Goal: Task Accomplishment & Management: Manage account settings

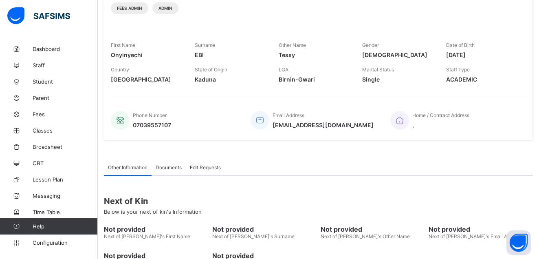
scroll to position [111, 0]
click at [40, 109] on link "Fees" at bounding box center [49, 114] width 98 height 16
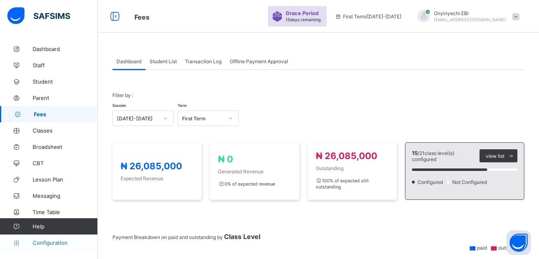
click at [60, 243] on span "Configuration" at bounding box center [65, 242] width 65 height 7
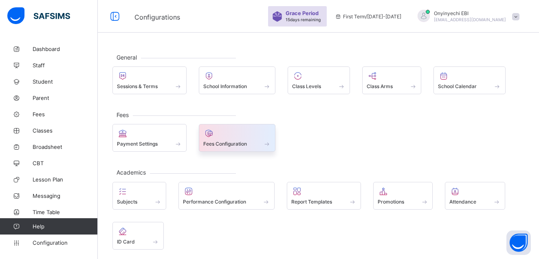
click at [209, 138] on icon at bounding box center [208, 133] width 11 height 10
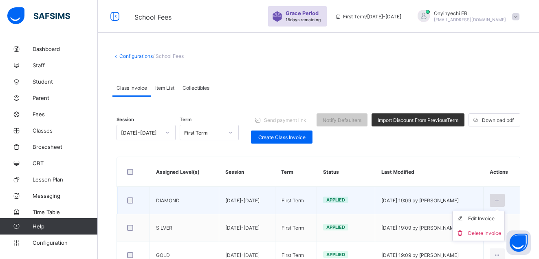
click at [501, 201] on div at bounding box center [497, 200] width 15 height 13
click at [485, 218] on div "Edit Invoice" at bounding box center [484, 218] width 33 height 8
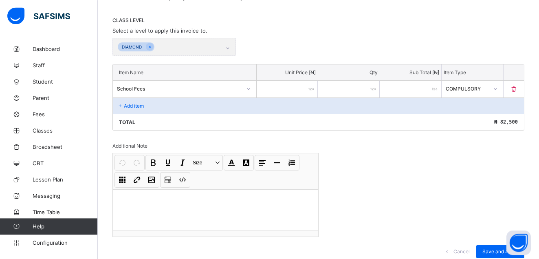
scroll to position [166, 0]
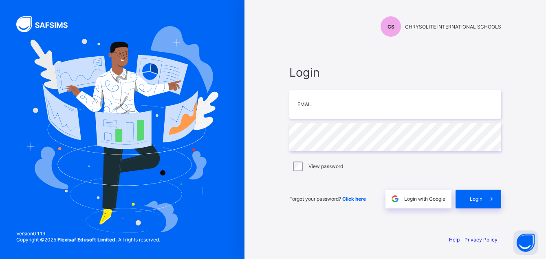
type input "**********"
click at [475, 195] on div "Login" at bounding box center [479, 199] width 46 height 19
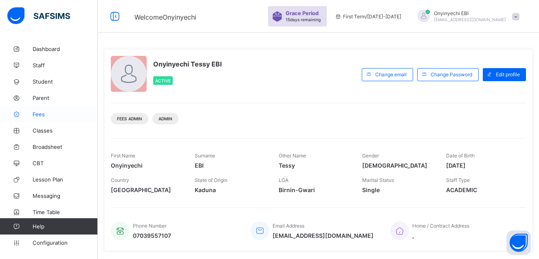
click at [38, 115] on span "Fees" at bounding box center [65, 114] width 65 height 7
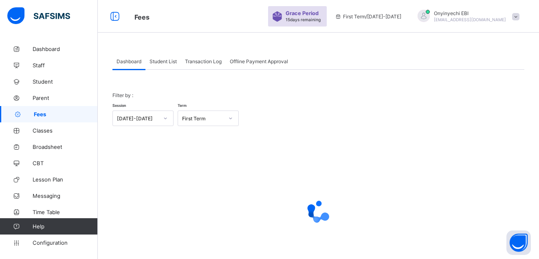
click at [169, 58] on span "Student List" at bounding box center [163, 61] width 27 height 6
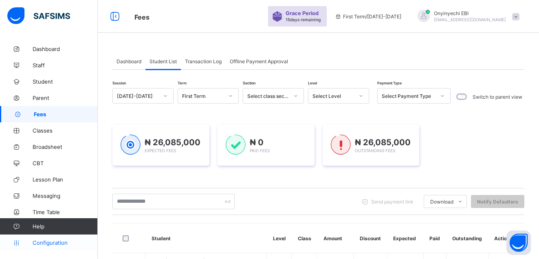
click at [46, 242] on span "Configuration" at bounding box center [65, 242] width 65 height 7
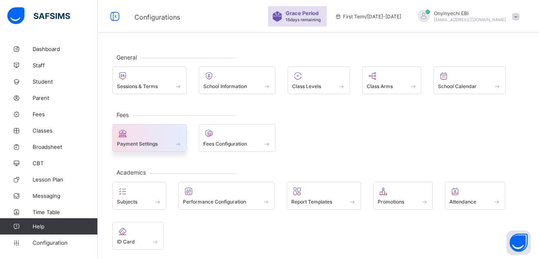
click at [150, 132] on div at bounding box center [149, 133] width 65 height 10
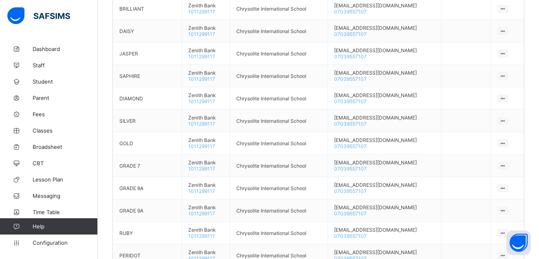
scroll to position [457, 0]
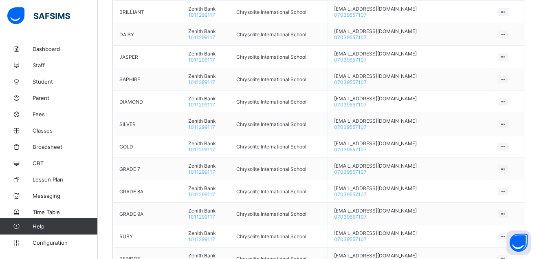
click at [374, 3] on div "Bank Account Create Bank Account Bank Name Account Name Contact Default Acct Ac…" at bounding box center [318, 157] width 411 height 495
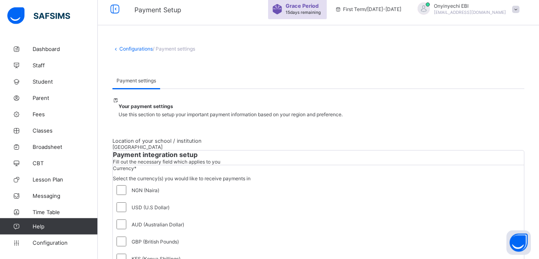
scroll to position [0, 0]
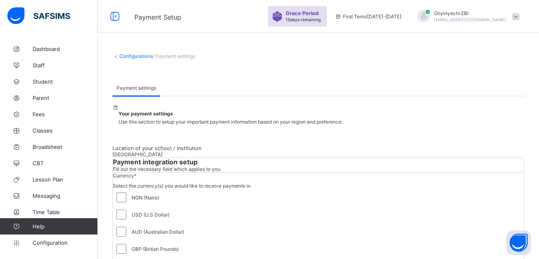
click at [502, 12] on span "Onyinyechi EBI" at bounding box center [470, 13] width 72 height 6
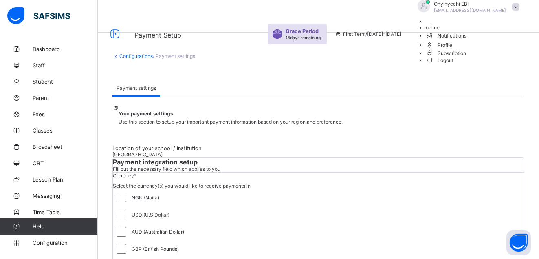
click at [497, 40] on span "Notifications" at bounding box center [475, 35] width 98 height 9
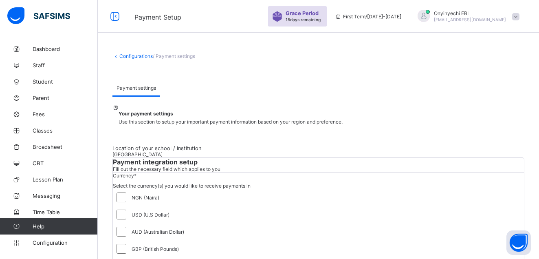
click at [430, 12] on div at bounding box center [424, 16] width 12 height 12
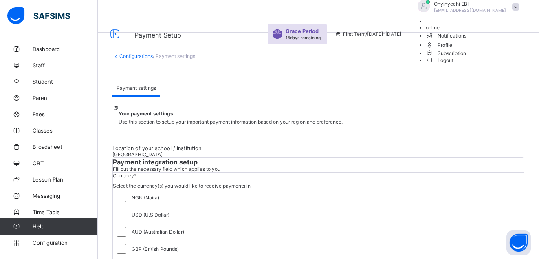
click at [499, 40] on span "Notifications" at bounding box center [475, 35] width 98 height 9
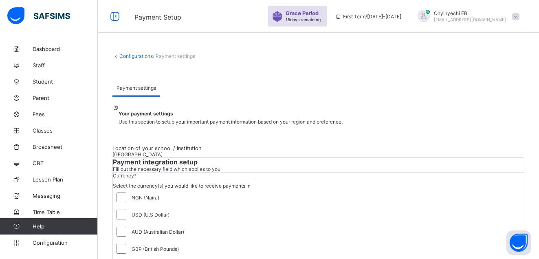
click at [499, 11] on span "Onyinyechi EBI" at bounding box center [470, 13] width 72 height 6
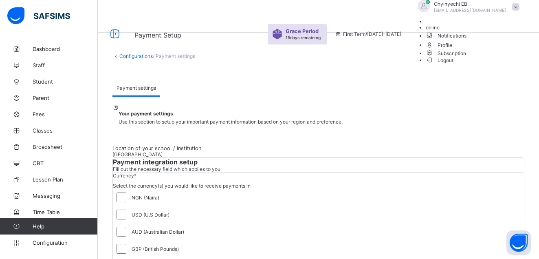
click at [520, 11] on span at bounding box center [515, 6] width 7 height 7
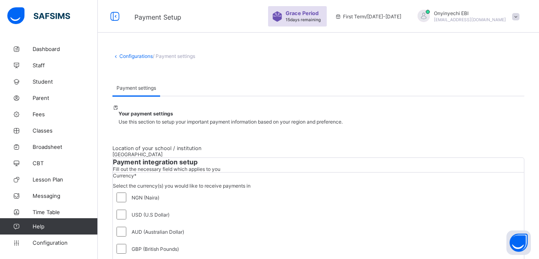
click at [520, 17] on span at bounding box center [515, 16] width 7 height 7
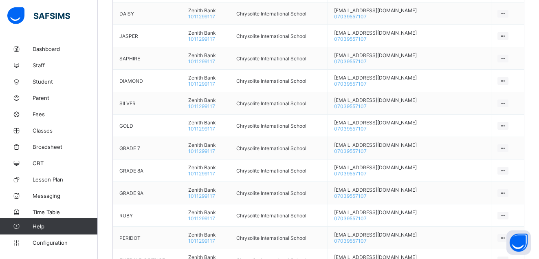
scroll to position [478, 0]
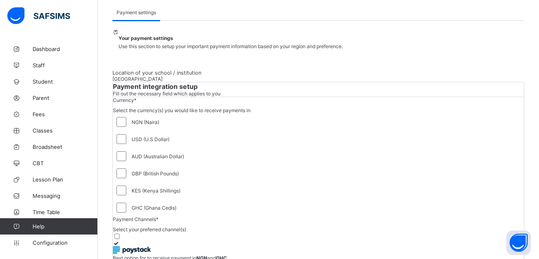
scroll to position [0, 0]
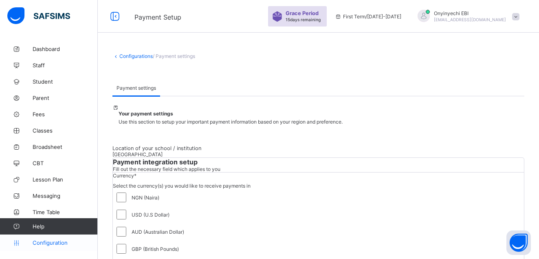
click at [42, 238] on link "Configuration" at bounding box center [48, 242] width 97 height 16
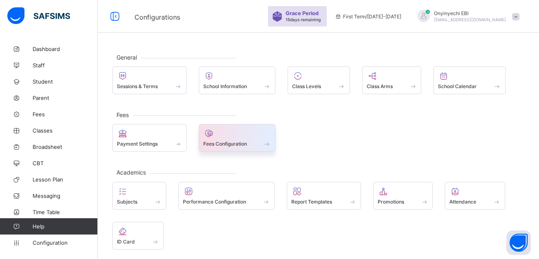
click at [221, 136] on div at bounding box center [237, 133] width 68 height 10
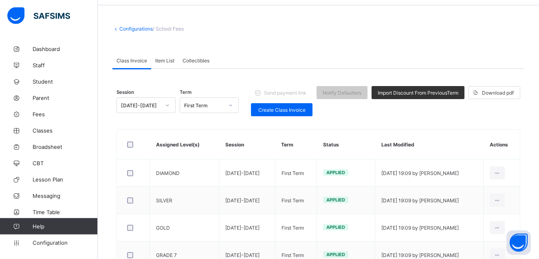
scroll to position [28, 0]
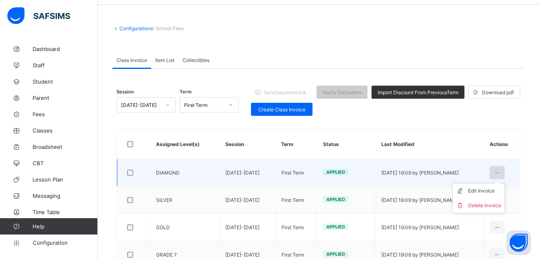
click at [501, 173] on icon at bounding box center [497, 173] width 7 height 6
click at [496, 188] on div "Edit Invoice" at bounding box center [484, 191] width 33 height 8
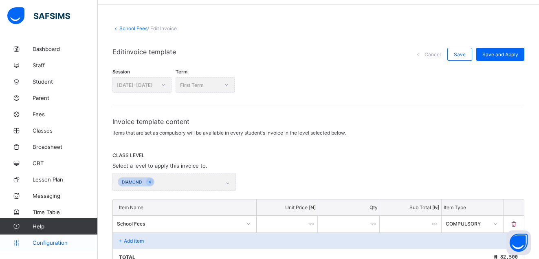
click at [41, 243] on span "Configuration" at bounding box center [65, 242] width 65 height 7
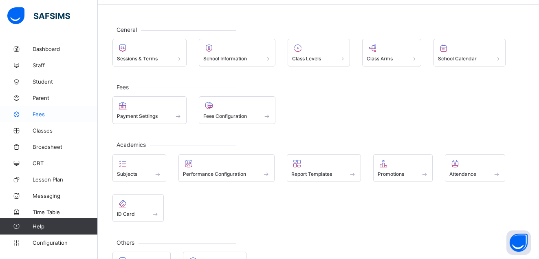
click at [34, 114] on span "Fees" at bounding box center [65, 114] width 65 height 7
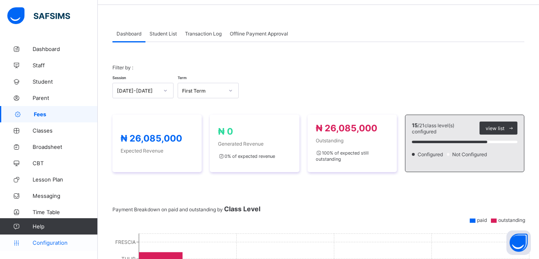
click at [49, 239] on span "Configuration" at bounding box center [65, 242] width 65 height 7
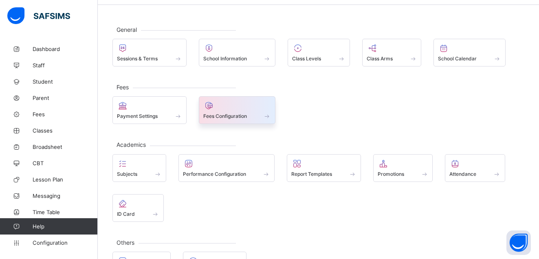
click at [220, 113] on div "Fees Configuration" at bounding box center [237, 116] width 68 height 7
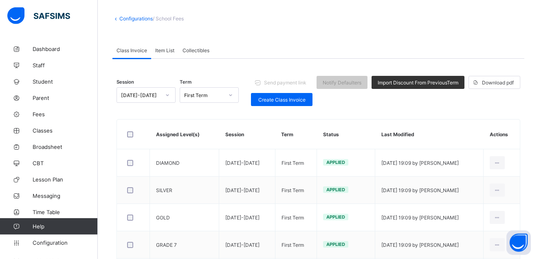
scroll to position [34, 0]
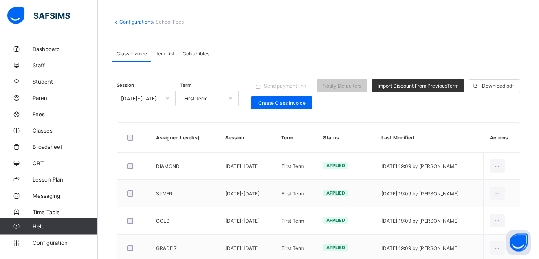
click at [173, 22] on span "/ School Fees" at bounding box center [168, 22] width 31 height 6
click at [35, 108] on link "Fees" at bounding box center [49, 114] width 98 height 16
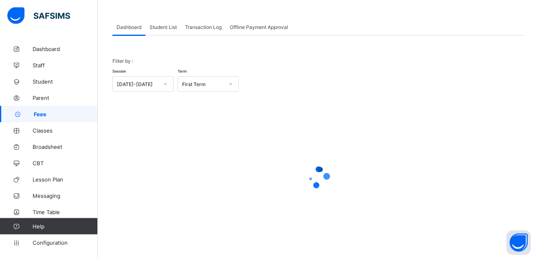
click at [171, 26] on span "Student List" at bounding box center [163, 27] width 27 height 6
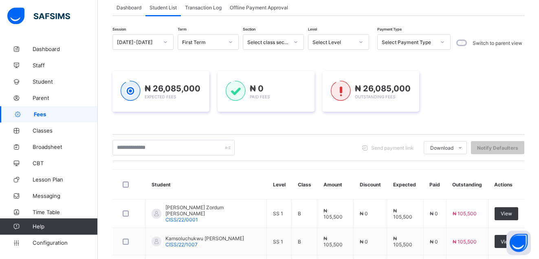
scroll to position [55, 0]
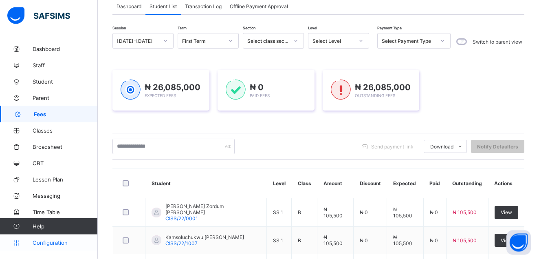
click at [47, 243] on span "Configuration" at bounding box center [65, 242] width 65 height 7
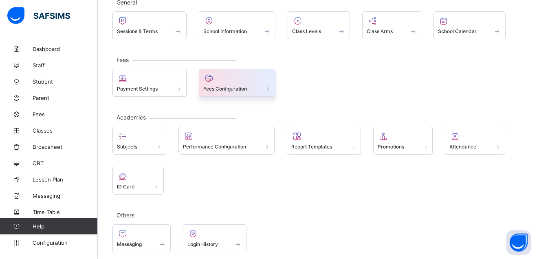
click at [216, 83] on span at bounding box center [237, 84] width 68 height 2
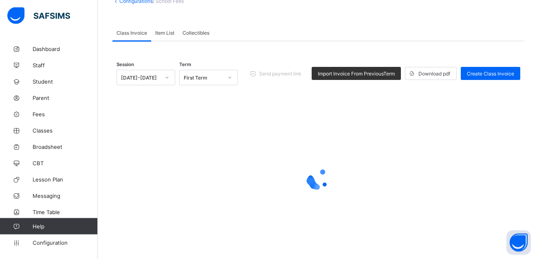
scroll to position [54, 0]
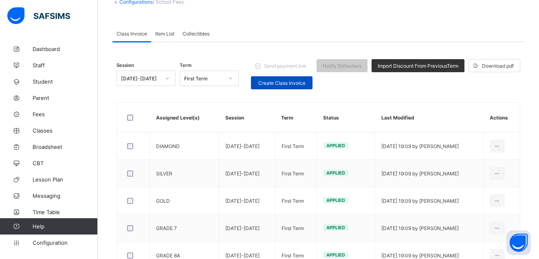
click at [280, 82] on span "Create Class Invoice" at bounding box center [281, 83] width 49 height 6
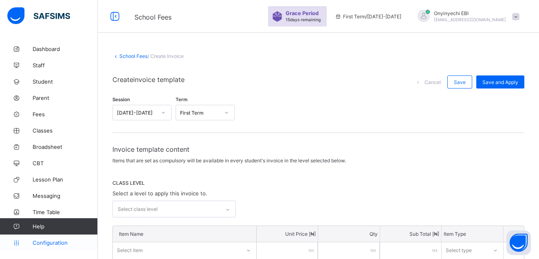
click at [49, 238] on link "Configuration" at bounding box center [48, 242] width 97 height 16
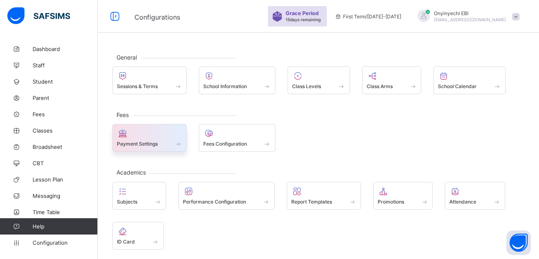
click at [137, 138] on div at bounding box center [149, 133] width 65 height 10
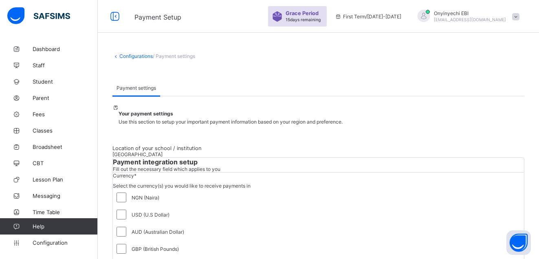
click at [173, 56] on span "/ Payment settings" at bounding box center [174, 56] width 42 height 6
click at [140, 55] on link "Configurations" at bounding box center [135, 56] width 33 height 6
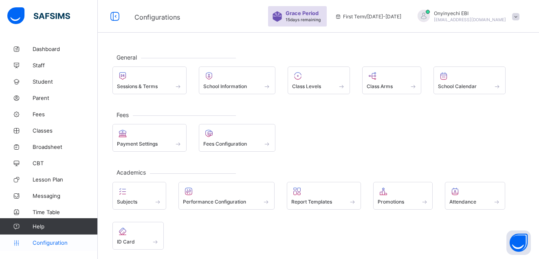
click at [55, 241] on span "Configuration" at bounding box center [65, 242] width 65 height 7
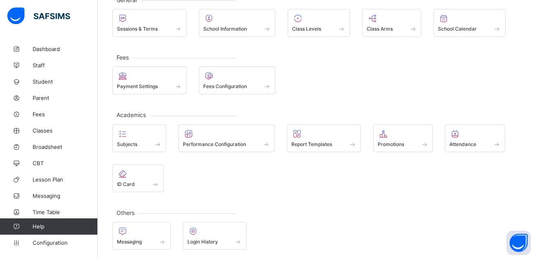
scroll to position [60, 0]
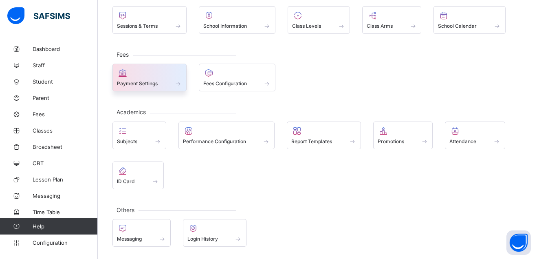
click at [136, 76] on div at bounding box center [149, 73] width 65 height 10
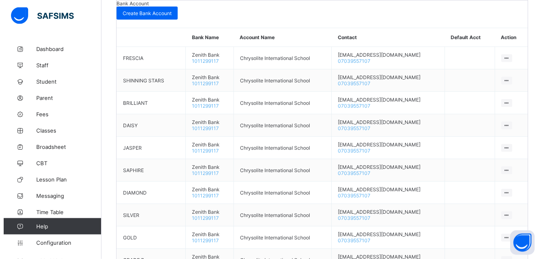
scroll to position [372, 0]
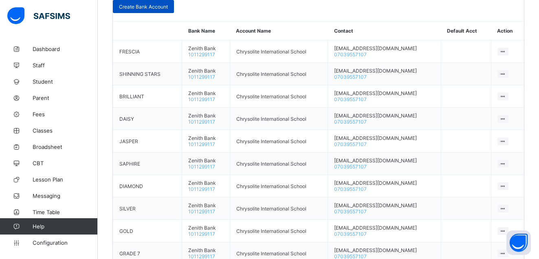
click at [174, 13] on div "Create Bank Account" at bounding box center [143, 6] width 61 height 13
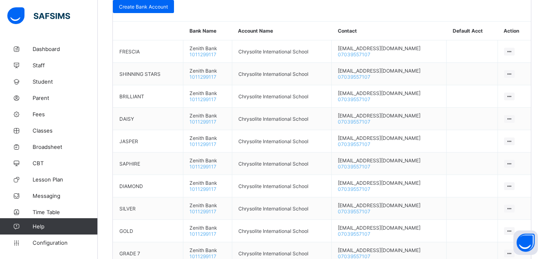
drag, startPoint x: 331, startPoint y: 70, endPoint x: 334, endPoint y: 77, distance: 7.7
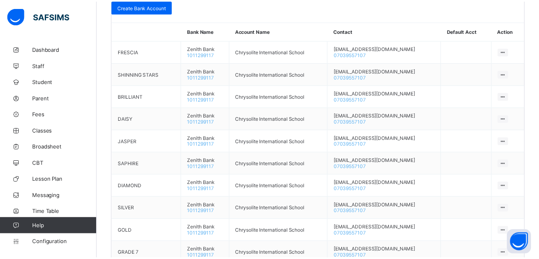
scroll to position [24, 0]
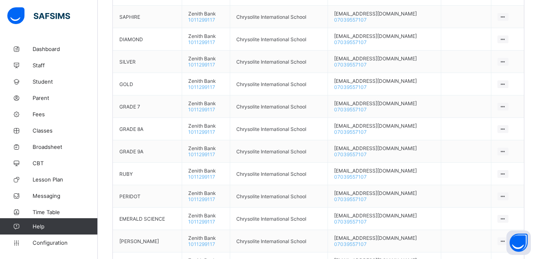
scroll to position [498, 0]
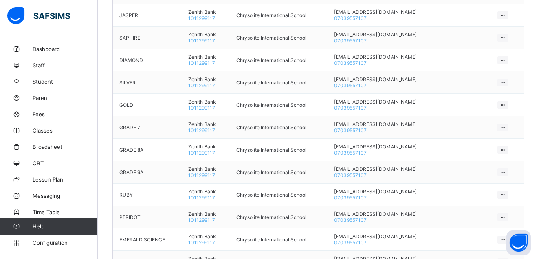
drag, startPoint x: 541, startPoint y: 7, endPoint x: 423, endPoint y: 49, distance: 125.8
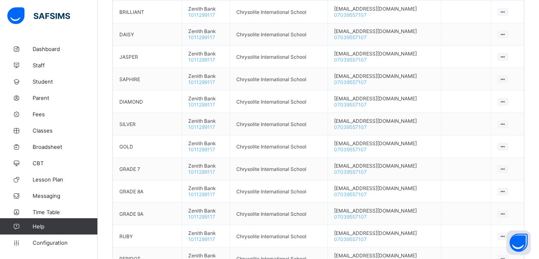
scroll to position [0, 0]
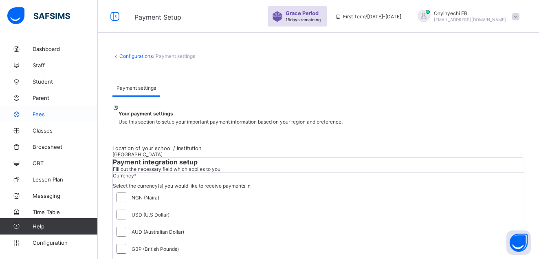
click at [31, 111] on link "Fees" at bounding box center [49, 114] width 98 height 16
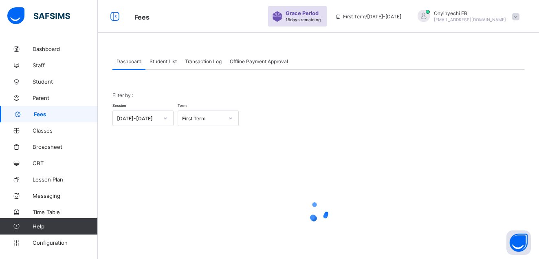
click at [170, 58] on div "Student List" at bounding box center [163, 61] width 35 height 16
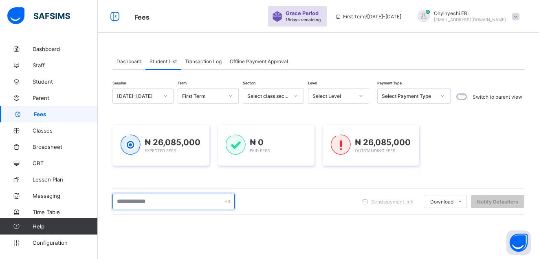
click at [181, 203] on input "text" at bounding box center [174, 201] width 122 height 15
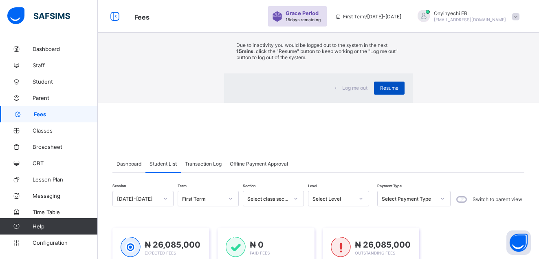
click at [380, 91] on span "Resume" at bounding box center [389, 88] width 18 height 6
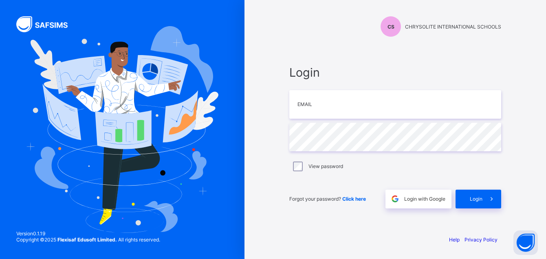
type input "**********"
click at [477, 194] on div "Login" at bounding box center [479, 199] width 46 height 19
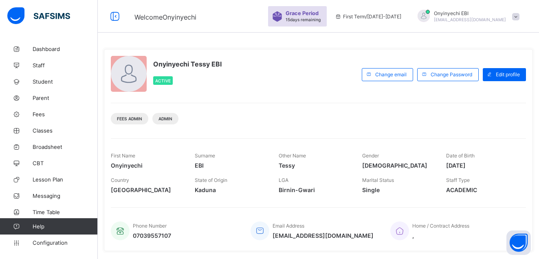
click at [212, 64] on span "Onyinyechi Tessy EBI" at bounding box center [187, 64] width 68 height 8
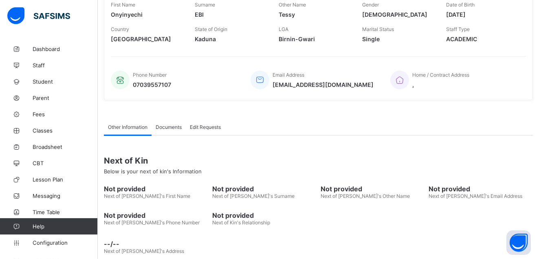
scroll to position [164, 0]
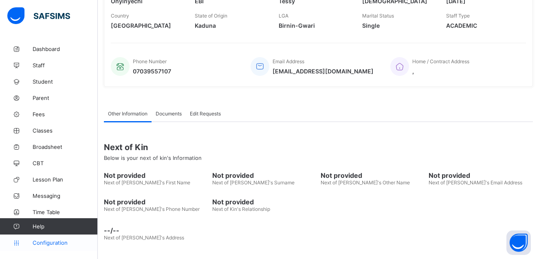
click at [55, 242] on span "Configuration" at bounding box center [65, 242] width 65 height 7
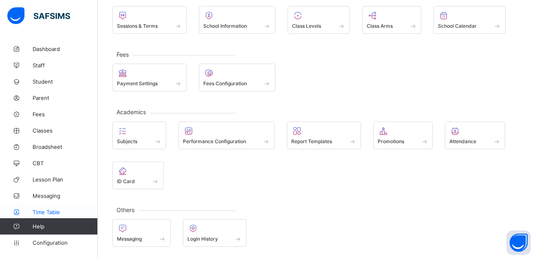
scroll to position [60, 0]
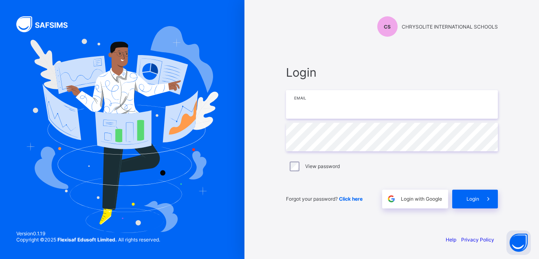
type input "**********"
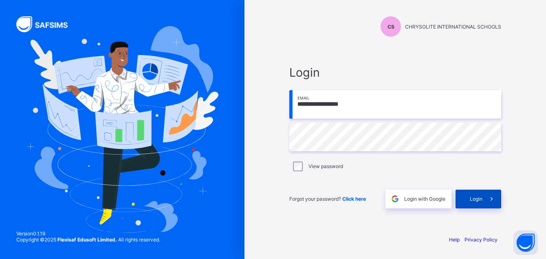
click at [478, 198] on span "Login" at bounding box center [476, 199] width 13 height 6
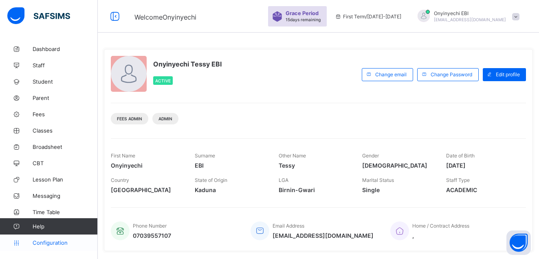
click at [49, 243] on span "Configuration" at bounding box center [65, 242] width 65 height 7
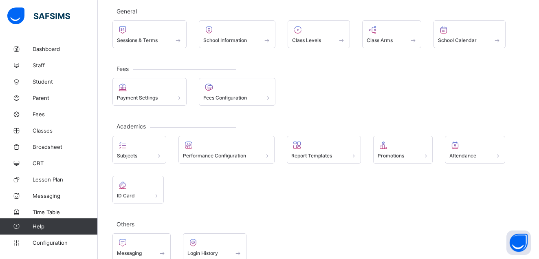
scroll to position [60, 0]
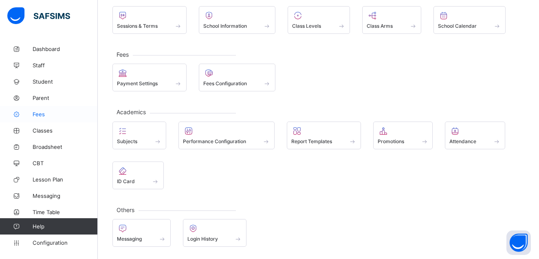
click at [40, 110] on link "Fees" at bounding box center [49, 114] width 98 height 16
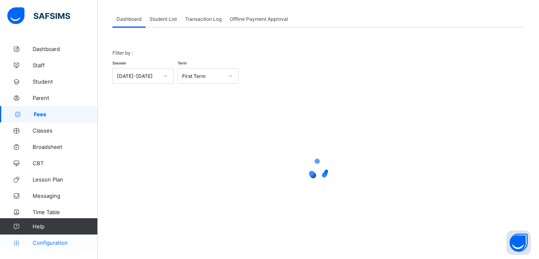
scroll to position [42, 0]
click at [158, 18] on span "Student List" at bounding box center [163, 19] width 27 height 6
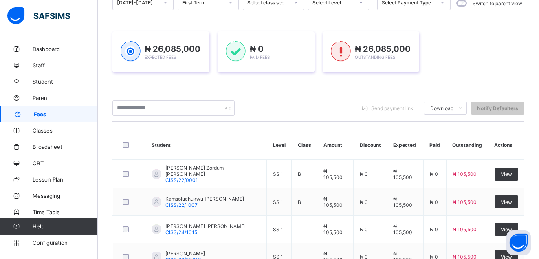
scroll to position [105, 0]
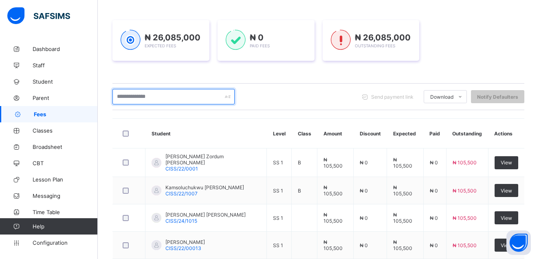
click at [162, 94] on input "text" at bounding box center [174, 96] width 122 height 15
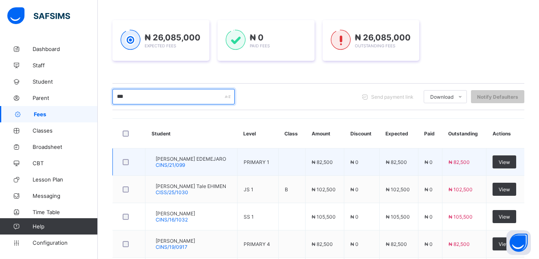
type input "***"
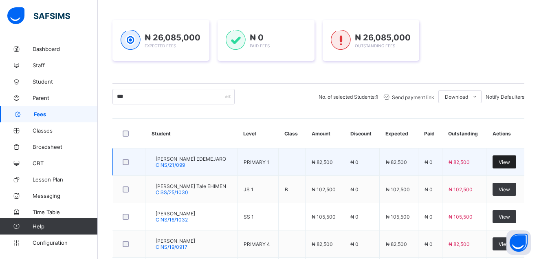
click at [506, 160] on span "View" at bounding box center [504, 162] width 11 height 6
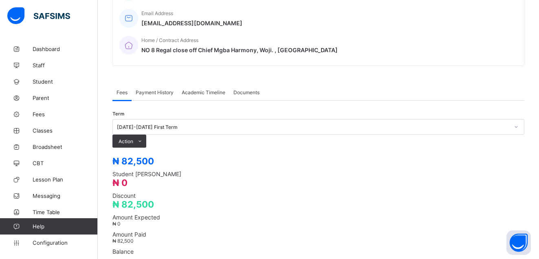
scroll to position [195, 0]
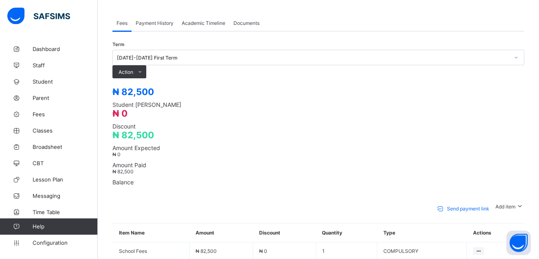
scroll to position [264, 0]
click at [510, 217] on div "Optional items" at bounding box center [504, 221] width 33 height 8
type input "****"
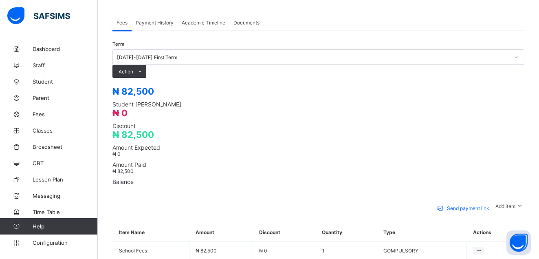
drag, startPoint x: 236, startPoint y: 150, endPoint x: 240, endPoint y: 149, distance: 4.1
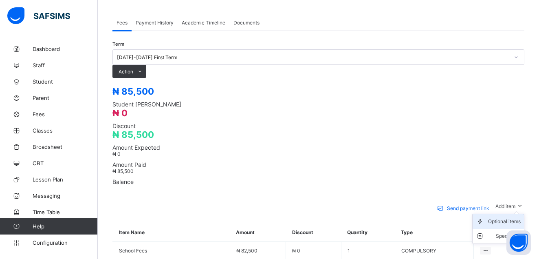
click at [509, 217] on div "Optional items" at bounding box center [504, 221] width 33 height 8
type input "**********"
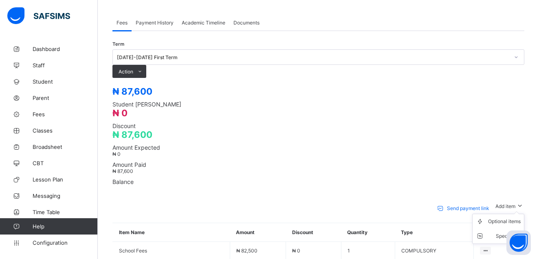
click at [506, 203] on span "Add item" at bounding box center [506, 206] width 20 height 6
click at [505, 217] on div "Optional items" at bounding box center [504, 221] width 33 height 8
type input "*****"
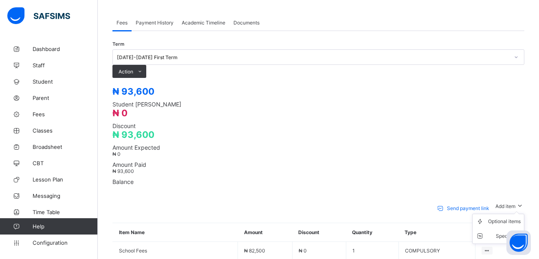
click at [503, 201] on div "Add item" at bounding box center [510, 205] width 29 height 8
click at [0, 0] on div "Optional items" at bounding box center [0, 0] width 0 height 0
type input "*********"
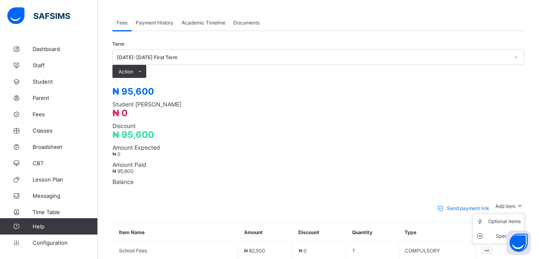
click at [503, 203] on span "Add item" at bounding box center [506, 206] width 20 height 6
click at [505, 203] on span "Add item" at bounding box center [506, 206] width 20 height 6
click at [505, 201] on div "Add item" at bounding box center [510, 205] width 29 height 8
click at [512, 217] on div "Optional items" at bounding box center [504, 221] width 33 height 8
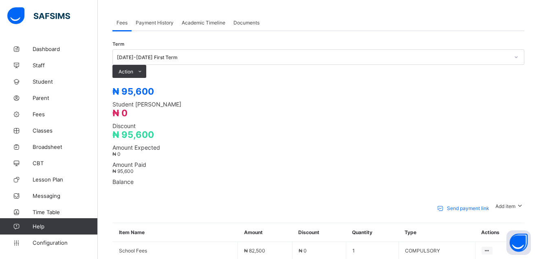
type input "******"
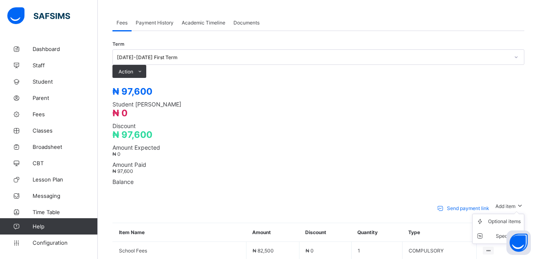
click at [505, 201] on div "Add item" at bounding box center [510, 205] width 29 height 8
click at [508, 217] on div "Optional items" at bounding box center [504, 221] width 33 height 8
type input "**********"
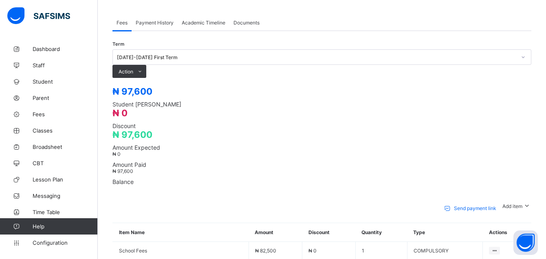
drag, startPoint x: 341, startPoint y: 162, endPoint x: 334, endPoint y: 159, distance: 7.5
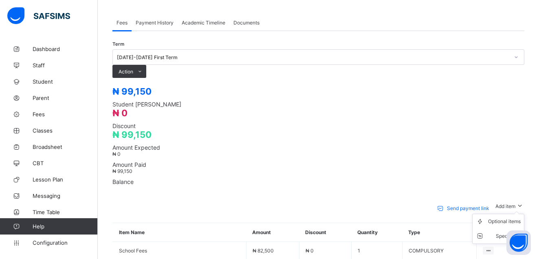
click at [508, 203] on span "Add item" at bounding box center [506, 206] width 20 height 6
click at [502, 217] on div "Optional items" at bounding box center [504, 221] width 33 height 8
type input "********"
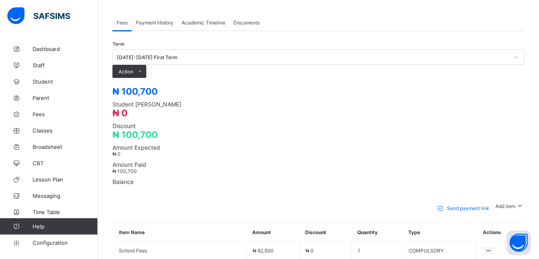
click at [511, 203] on span "Add item" at bounding box center [506, 206] width 20 height 6
click at [512, 217] on div "Optional items" at bounding box center [504, 221] width 33 height 8
type input "***"
drag, startPoint x: 191, startPoint y: 148, endPoint x: 195, endPoint y: 148, distance: 4.2
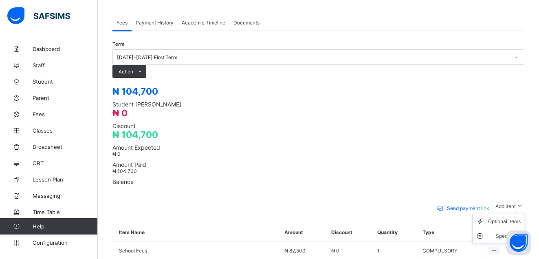
click at [504, 203] on span "Add item" at bounding box center [506, 206] width 20 height 6
click at [512, 217] on div "Optional items" at bounding box center [504, 221] width 33 height 8
type input "******"
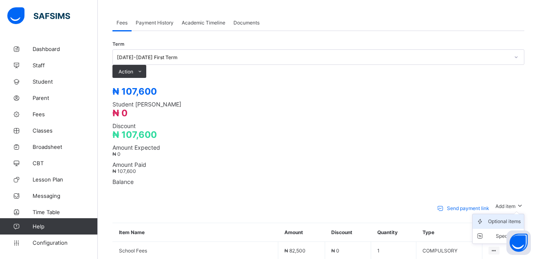
drag, startPoint x: 505, startPoint y: 120, endPoint x: 503, endPoint y: 142, distance: 22.6
click at [504, 201] on div "Add item" at bounding box center [510, 205] width 29 height 8
click at [502, 217] on div "Optional items" at bounding box center [504, 221] width 33 height 8
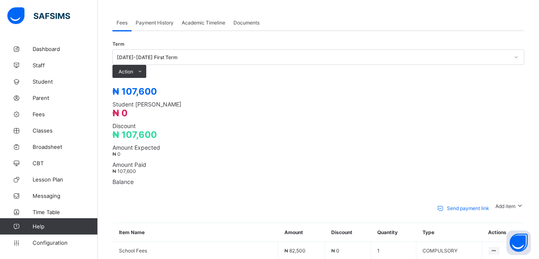
type input "*****"
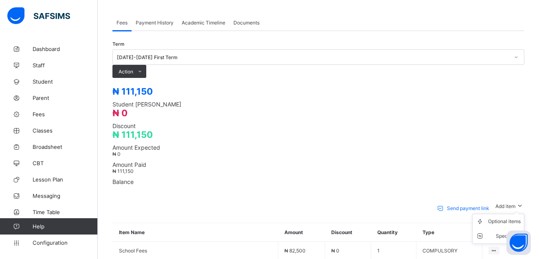
drag, startPoint x: 505, startPoint y: 120, endPoint x: 500, endPoint y: 132, distance: 13.3
click at [505, 203] on span "Add item" at bounding box center [506, 206] width 20 height 6
click at [505, 217] on div "Optional items" at bounding box center [504, 221] width 33 height 8
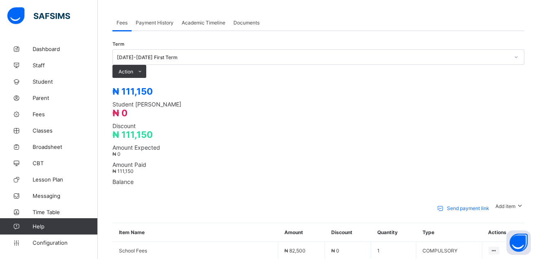
type input "*******"
drag, startPoint x: 272, startPoint y: 152, endPoint x: 300, endPoint y: 153, distance: 28.2
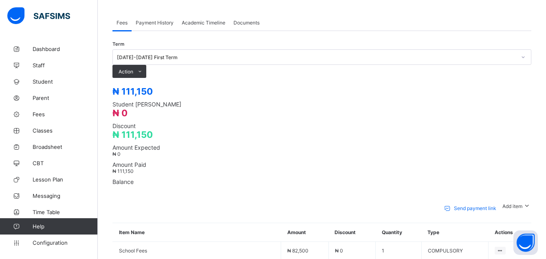
drag, startPoint x: 340, startPoint y: 180, endPoint x: 338, endPoint y: 174, distance: 6.1
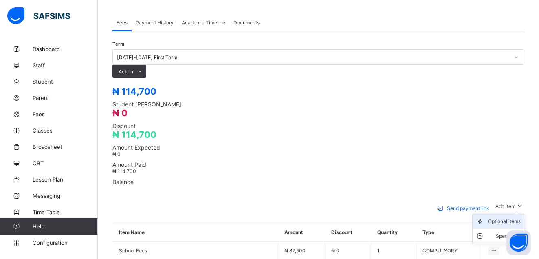
click at [502, 217] on div "Optional items" at bounding box center [504, 221] width 33 height 8
type input "***"
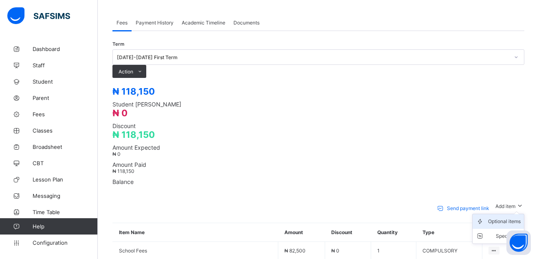
click at [506, 217] on div "Optional items" at bounding box center [504, 221] width 33 height 8
type input "***"
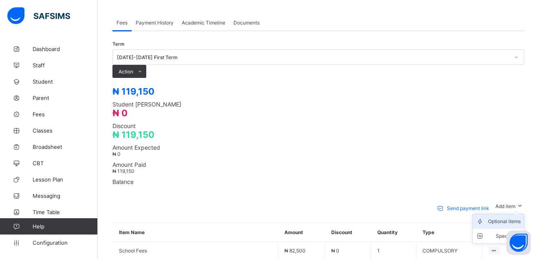
click at [503, 217] on div "Optional items" at bounding box center [504, 221] width 33 height 8
type input "**********"
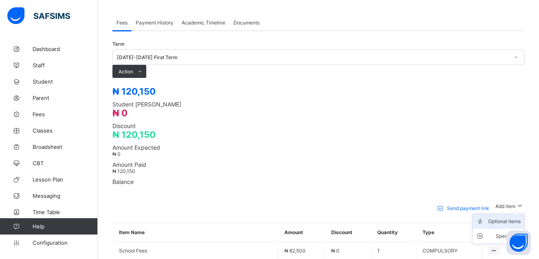
click at [504, 217] on div "Optional items" at bounding box center [504, 221] width 33 height 8
type input "****"
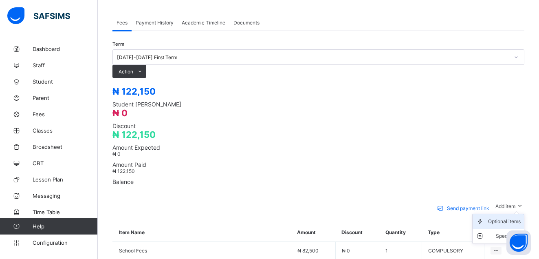
click at [514, 217] on div "Optional items" at bounding box center [504, 221] width 33 height 8
type input "****"
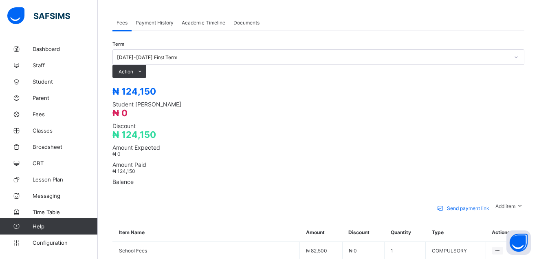
drag, startPoint x: 503, startPoint y: 139, endPoint x: 470, endPoint y: 136, distance: 33.6
click at [0, 0] on div "Optional items" at bounding box center [0, 0] width 0 height 0
type input "**"
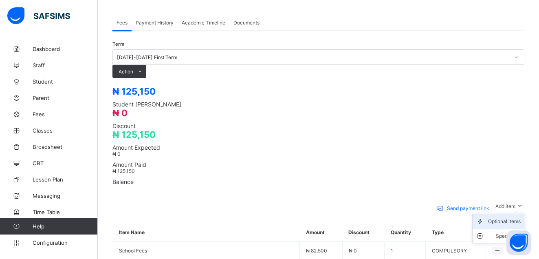
click at [514, 217] on div "Optional items" at bounding box center [504, 221] width 33 height 8
type input "**"
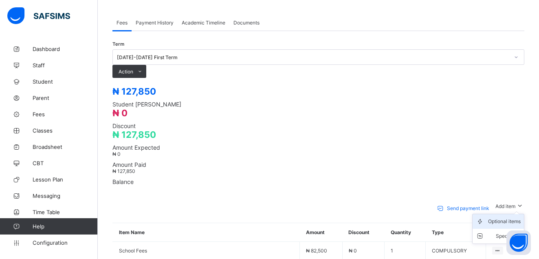
click at [512, 217] on div "Optional items" at bounding box center [504, 221] width 33 height 8
type input "**"
drag, startPoint x: 197, startPoint y: 154, endPoint x: 201, endPoint y: 152, distance: 4.6
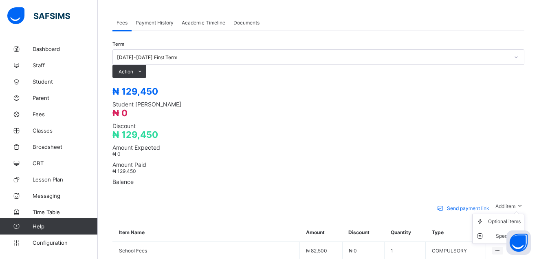
click at [500, 203] on span "Add item" at bounding box center [506, 206] width 20 height 6
click at [506, 217] on div "Optional items" at bounding box center [504, 221] width 33 height 8
type input "***"
drag, startPoint x: 187, startPoint y: 147, endPoint x: 199, endPoint y: 149, distance: 11.9
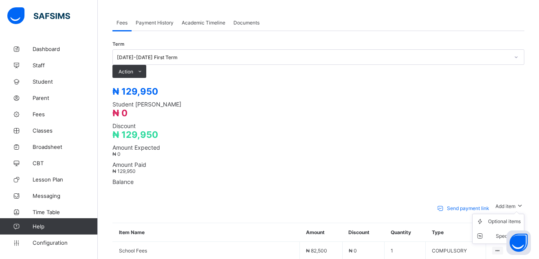
click at [499, 201] on div "Add item" at bounding box center [510, 205] width 29 height 8
click at [503, 217] on div "Optional items" at bounding box center [504, 221] width 33 height 8
type input "**"
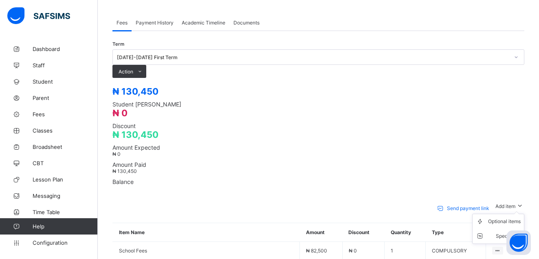
click at [504, 201] on div "Add item" at bounding box center [510, 205] width 29 height 8
click at [504, 217] on div "Optional items" at bounding box center [504, 221] width 33 height 8
type input "*"
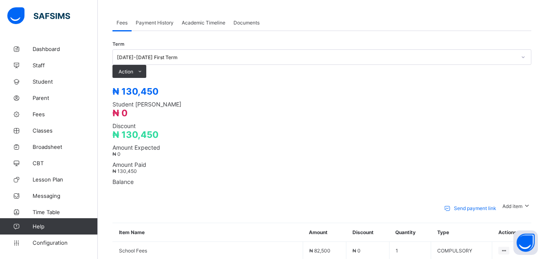
type input "*"
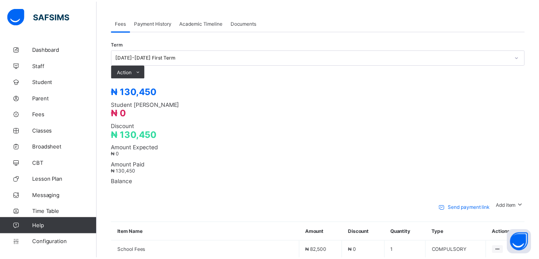
scroll to position [165, 0]
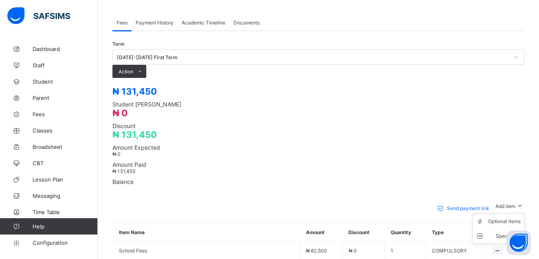
click at [509, 203] on span "Add item" at bounding box center [506, 206] width 20 height 6
click at [0, 0] on div "Optional items" at bounding box center [0, 0] width 0 height 0
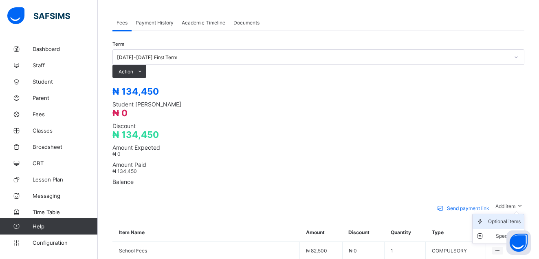
click at [503, 217] on div "Optional items" at bounding box center [504, 221] width 33 height 8
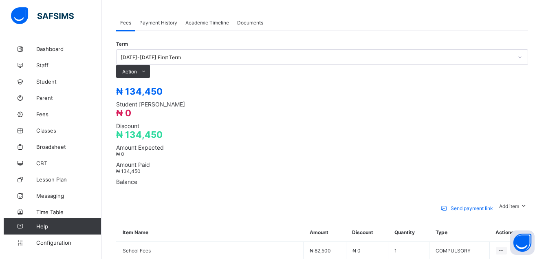
scroll to position [140, 0]
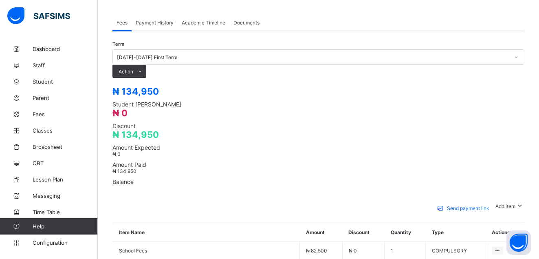
drag, startPoint x: 507, startPoint y: 139, endPoint x: 469, endPoint y: 134, distance: 38.2
click at [0, 0] on div "Optional items" at bounding box center [0, 0] width 0 height 0
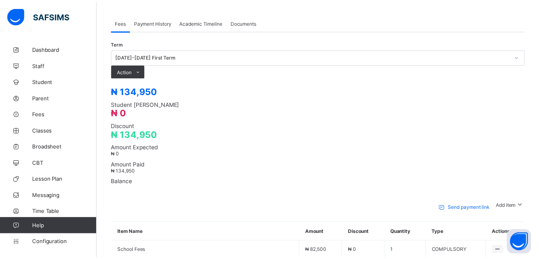
scroll to position [127, 0]
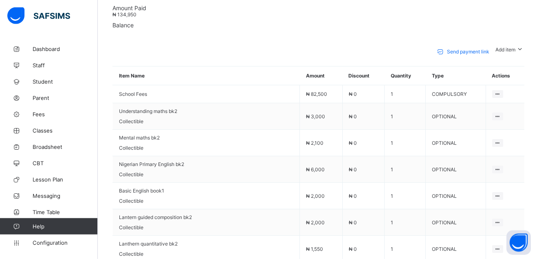
scroll to position [870, 0]
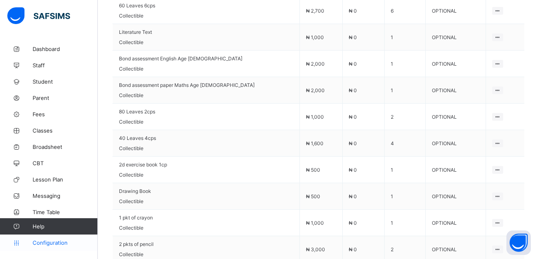
click at [44, 238] on link "Configuration" at bounding box center [48, 242] width 97 height 16
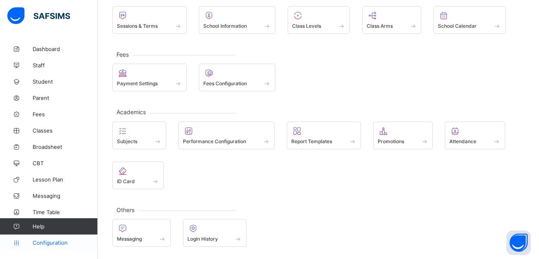
scroll to position [60, 0]
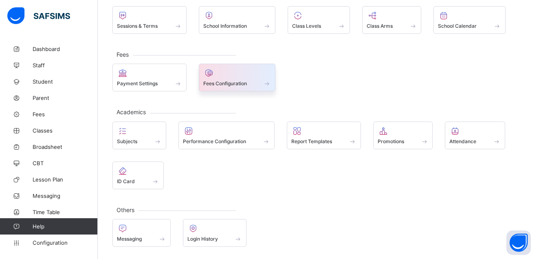
click at [219, 82] on span "Fees Configuration" at bounding box center [225, 83] width 44 height 6
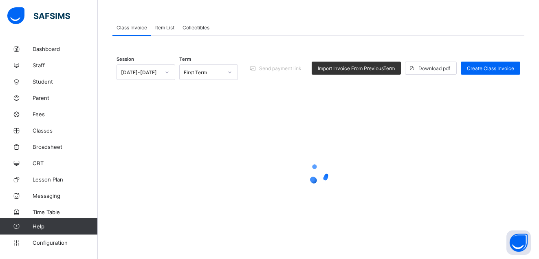
scroll to position [54, 0]
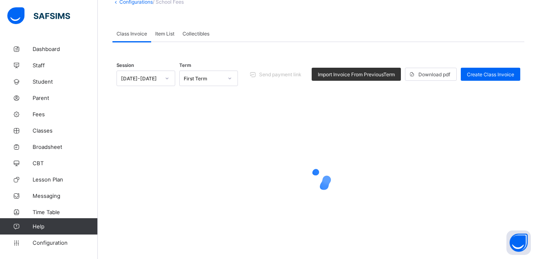
click at [194, 31] on span "Collectibles" at bounding box center [196, 34] width 27 height 6
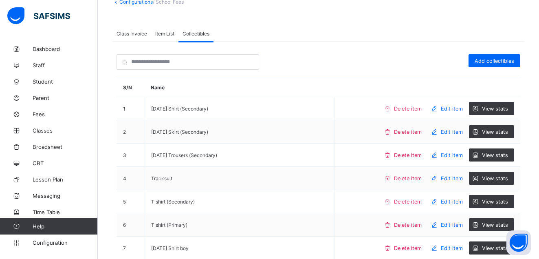
click at [128, 31] on span "Class Invoice" at bounding box center [132, 34] width 31 height 6
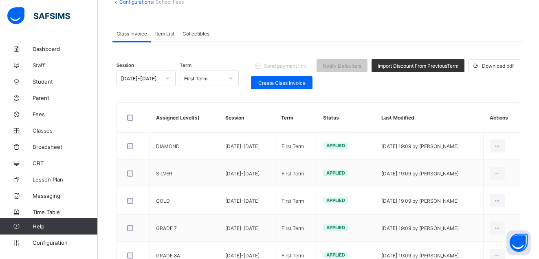
click at [128, 32] on span "Class Invoice" at bounding box center [132, 34] width 31 height 6
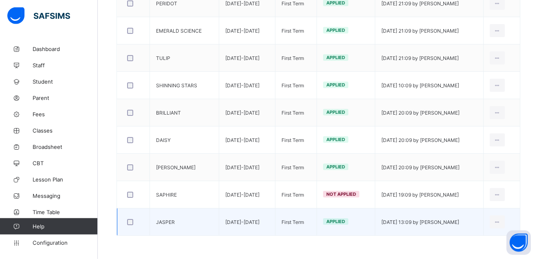
scroll to position [389, 0]
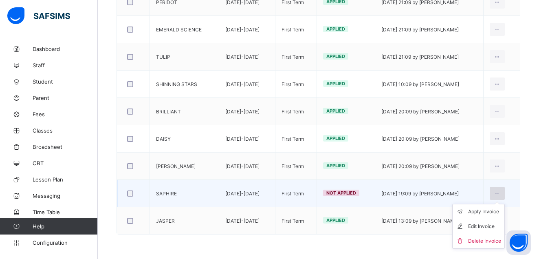
click at [501, 190] on icon at bounding box center [497, 193] width 7 height 6
click at [495, 224] on div "Edit Invoice" at bounding box center [484, 226] width 33 height 8
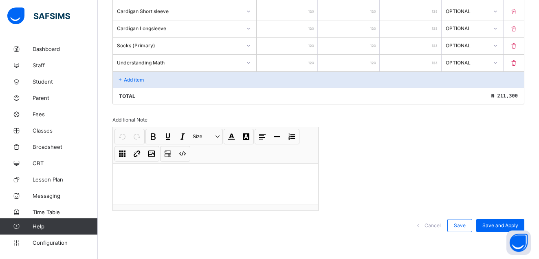
scroll to position [618, 0]
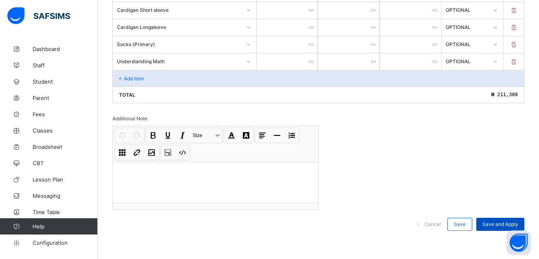
click at [512, 222] on span "Save and Apply" at bounding box center [501, 224] width 36 height 6
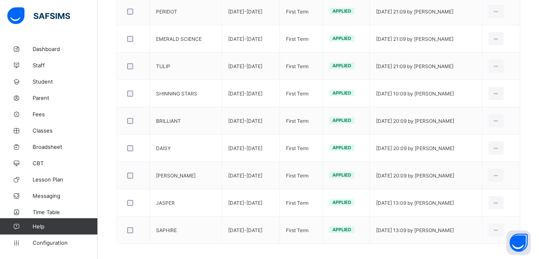
scroll to position [389, 0]
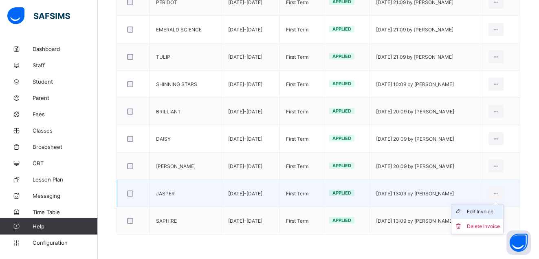
click at [493, 210] on div "Edit Invoice" at bounding box center [483, 211] width 33 height 8
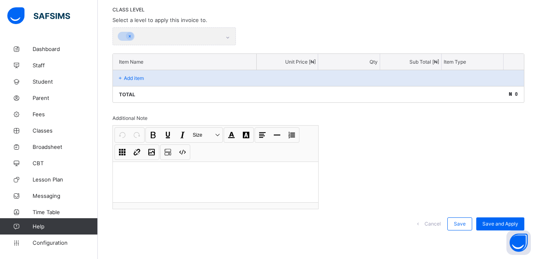
click at [494, 212] on div "Invoice template content Items that are set as compulsory will be available in …" at bounding box center [319, 105] width 412 height 267
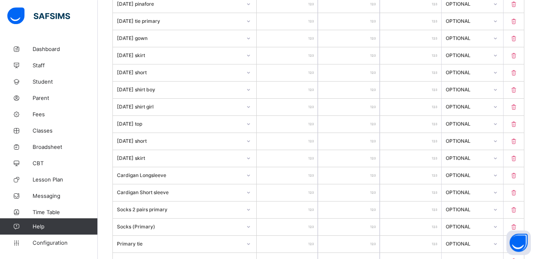
scroll to position [339, 0]
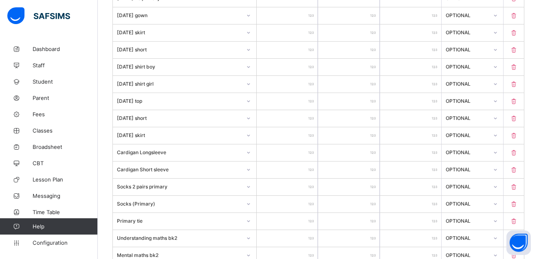
drag, startPoint x: 543, startPoint y: 254, endPoint x: 541, endPoint y: 124, distance: 130.5
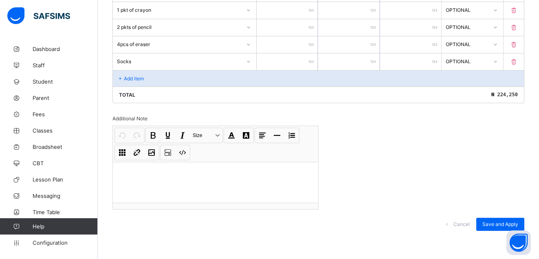
scroll to position [885, 0]
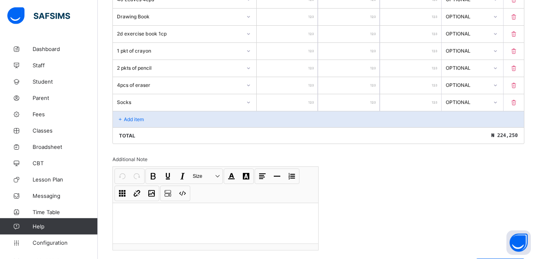
drag, startPoint x: 498, startPoint y: 257, endPoint x: 481, endPoint y: 258, distance: 17.1
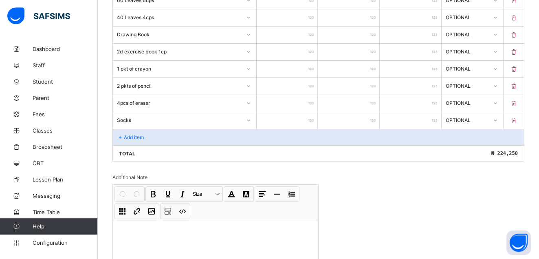
scroll to position [865, 0]
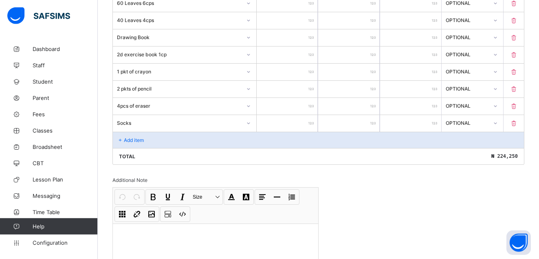
click at [130, 138] on p "Add item" at bounding box center [134, 140] width 20 height 6
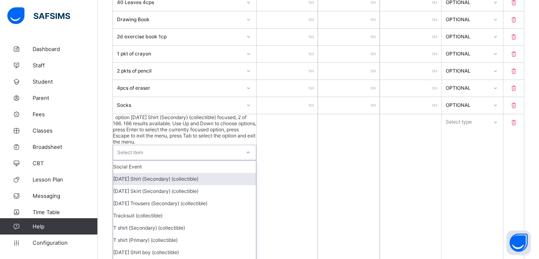
scroll to position [883, 0]
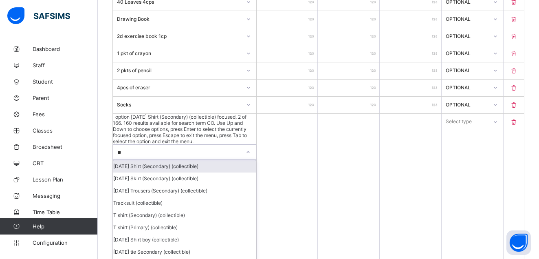
type input "*"
type input "****"
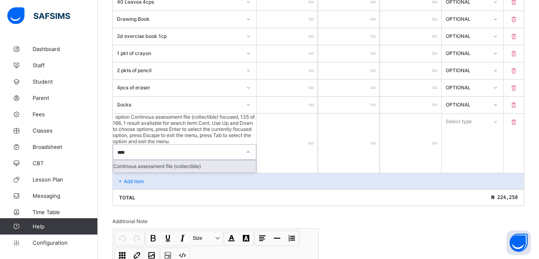
click at [143, 160] on div "Continous assessment file (collectible)" at bounding box center [184, 166] width 143 height 12
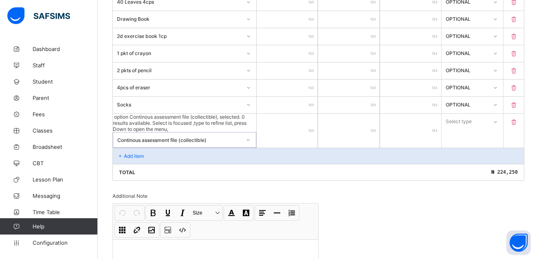
click at [314, 120] on div at bounding box center [287, 131] width 61 height 34
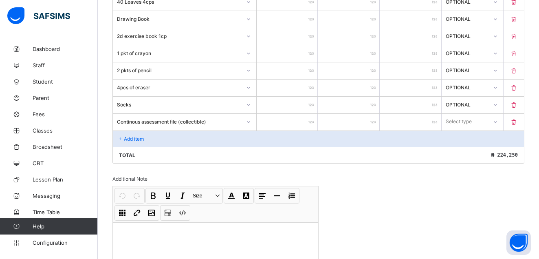
click at [317, 121] on div at bounding box center [287, 122] width 61 height 17
click at [314, 118] on input "number" at bounding box center [287, 122] width 61 height 17
type input "*"
type input "***"
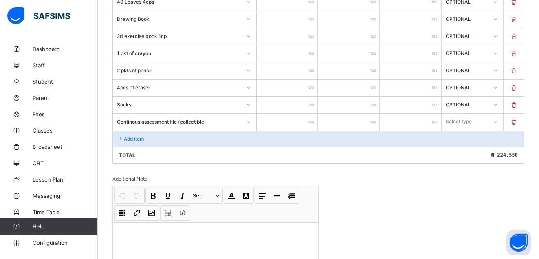
type input "***"
type input "****"
click at [498, 121] on icon at bounding box center [495, 122] width 5 height 8
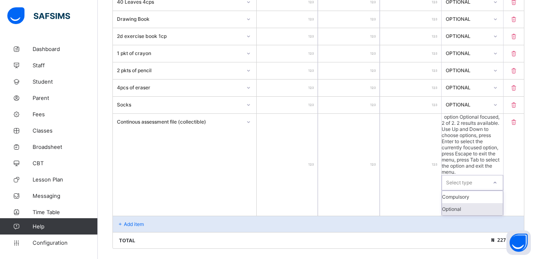
click at [476, 203] on div "Optional" at bounding box center [472, 209] width 60 height 12
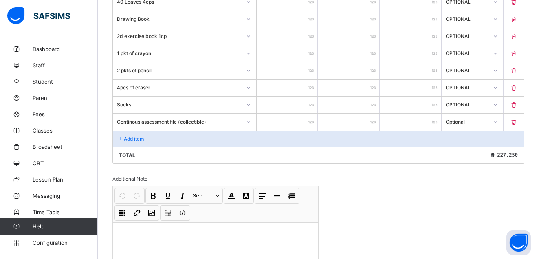
click at [128, 137] on p "Add item" at bounding box center [134, 139] width 20 height 6
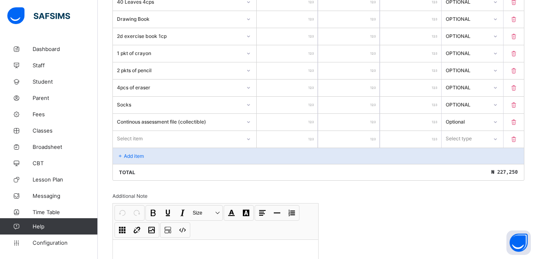
click at [137, 142] on div "Select item" at bounding box center [184, 138] width 143 height 15
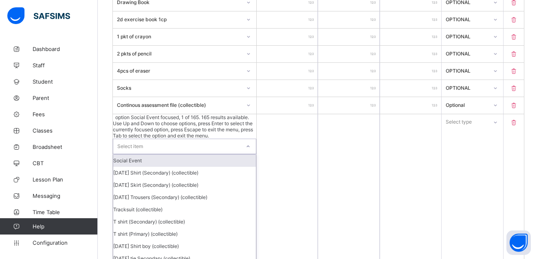
scroll to position [900, 0]
type input "*"
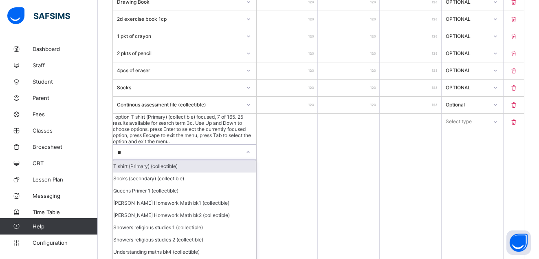
type input "*"
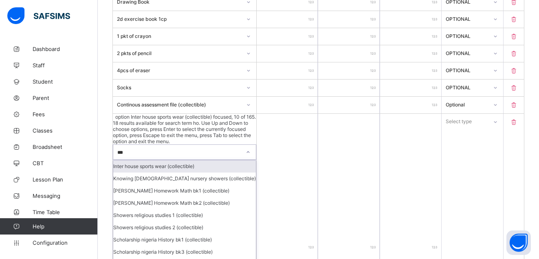
type input "****"
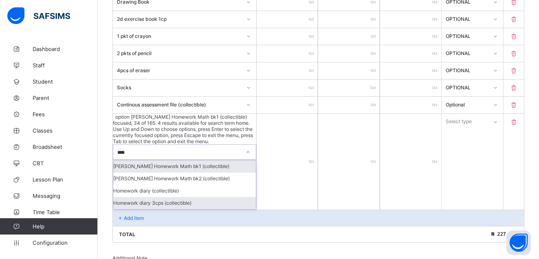
click at [180, 197] on div "Homework diary 3cps (collectible)" at bounding box center [184, 203] width 143 height 12
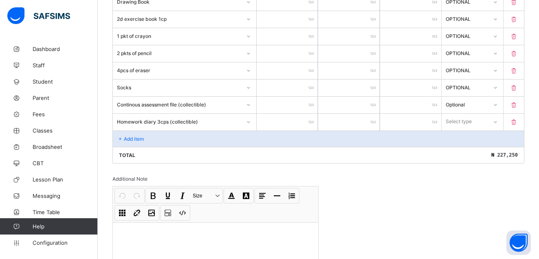
click at [152, 177] on div "Additional Note" at bounding box center [216, 179] width 206 height 6
click at [313, 118] on input "number" at bounding box center [287, 122] width 61 height 17
type input "**"
type input "****"
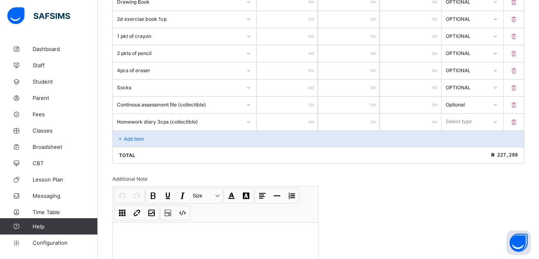
type input "****"
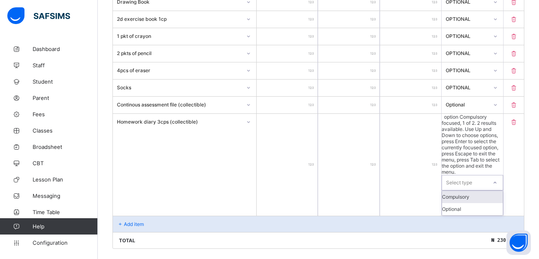
click at [498, 179] on icon at bounding box center [495, 183] width 5 height 8
click at [477, 203] on div "Optional" at bounding box center [472, 209] width 60 height 12
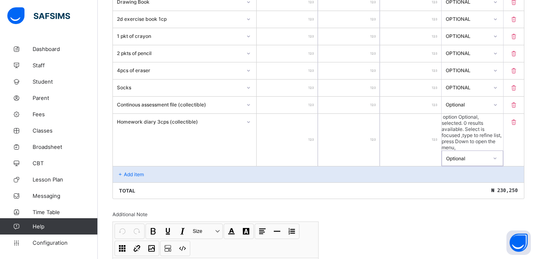
click at [129, 171] on p "Add item" at bounding box center [134, 174] width 20 height 6
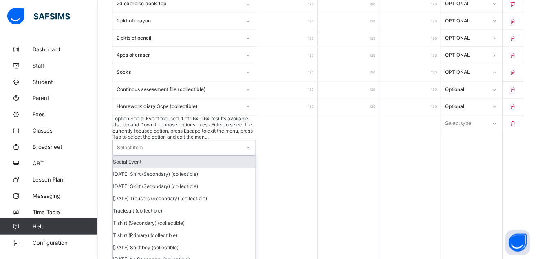
scroll to position [917, 0]
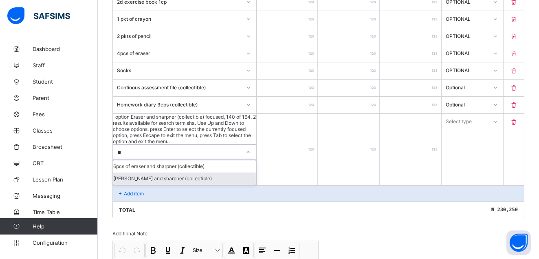
type input "*"
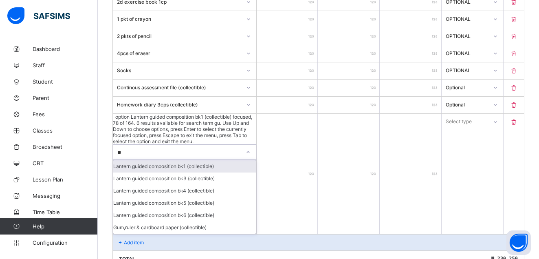
type input "***"
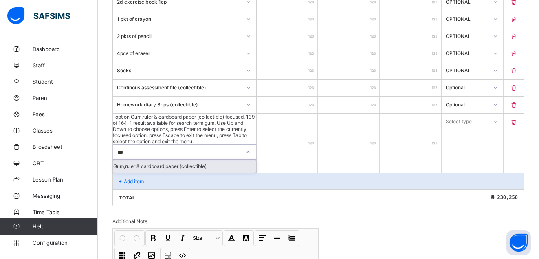
click at [185, 160] on div "Gum,ruler & cardboard paper (collectible)" at bounding box center [184, 166] width 143 height 12
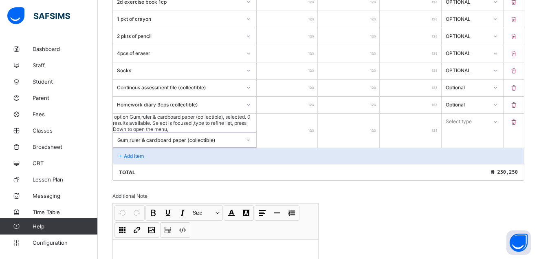
click at [313, 119] on div at bounding box center [287, 131] width 61 height 34
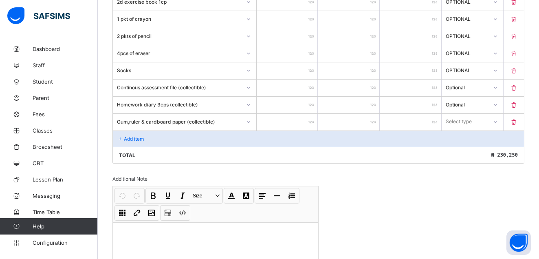
type input "*"
click at [316, 119] on input "*" at bounding box center [287, 122] width 61 height 17
type input "*"
drag, startPoint x: 311, startPoint y: 119, endPoint x: 318, endPoint y: 121, distance: 7.8
click at [316, 120] on input "*" at bounding box center [287, 122] width 61 height 17
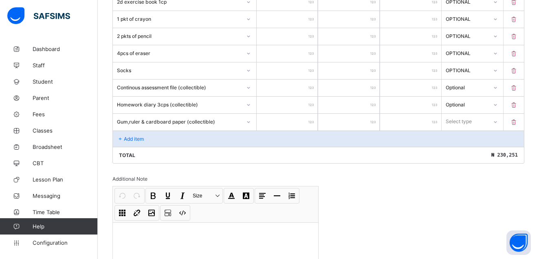
type input "***"
type input "****"
click at [498, 121] on icon at bounding box center [495, 122] width 5 height 8
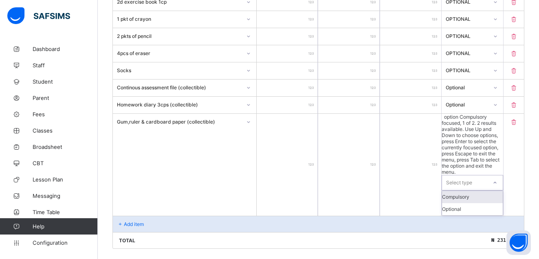
type input "****"
click at [484, 203] on div "Optional" at bounding box center [472, 209] width 60 height 12
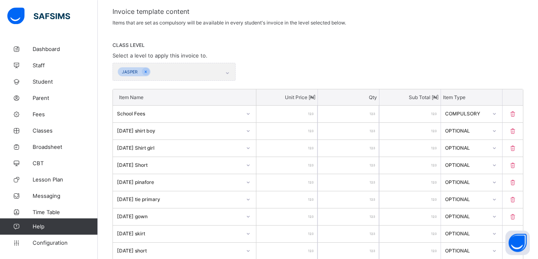
scroll to position [71, 0]
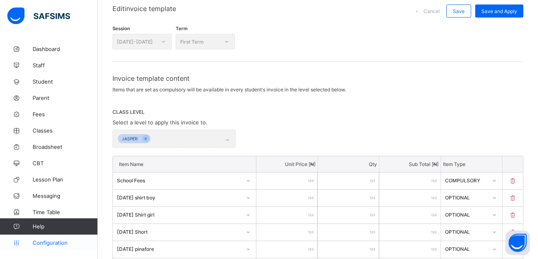
click at [43, 243] on span "Configuration" at bounding box center [65, 242] width 65 height 7
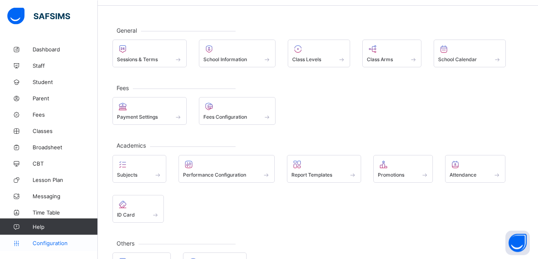
scroll to position [54, 0]
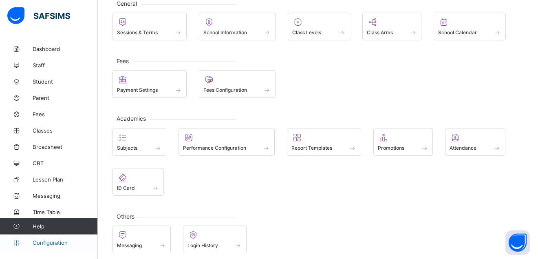
click at [54, 245] on span "Configuration" at bounding box center [65, 242] width 65 height 7
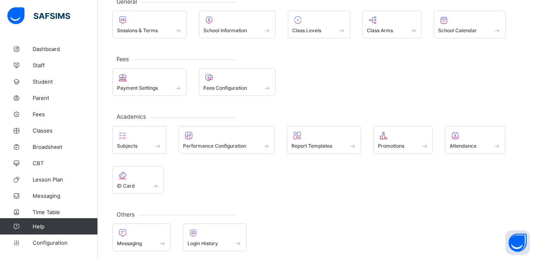
scroll to position [60, 0]
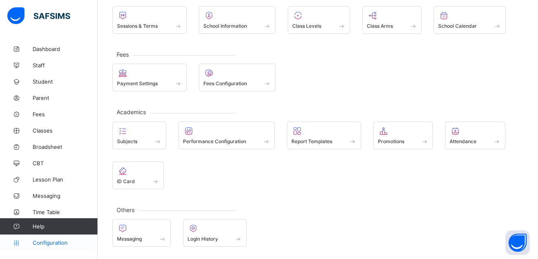
click at [57, 243] on span "Configuration" at bounding box center [65, 242] width 65 height 7
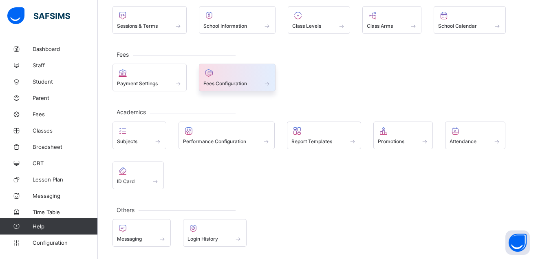
click at [214, 77] on icon at bounding box center [208, 73] width 11 height 10
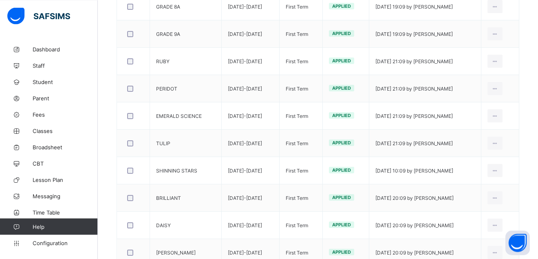
scroll to position [389, 0]
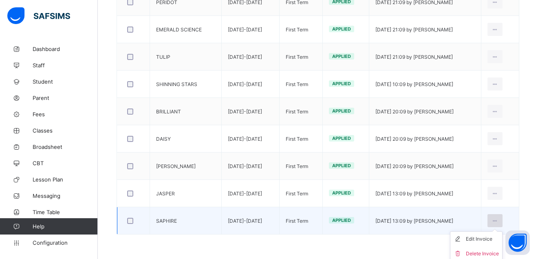
click at [499, 223] on icon at bounding box center [495, 221] width 7 height 6
click at [499, 218] on icon at bounding box center [495, 221] width 7 height 6
click at [488, 241] on div "Edit Invoice" at bounding box center [482, 239] width 33 height 8
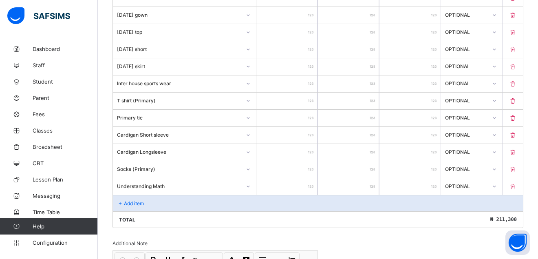
scroll to position [472, 0]
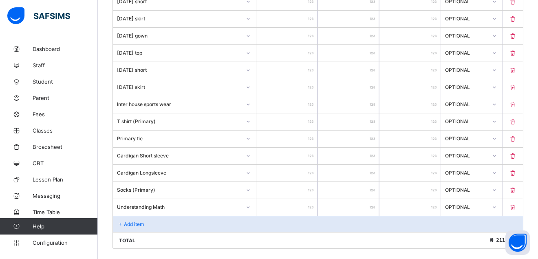
click at [135, 224] on p "Add item" at bounding box center [134, 224] width 20 height 6
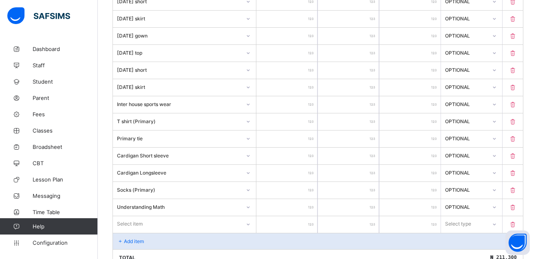
click at [249, 225] on div "Select item" at bounding box center [184, 223] width 143 height 15
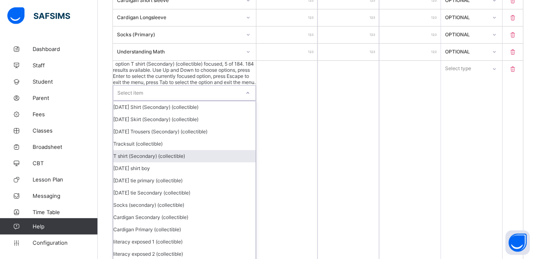
scroll to position [635, 0]
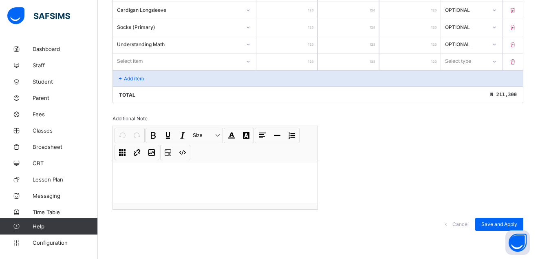
click at [146, 62] on div "Select item" at bounding box center [177, 60] width 128 height 11
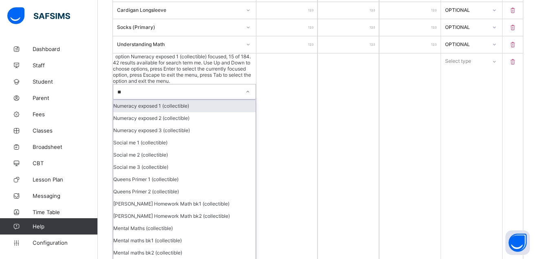
type input "***"
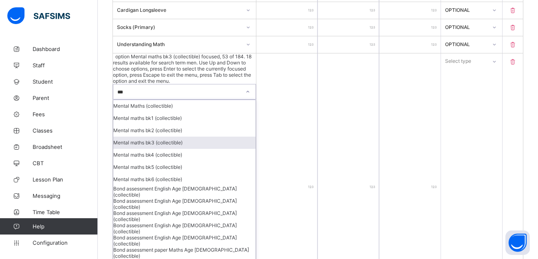
click at [163, 137] on div "Mental maths bk3 (collectible)" at bounding box center [184, 143] width 142 height 12
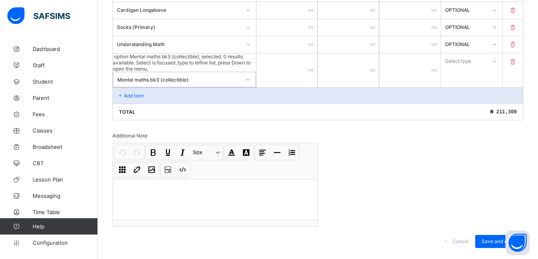
click at [313, 60] on div at bounding box center [286, 70] width 61 height 34
click at [315, 60] on div at bounding box center [286, 70] width 61 height 34
click at [311, 60] on input "number" at bounding box center [286, 70] width 61 height 34
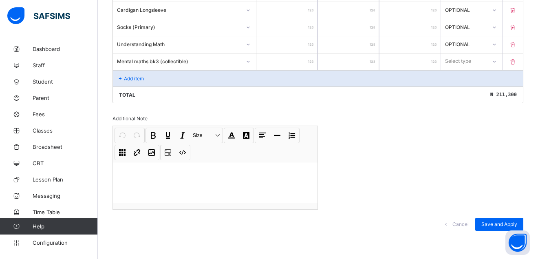
click at [311, 60] on input "number" at bounding box center [286, 61] width 61 height 17
type input "**"
type input "****"
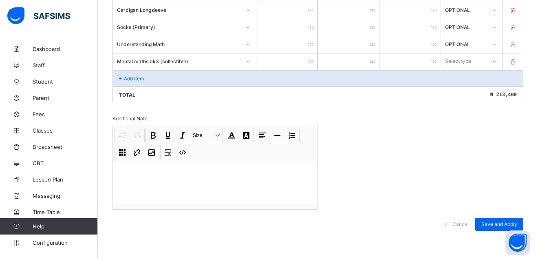
type input "****"
drag, startPoint x: 504, startPoint y: 62, endPoint x: 499, endPoint y: 63, distance: 5.3
click at [501, 62] on div at bounding box center [495, 61] width 14 height 13
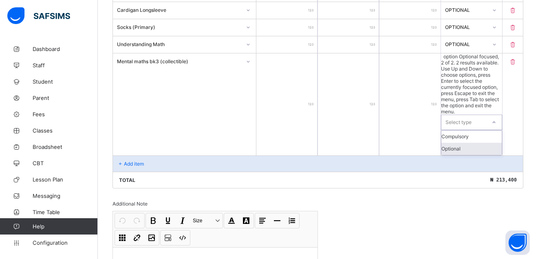
click at [479, 143] on div "Optional" at bounding box center [471, 149] width 60 height 12
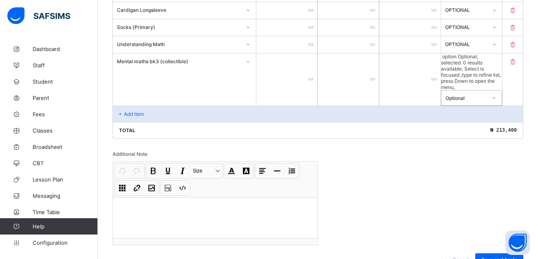
click at [119, 111] on icon at bounding box center [120, 114] width 7 height 6
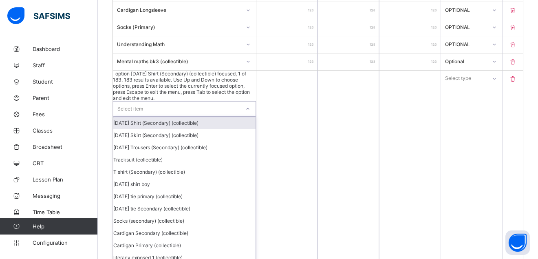
click at [250, 105] on icon at bounding box center [247, 109] width 5 height 8
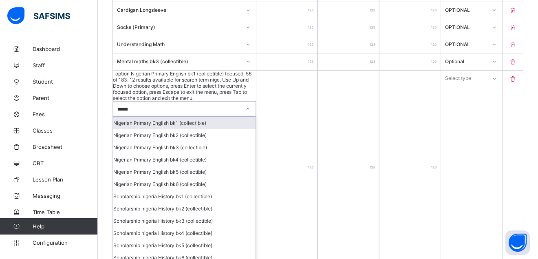
type input "*******"
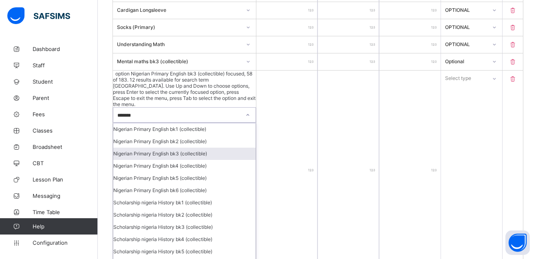
click at [166, 148] on div "Nigerian Primary English bk3 (collectible)" at bounding box center [184, 154] width 142 height 12
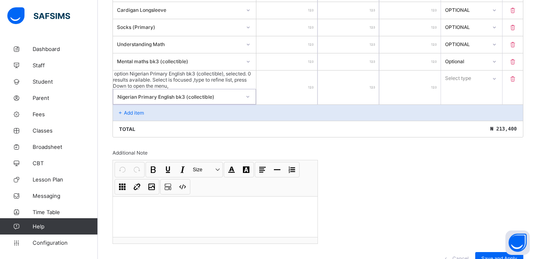
type input "*"
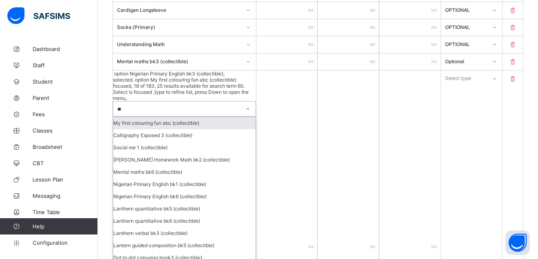
type input "*"
type input "*****"
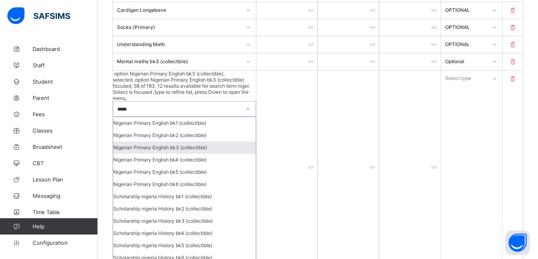
click at [201, 141] on div "Nigerian Primary English bk3 (collectible)" at bounding box center [184, 147] width 142 height 12
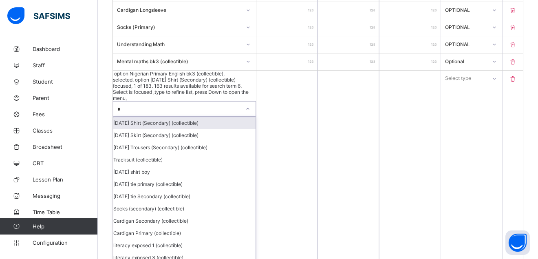
type input "*"
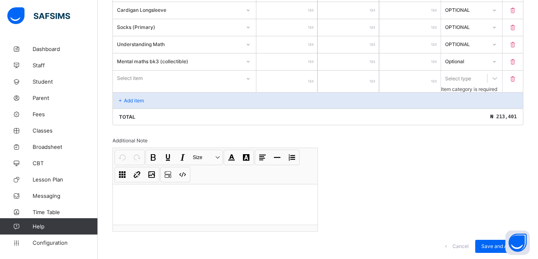
click at [250, 79] on icon at bounding box center [248, 79] width 3 height 2
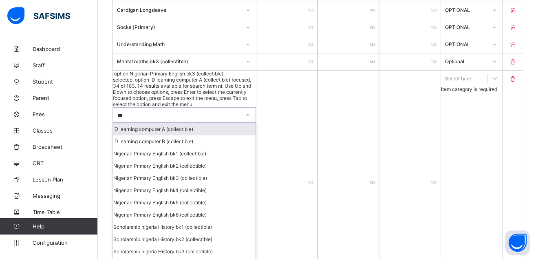
type input "*****"
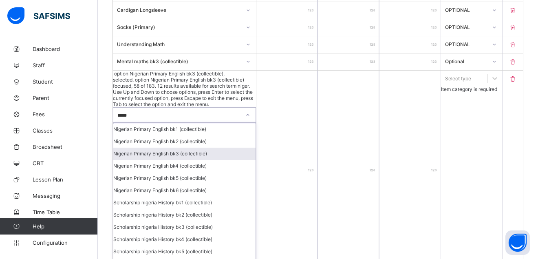
click at [206, 148] on div "Nigerian Primary English bk3 (collectible)" at bounding box center [184, 154] width 142 height 12
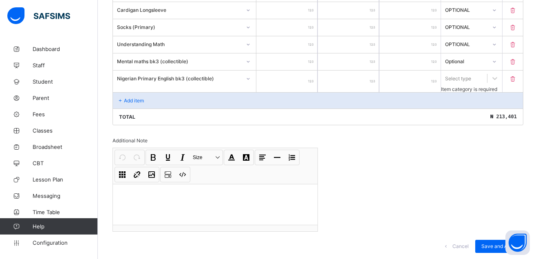
click at [313, 76] on div "*" at bounding box center [286, 82] width 61 height 22
click at [313, 75] on input "*" at bounding box center [286, 82] width 61 height 22
type input "*"
type input "***"
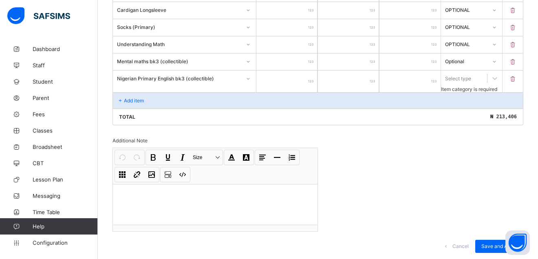
type input "***"
type input "****"
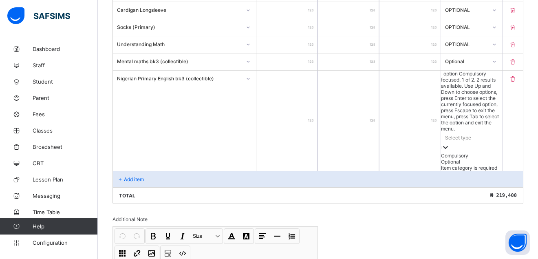
click at [448, 146] on icon at bounding box center [445, 147] width 5 height 3
click at [484, 159] on div "Optional" at bounding box center [471, 162] width 61 height 6
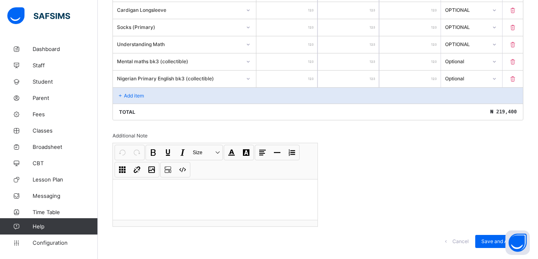
click at [123, 94] on icon at bounding box center [120, 96] width 7 height 6
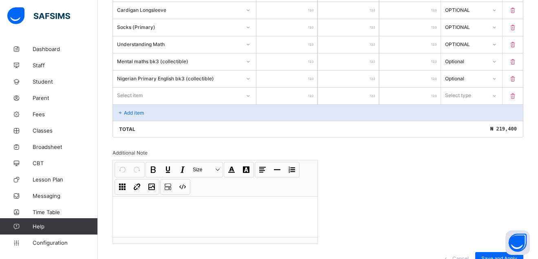
click at [249, 95] on icon at bounding box center [248, 96] width 5 height 8
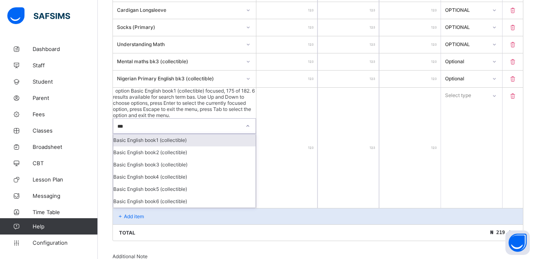
type input "****"
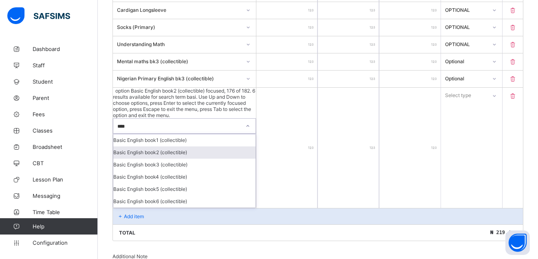
click at [179, 146] on div "Basic English book2 (collectible)" at bounding box center [184, 152] width 142 height 12
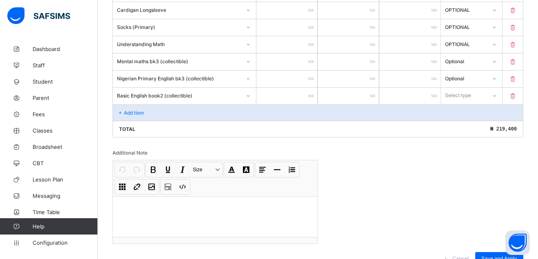
click at [314, 90] on input "number" at bounding box center [286, 96] width 61 height 17
type input "**"
type input "****"
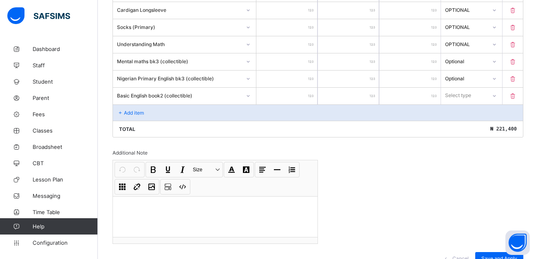
type input "****"
click at [497, 95] on icon at bounding box center [494, 96] width 5 height 8
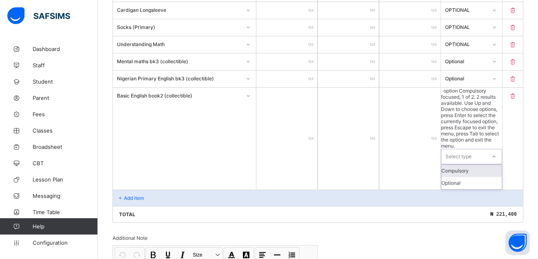
click at [497, 152] on icon at bounding box center [494, 156] width 5 height 8
click at [475, 177] on div "Optional" at bounding box center [471, 183] width 60 height 12
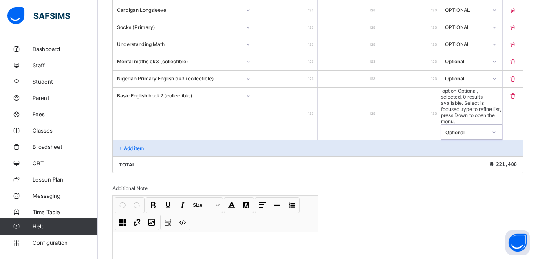
click at [136, 145] on p "Add item" at bounding box center [134, 148] width 20 height 6
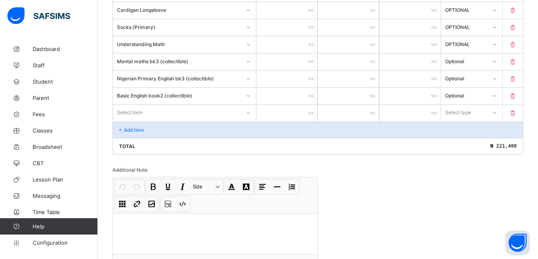
click at [250, 114] on icon at bounding box center [248, 113] width 5 height 8
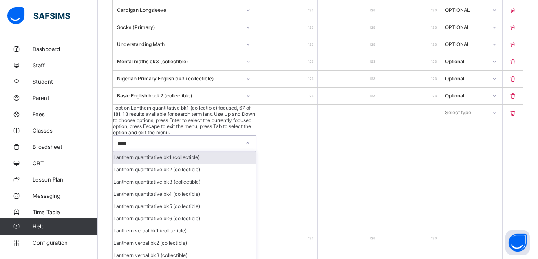
type input "******"
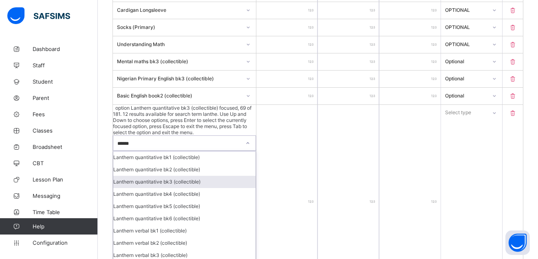
click at [196, 176] on div "Lanthern quantitative bk3 (collectible)" at bounding box center [184, 182] width 142 height 12
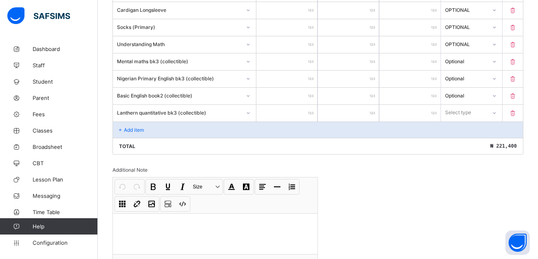
click at [315, 107] on input "number" at bounding box center [286, 113] width 61 height 17
type input "**"
type input "***"
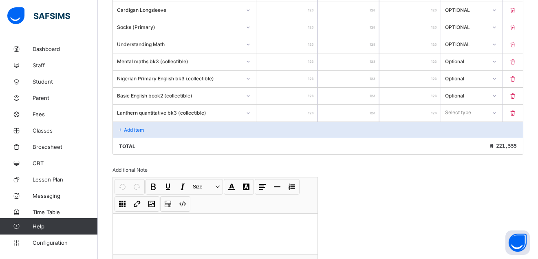
type input "****"
click at [497, 112] on icon at bounding box center [494, 113] width 5 height 8
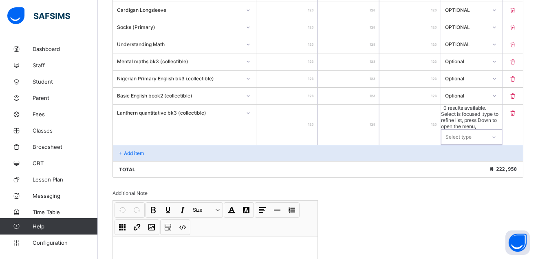
click at [497, 133] on icon at bounding box center [494, 137] width 5 height 8
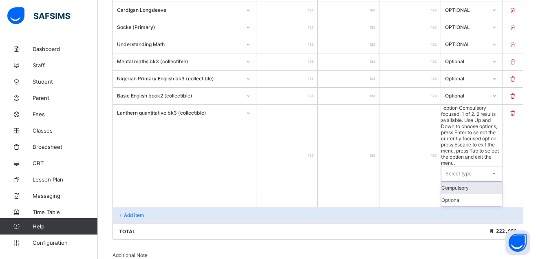
click at [501, 167] on div at bounding box center [494, 173] width 14 height 13
click at [492, 194] on div "Optional" at bounding box center [471, 200] width 60 height 12
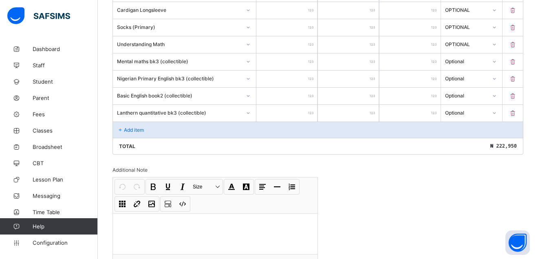
click at [135, 126] on div "Add item" at bounding box center [318, 129] width 410 height 16
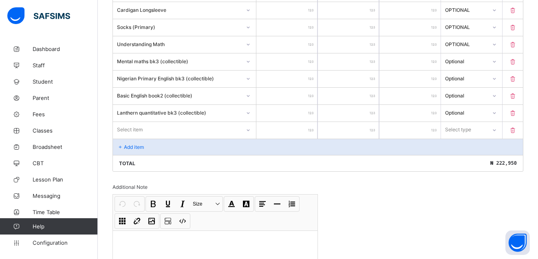
click at [251, 129] on icon at bounding box center [248, 130] width 5 height 8
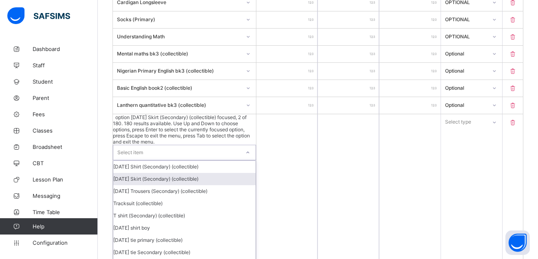
scroll to position [643, 0]
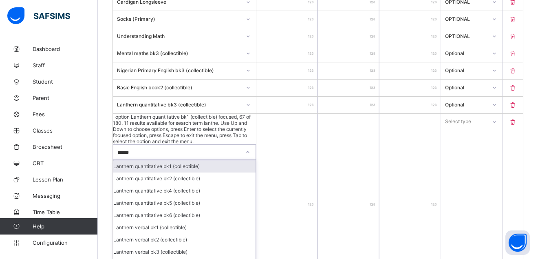
type input "*******"
click at [164, 246] on div "Lanthern verbal bk3 (collectible)" at bounding box center [184, 252] width 142 height 12
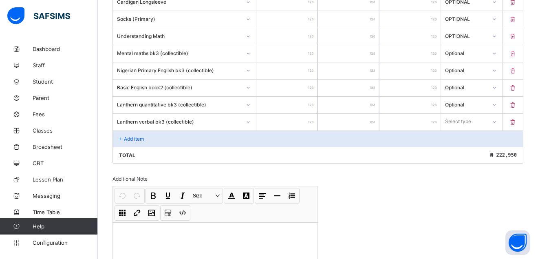
click at [314, 113] on input "****" at bounding box center [286, 105] width 61 height 17
click at [316, 121] on div at bounding box center [286, 122] width 61 height 17
click at [316, 117] on input "number" at bounding box center [286, 122] width 61 height 17
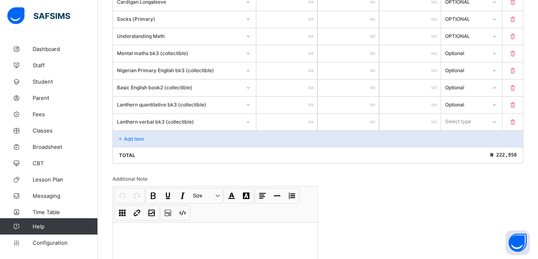
type input "**"
type input "***"
type input "****"
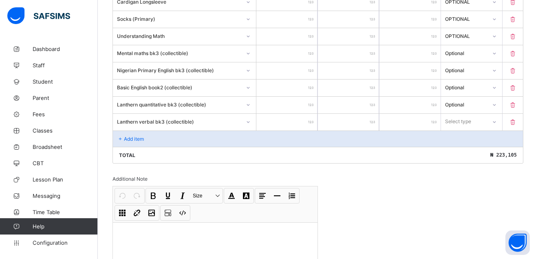
type input "****"
click at [497, 123] on icon at bounding box center [494, 122] width 5 height 8
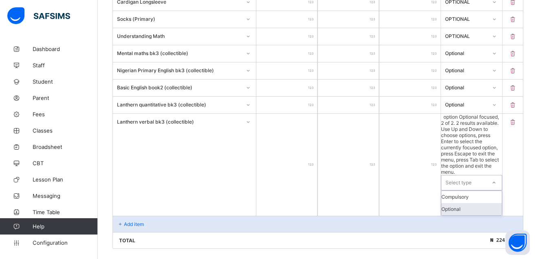
click at [482, 203] on div "Optional" at bounding box center [471, 209] width 60 height 12
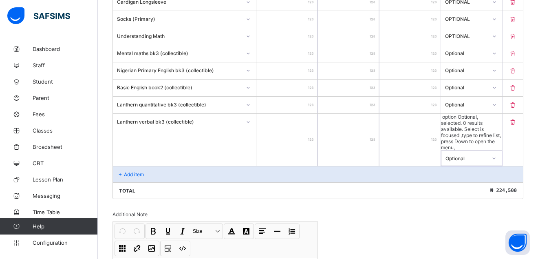
click at [129, 171] on p "Add item" at bounding box center [134, 174] width 20 height 6
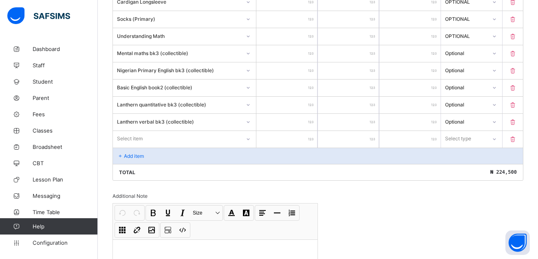
click at [251, 138] on div at bounding box center [248, 138] width 15 height 15
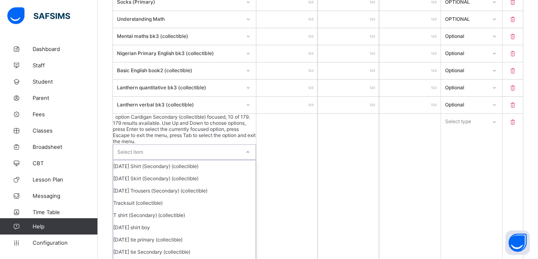
scroll to position [73, 0]
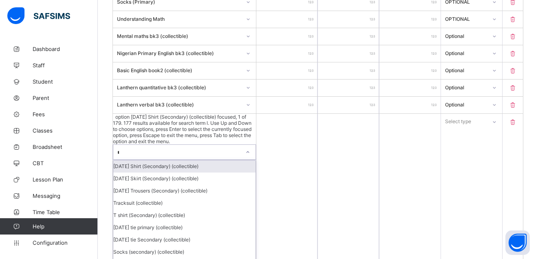
type input "**"
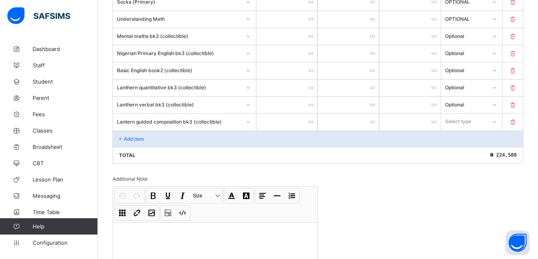
click at [315, 118] on input "number" at bounding box center [286, 122] width 61 height 17
type input "**"
type input "****"
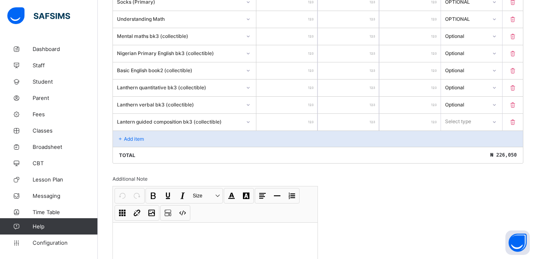
type input "****"
click at [497, 121] on icon at bounding box center [494, 122] width 5 height 8
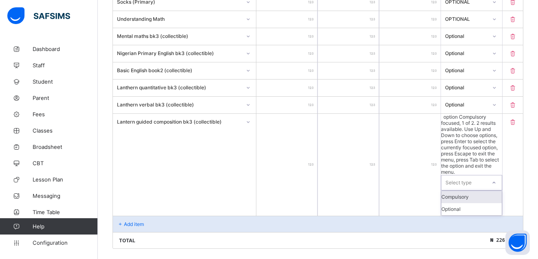
click at [495, 182] on icon at bounding box center [493, 183] width 3 height 2
click at [497, 179] on icon at bounding box center [494, 183] width 5 height 8
click at [472, 203] on div "Optional" at bounding box center [471, 209] width 60 height 12
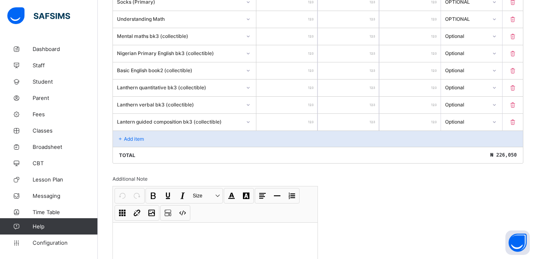
click at [131, 135] on div "Add item" at bounding box center [318, 138] width 410 height 16
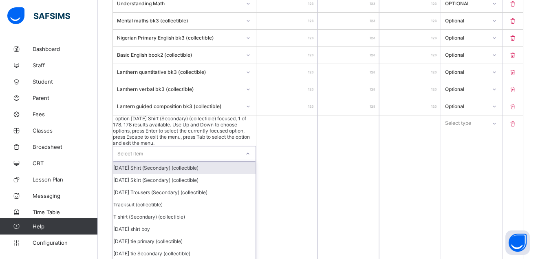
scroll to position [678, 0]
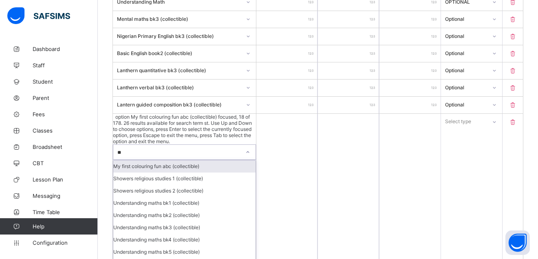
type input "***"
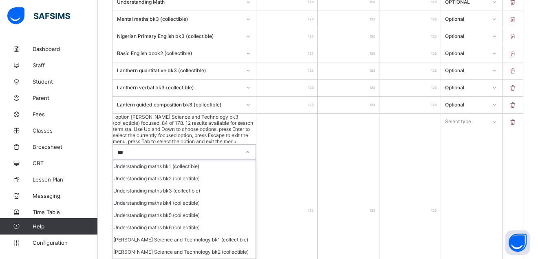
click at [214, 258] on div "[PERSON_NAME] Science and Technology bk3 (collectible)" at bounding box center [184, 264] width 142 height 12
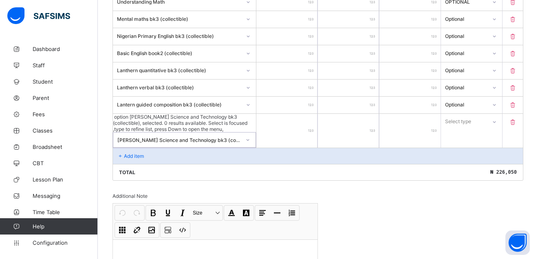
click at [318, 116] on input "number" at bounding box center [286, 131] width 61 height 34
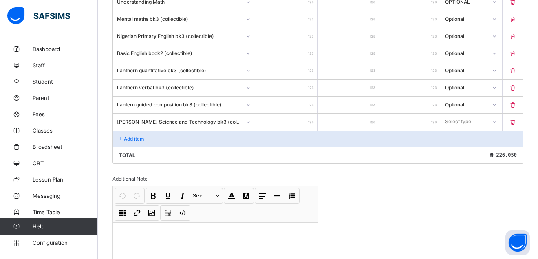
type input "**"
type input "****"
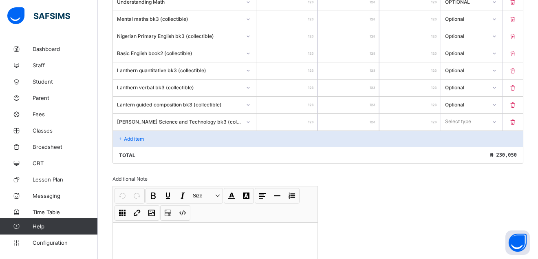
click at [497, 121] on icon at bounding box center [494, 122] width 5 height 8
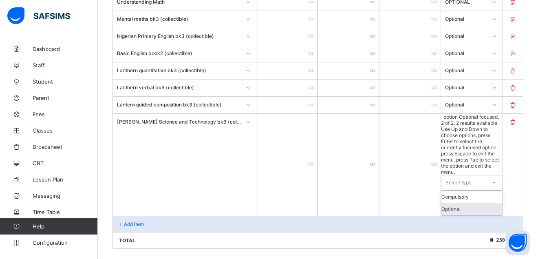
click at [481, 203] on div "Optional" at bounding box center [471, 209] width 60 height 12
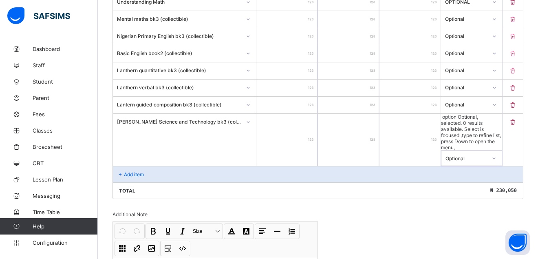
click at [132, 171] on p "Add item" at bounding box center [134, 174] width 20 height 6
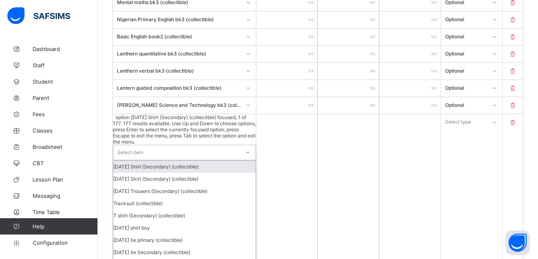
scroll to position [695, 0]
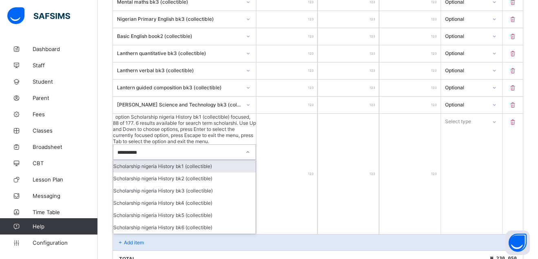
type input "**********"
click at [182, 185] on div "Scholarship nigeria History bk3 (collectible)" at bounding box center [184, 191] width 142 height 12
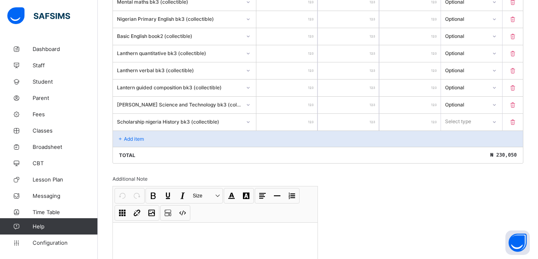
click at [316, 118] on input "number" at bounding box center [286, 122] width 61 height 17
type input "*"
type input "***"
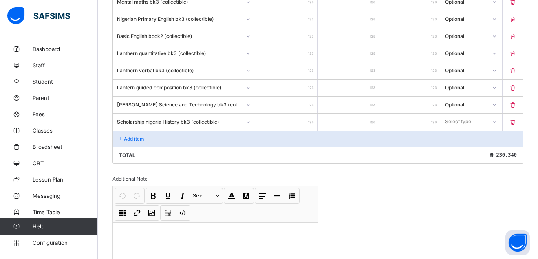
type input "****"
click at [497, 121] on icon at bounding box center [494, 122] width 5 height 8
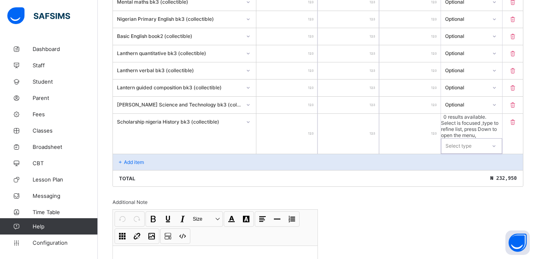
click at [497, 142] on icon at bounding box center [494, 146] width 5 height 8
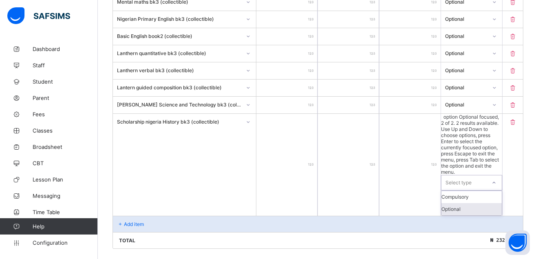
click at [486, 203] on div "Optional" at bounding box center [471, 209] width 60 height 12
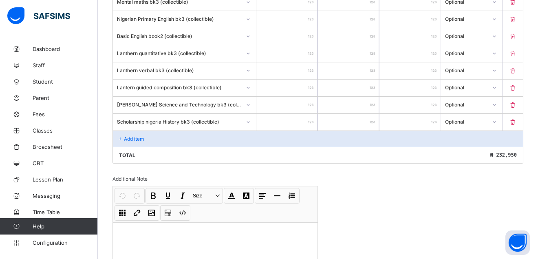
click at [129, 136] on p "Add item" at bounding box center [134, 139] width 20 height 6
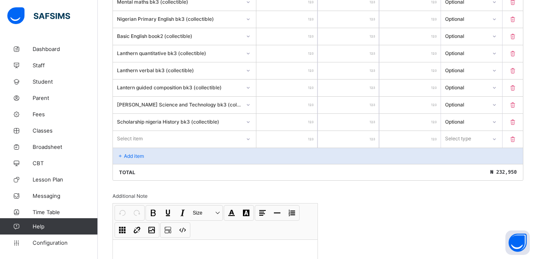
click at [249, 138] on div at bounding box center [248, 138] width 14 height 13
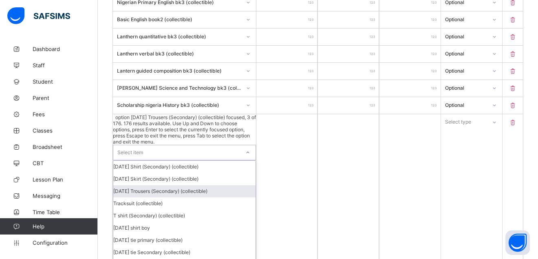
scroll to position [712, 0]
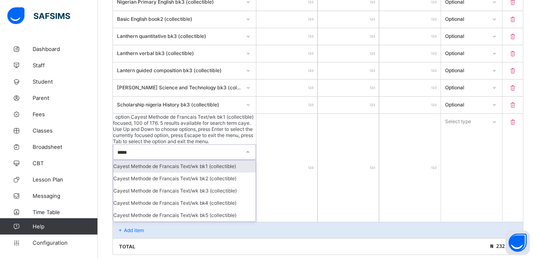
type input "******"
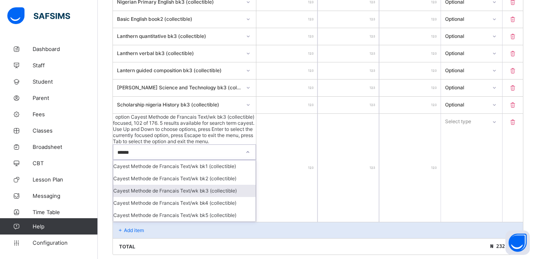
click at [217, 185] on div "Cayest Methode de Francais Text/wk bk3 (collectible)" at bounding box center [184, 191] width 142 height 12
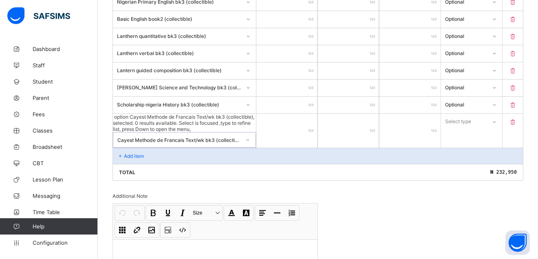
type input "*"
click at [318, 120] on input "*" at bounding box center [286, 131] width 61 height 34
click at [316, 121] on div "*" at bounding box center [286, 131] width 61 height 34
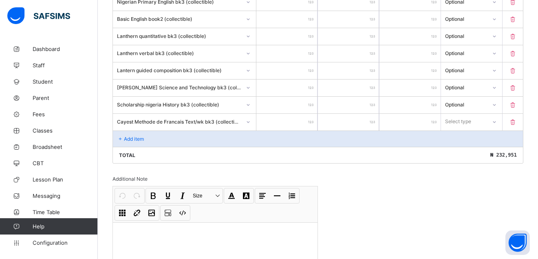
type input "*"
click at [313, 120] on input "*" at bounding box center [286, 122] width 61 height 17
drag, startPoint x: 313, startPoint y: 120, endPoint x: 307, endPoint y: 121, distance: 6.2
type input "*"
click at [314, 119] on input "*" at bounding box center [286, 122] width 61 height 17
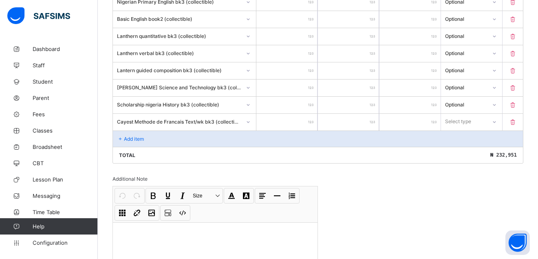
type input "*"
click at [313, 121] on div "*" at bounding box center [286, 122] width 61 height 17
drag, startPoint x: 313, startPoint y: 118, endPoint x: 307, endPoint y: 118, distance: 5.3
click at [307, 118] on input "*" at bounding box center [286, 122] width 61 height 17
type input "*"
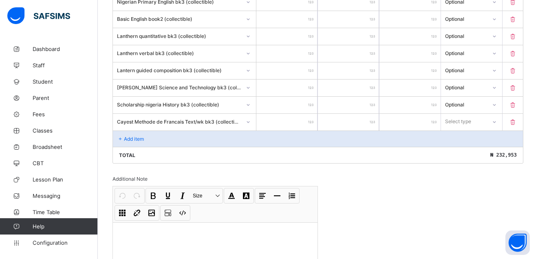
type input "*"
click at [312, 119] on input "*" at bounding box center [286, 122] width 61 height 17
type input "**"
type input "***"
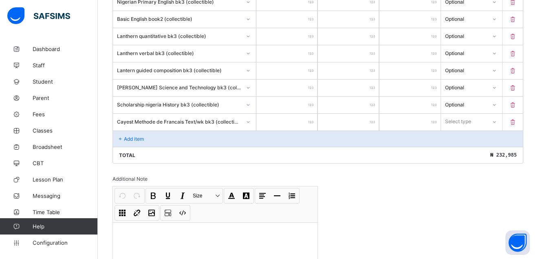
type input "***"
type input "****"
click at [497, 120] on icon at bounding box center [494, 122] width 5 height 8
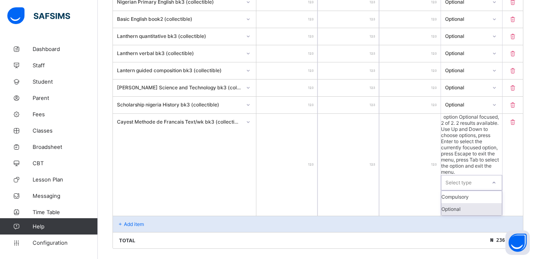
click at [472, 203] on div "Optional" at bounding box center [471, 209] width 60 height 12
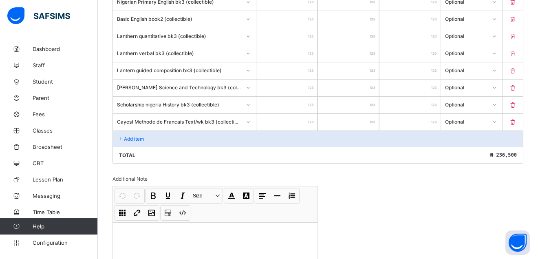
click at [128, 137] on p "Add item" at bounding box center [134, 139] width 20 height 6
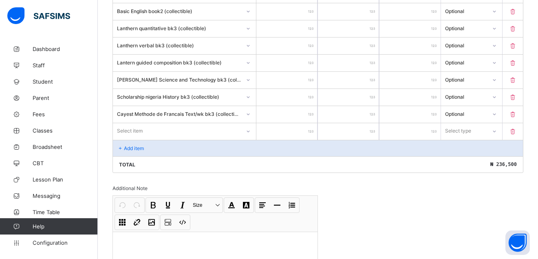
click at [251, 139] on div "Select item" at bounding box center [184, 130] width 143 height 15
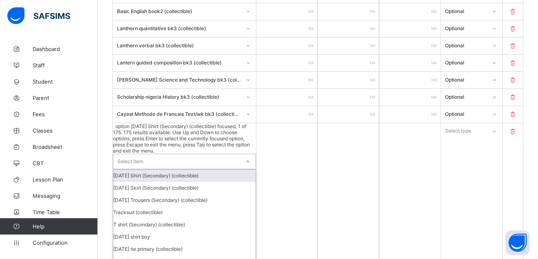
scroll to position [727, 0]
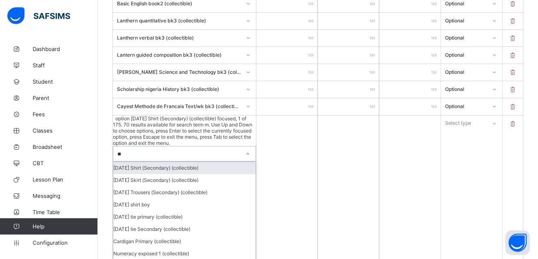
type input "***"
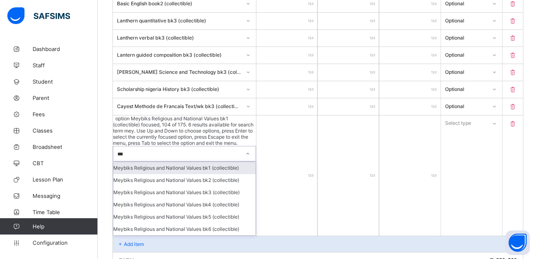
scroll to position [729, 0]
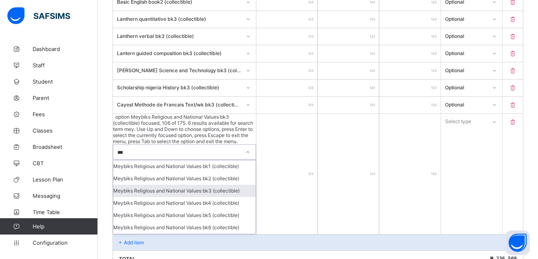
click at [187, 185] on div "Meybiks Religious and National Values bk3 (collectible)" at bounding box center [184, 191] width 142 height 12
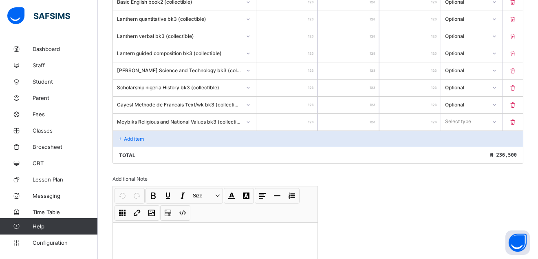
click at [316, 120] on div at bounding box center [286, 122] width 61 height 17
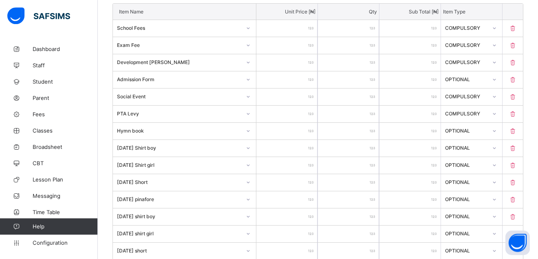
scroll to position [223, 0]
click at [41, 112] on span "Fees" at bounding box center [65, 114] width 65 height 7
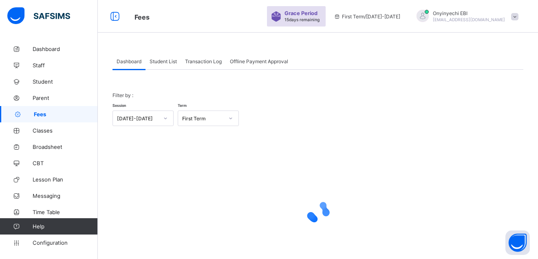
click at [166, 58] on span "Student List" at bounding box center [163, 61] width 27 height 6
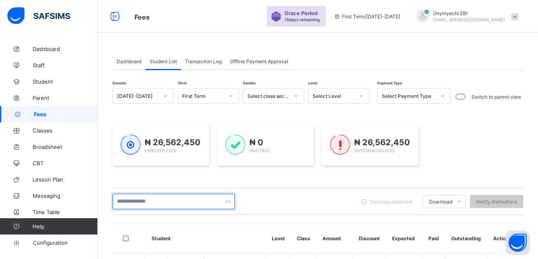
click at [133, 202] on input "text" at bounding box center [174, 201] width 122 height 15
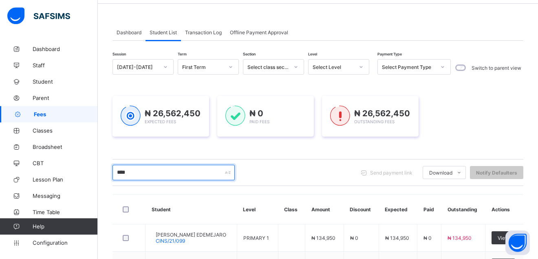
scroll to position [42, 0]
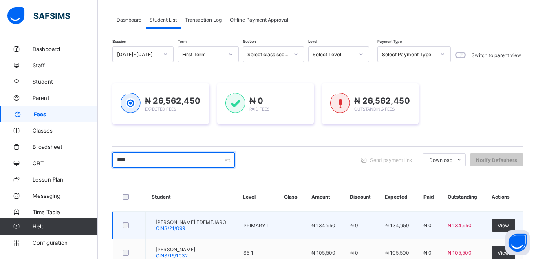
type input "****"
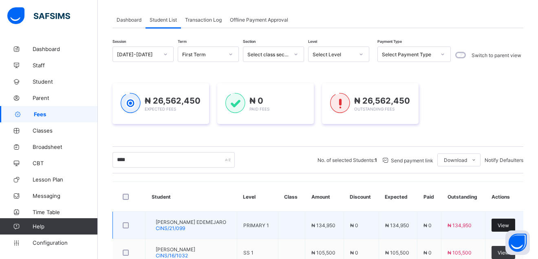
click at [514, 222] on div "View" at bounding box center [504, 225] width 24 height 13
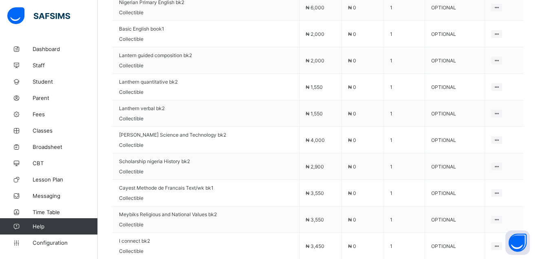
scroll to position [561, 0]
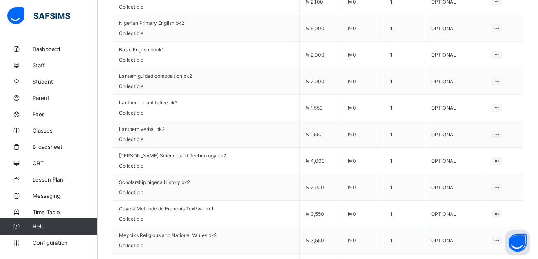
drag, startPoint x: 541, startPoint y: 3, endPoint x: 544, endPoint y: 23, distance: 20.3
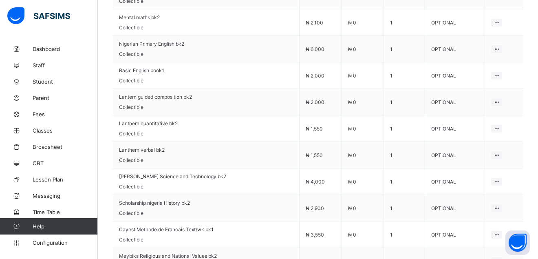
drag, startPoint x: 541, startPoint y: 254, endPoint x: 544, endPoint y: 232, distance: 21.9
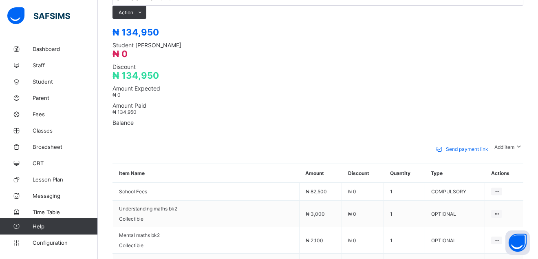
scroll to position [316, 0]
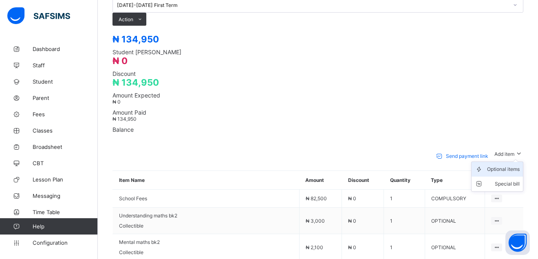
click at [512, 165] on div "Optional items" at bounding box center [503, 169] width 33 height 8
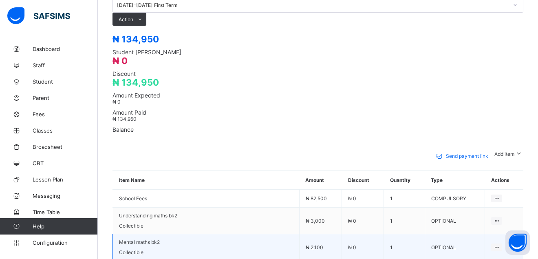
click at [342, 234] on td "₦ 0" at bounding box center [363, 247] width 42 height 26
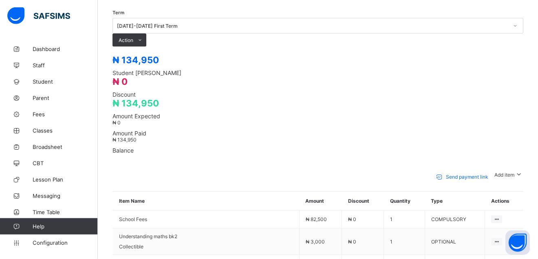
scroll to position [302, 0]
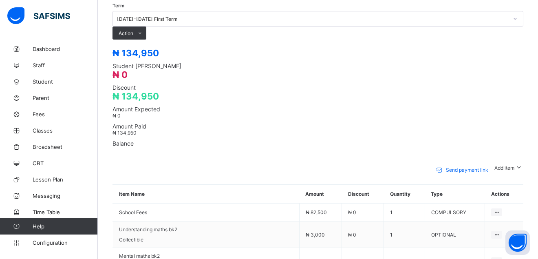
drag, startPoint x: 541, startPoint y: 255, endPoint x: 537, endPoint y: 244, distance: 12.0
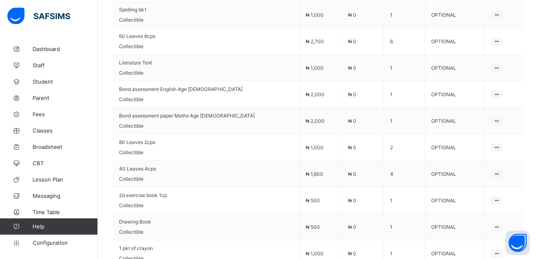
scroll to position [856, 0]
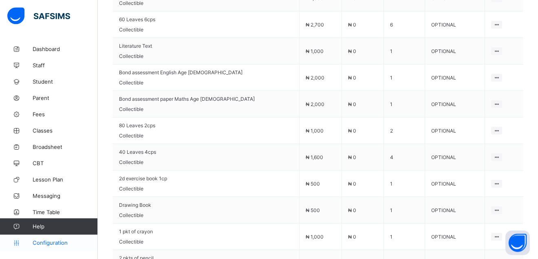
click at [55, 241] on span "Configuration" at bounding box center [65, 242] width 65 height 7
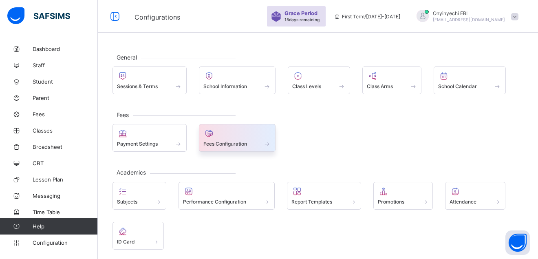
click at [234, 142] on span "Fees Configuration" at bounding box center [225, 144] width 44 height 6
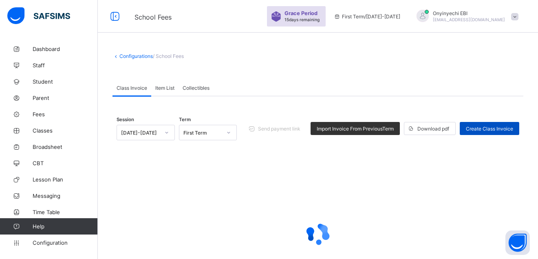
click at [495, 128] on span "Create Class Invoice" at bounding box center [489, 129] width 47 height 6
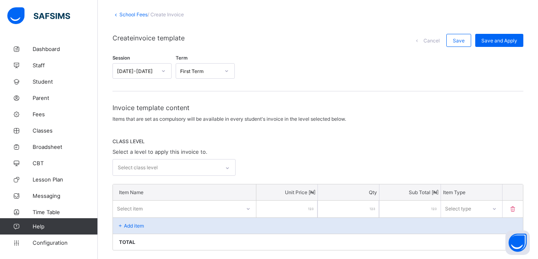
scroll to position [62, 0]
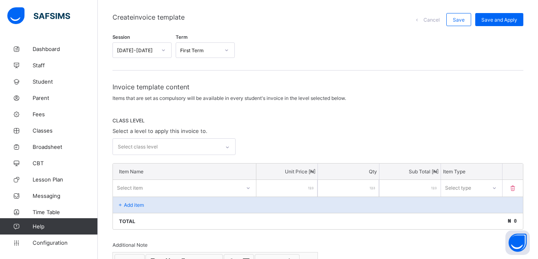
click at [227, 145] on div at bounding box center [228, 147] width 14 height 13
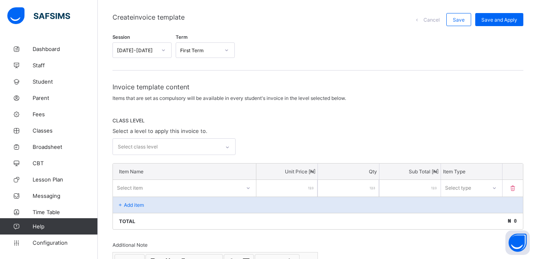
click at [426, 60] on div "Session [DATE]-[DATE] Term First Term Invoice template content Items that are s…" at bounding box center [318, 199] width 411 height 331
click at [56, 243] on span "Configuration" at bounding box center [65, 242] width 65 height 7
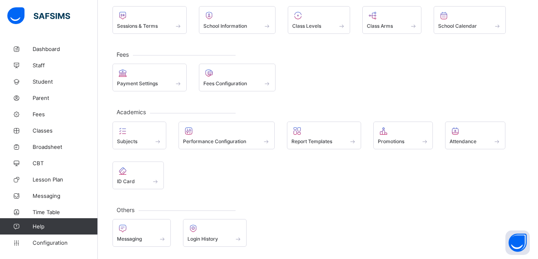
scroll to position [60, 0]
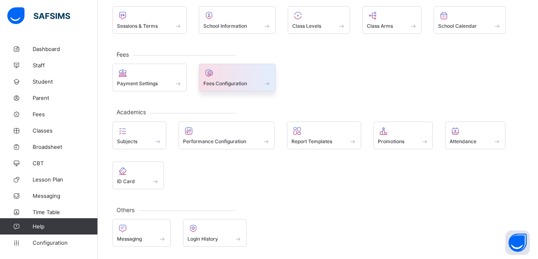
click at [238, 83] on span "Fees Configuration" at bounding box center [225, 83] width 44 height 6
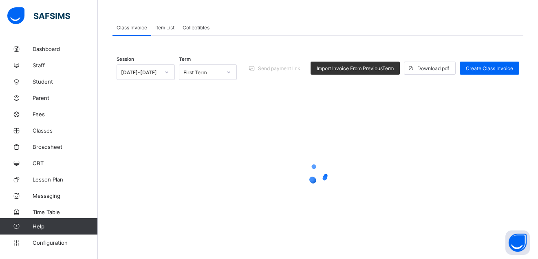
scroll to position [54, 0]
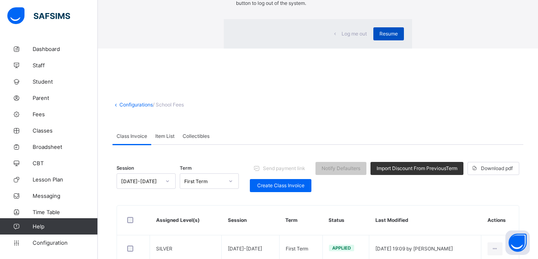
click at [380, 37] on span "Resume" at bounding box center [389, 34] width 18 height 6
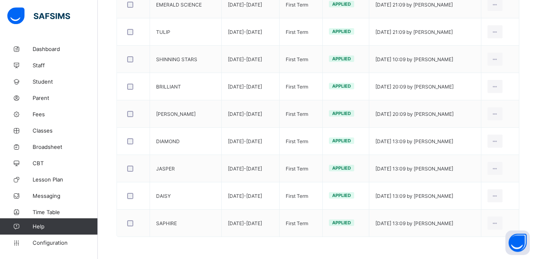
scroll to position [389, 0]
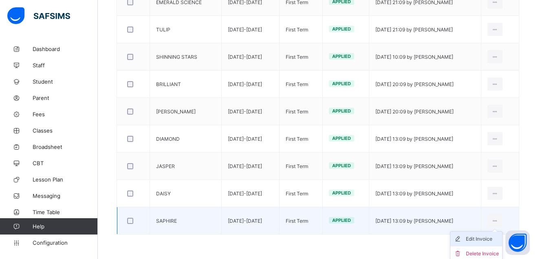
click at [491, 239] on div "Edit Invoice" at bounding box center [482, 239] width 33 height 8
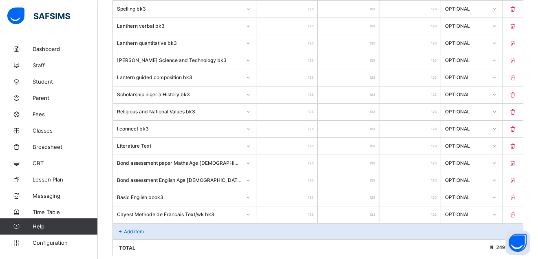
scroll to position [722, 0]
click at [307, 212] on input "****" at bounding box center [286, 214] width 61 height 17
type input "***"
type input "****"
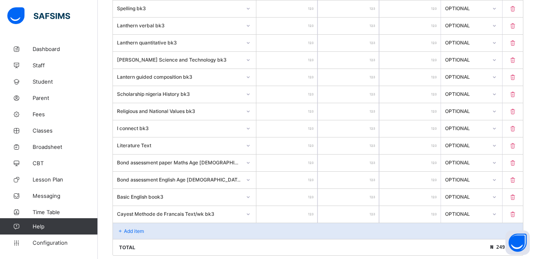
type input "****"
click at [125, 227] on div "Add item" at bounding box center [318, 231] width 410 height 16
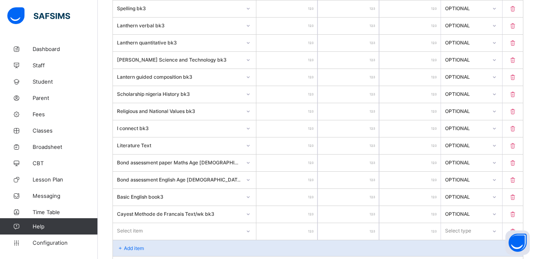
click at [250, 231] on div "Select item" at bounding box center [184, 230] width 143 height 15
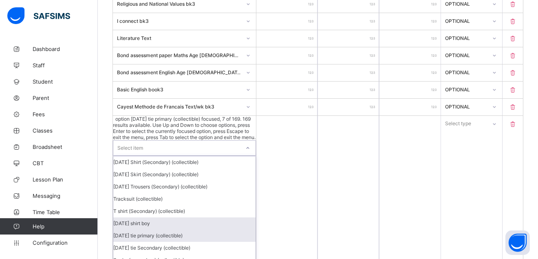
scroll to position [832, 0]
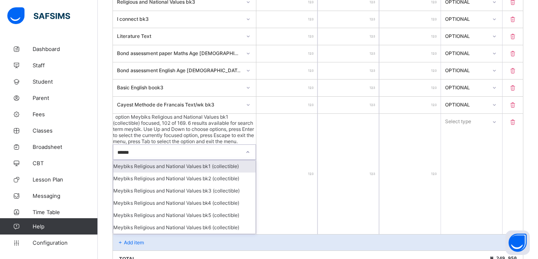
type input "******"
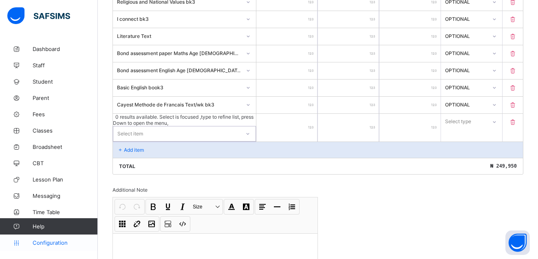
click at [46, 240] on span "Configuration" at bounding box center [65, 242] width 65 height 7
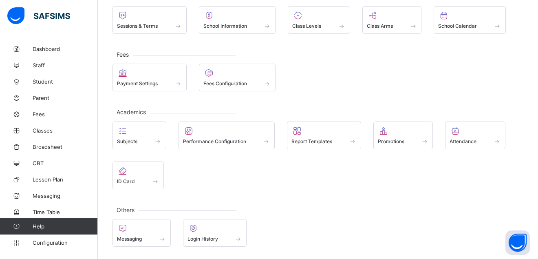
scroll to position [60, 0]
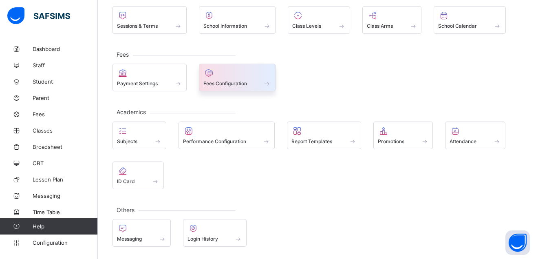
click at [228, 82] on span "Fees Configuration" at bounding box center [225, 83] width 44 height 6
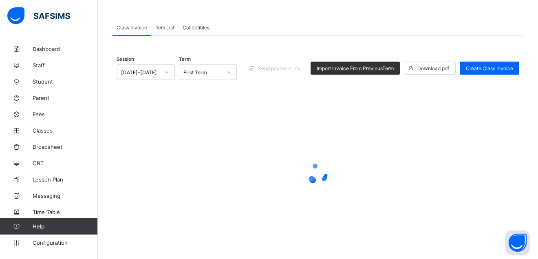
scroll to position [54, 0]
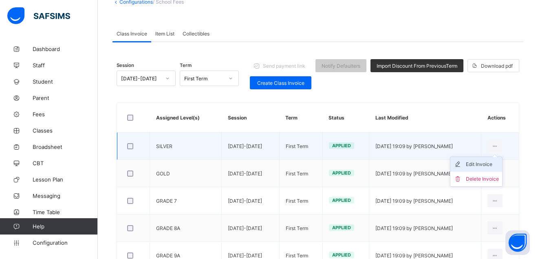
click at [489, 162] on div "Edit Invoice" at bounding box center [482, 164] width 33 height 8
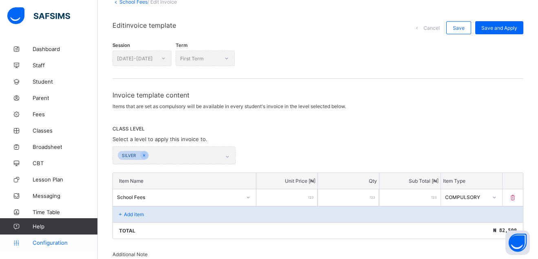
click at [46, 236] on link "Configuration" at bounding box center [48, 242] width 97 height 16
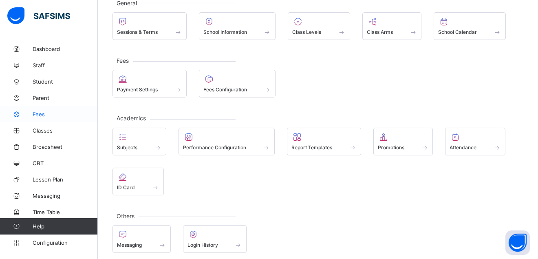
click at [39, 113] on span "Fees" at bounding box center [65, 114] width 65 height 7
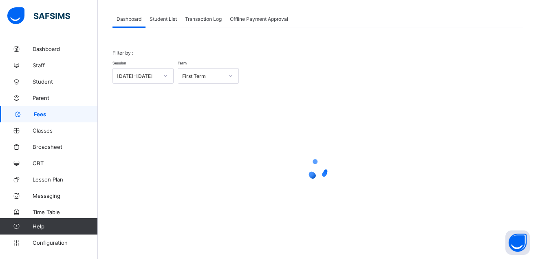
scroll to position [42, 0]
click at [161, 16] on span "Student List" at bounding box center [163, 19] width 27 height 6
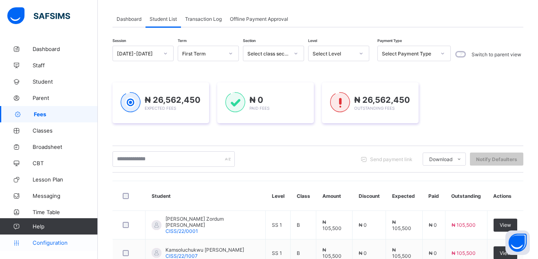
click at [49, 239] on link "Configuration" at bounding box center [48, 242] width 97 height 16
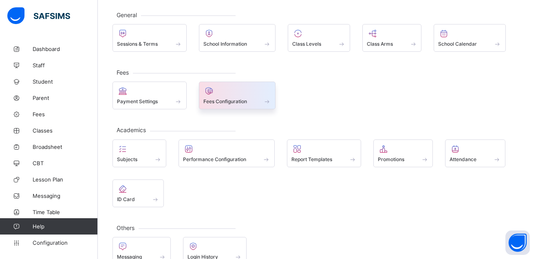
click at [212, 95] on icon at bounding box center [208, 91] width 11 height 10
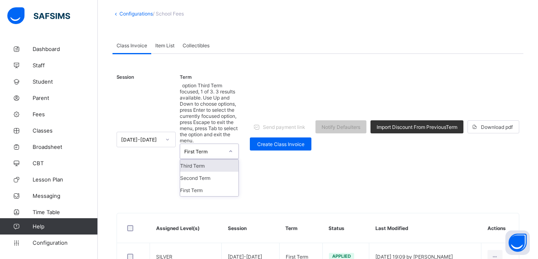
click at [166, 44] on span "Item List" at bounding box center [164, 45] width 19 height 6
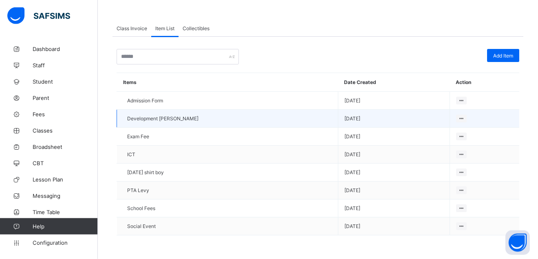
scroll to position [60, 0]
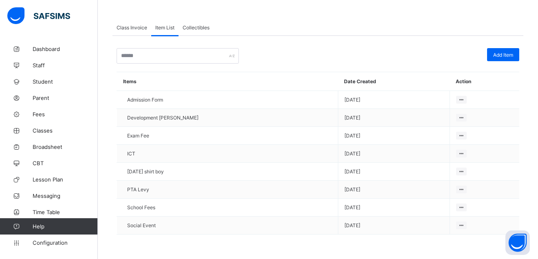
click at [234, 56] on div at bounding box center [178, 55] width 122 height 15
click at [221, 56] on input "text" at bounding box center [178, 55] width 122 height 15
drag, startPoint x: 141, startPoint y: 54, endPoint x: 148, endPoint y: 56, distance: 6.7
click at [142, 55] on input "text" at bounding box center [178, 55] width 122 height 15
type input "*"
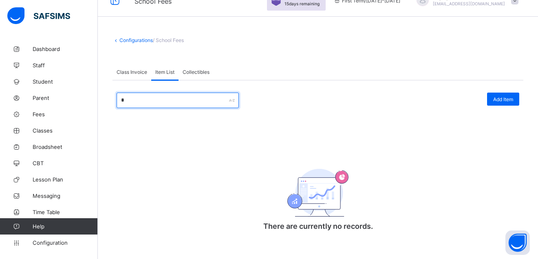
scroll to position [17, 0]
click at [122, 96] on input "text" at bounding box center [178, 100] width 122 height 15
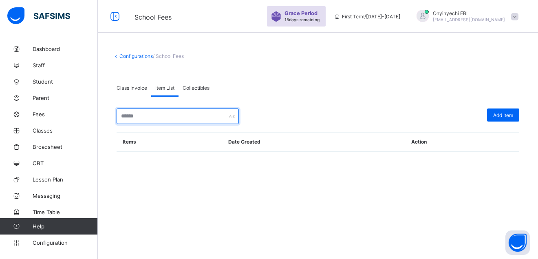
scroll to position [0, 0]
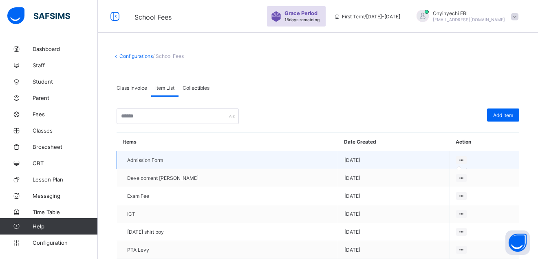
click at [458, 160] on icon at bounding box center [461, 160] width 7 height 6
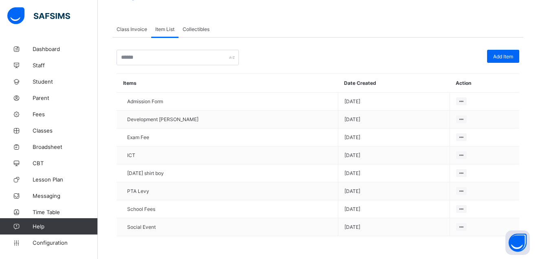
scroll to position [60, 0]
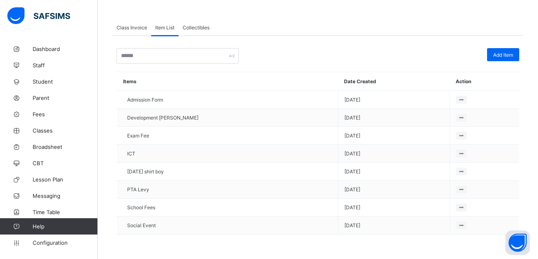
click at [199, 27] on span "Collectibles" at bounding box center [196, 27] width 27 height 6
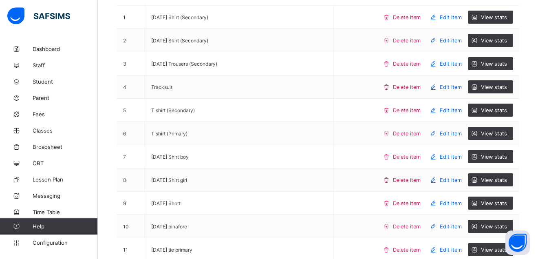
scroll to position [0, 0]
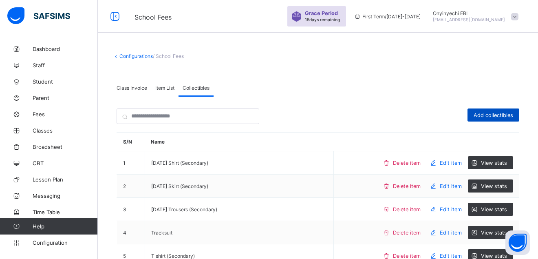
click at [497, 113] on span "Add collectibles" at bounding box center [494, 115] width 40 height 6
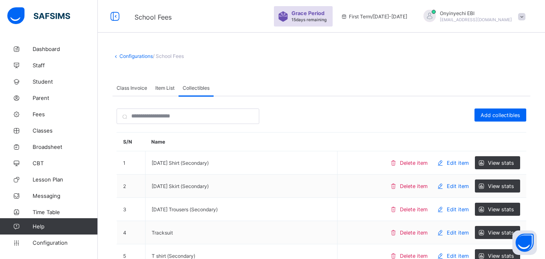
type input "*"
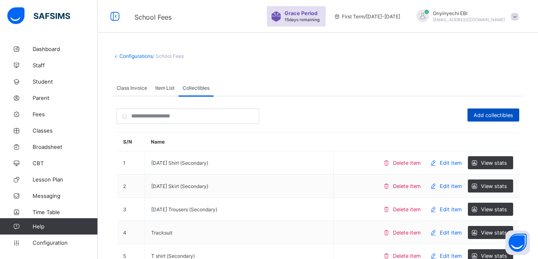
click at [504, 114] on span "Add collectibles" at bounding box center [494, 115] width 40 height 6
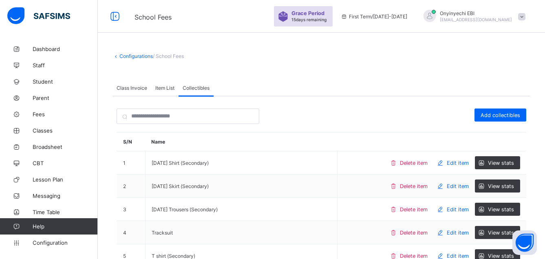
type input "*"
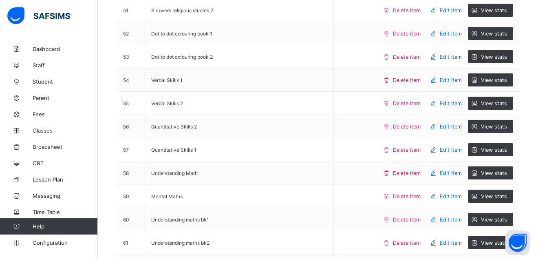
scroll to position [4669, 0]
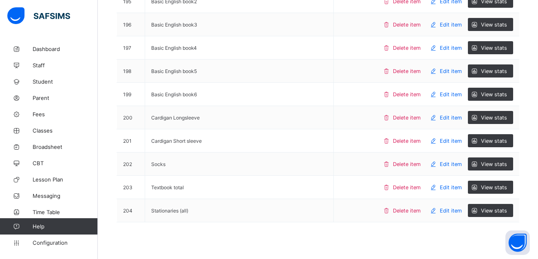
click at [460, 187] on span "Edit item" at bounding box center [451, 187] width 22 height 6
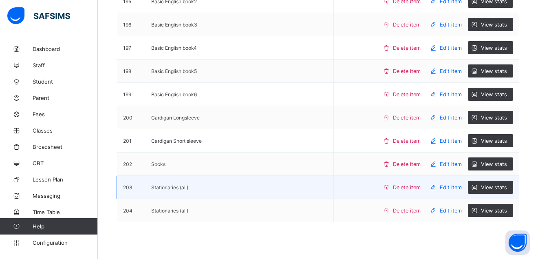
click at [455, 186] on span "Edit item" at bounding box center [451, 187] width 22 height 6
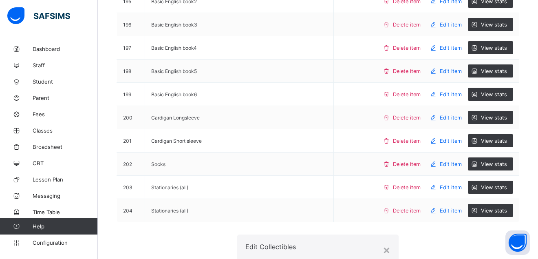
type input "**********"
drag, startPoint x: 320, startPoint y: 166, endPoint x: 333, endPoint y: 154, distance: 17.6
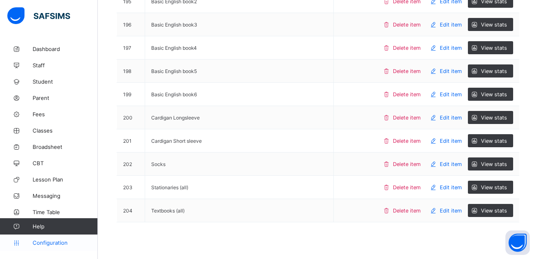
click at [55, 241] on span "Configuration" at bounding box center [65, 242] width 65 height 7
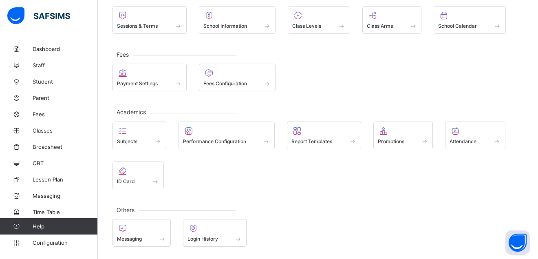
scroll to position [60, 0]
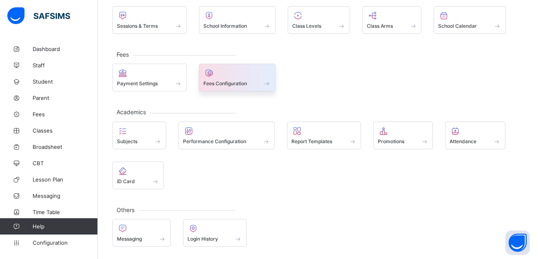
click at [234, 75] on div at bounding box center [237, 73] width 68 height 10
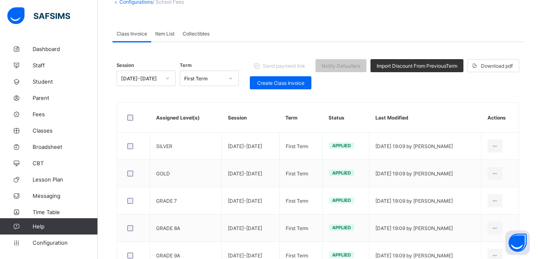
scroll to position [389, 0]
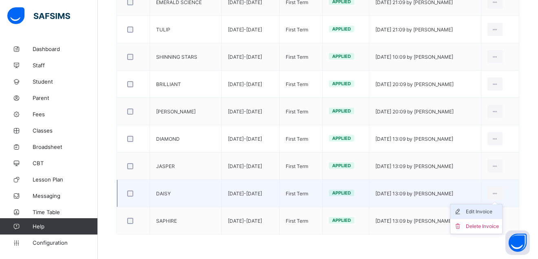
click at [491, 211] on div "Edit Invoice" at bounding box center [482, 211] width 33 height 8
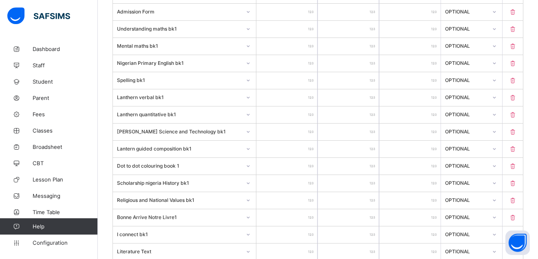
scroll to position [814, 0]
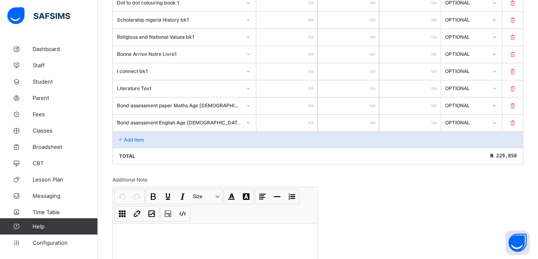
click at [122, 138] on icon at bounding box center [120, 140] width 7 height 6
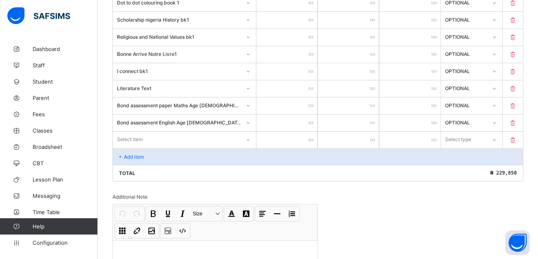
click at [249, 139] on div at bounding box center [248, 139] width 14 height 13
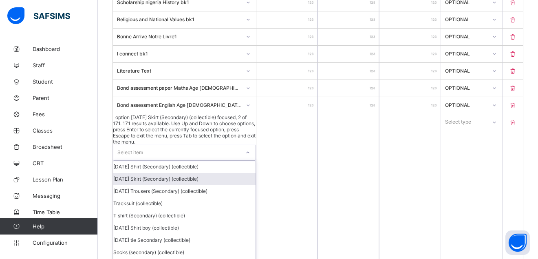
scroll to position [832, 0]
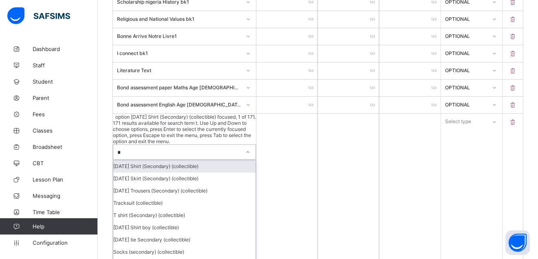
type input "***"
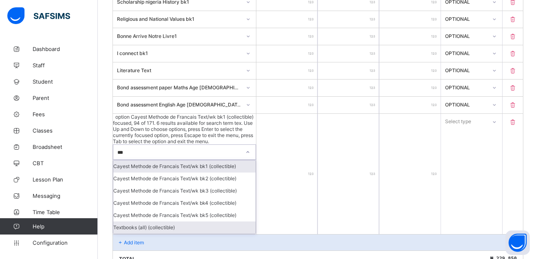
click at [154, 221] on div "Textbooks (all) (collectible)" at bounding box center [184, 227] width 142 height 12
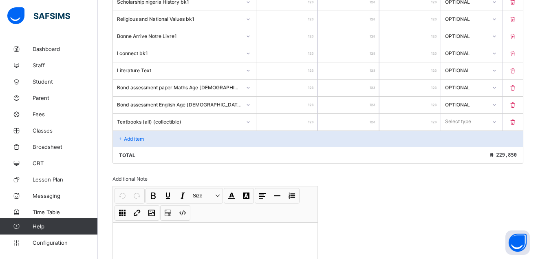
click at [314, 121] on div at bounding box center [286, 122] width 61 height 17
click at [312, 122] on div at bounding box center [286, 122] width 61 height 17
click at [316, 122] on div at bounding box center [286, 122] width 61 height 17
type input "*"
click at [315, 119] on input "*" at bounding box center [286, 122] width 61 height 17
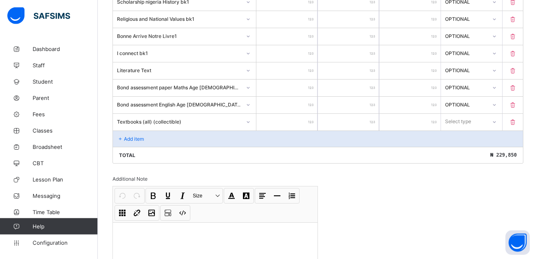
type input "*"
click at [313, 119] on input "*" at bounding box center [286, 122] width 61 height 17
type input "*"
click at [313, 115] on input "*" at bounding box center [286, 122] width 61 height 17
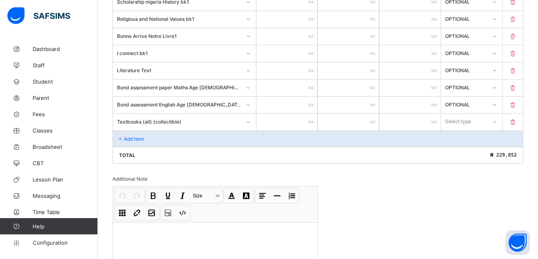
type input "*"
type input "**"
type input "****"
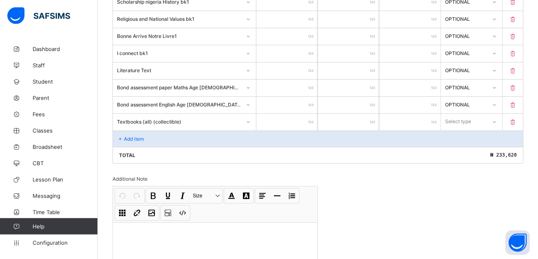
type input "****"
type input "*****"
click at [497, 121] on icon at bounding box center [494, 122] width 5 height 8
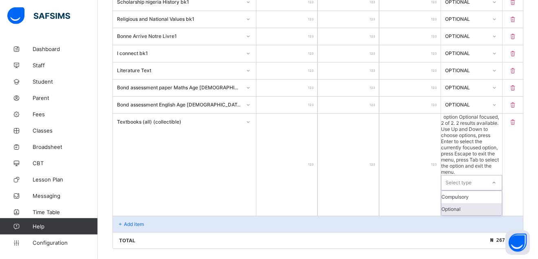
click at [486, 203] on div "Optional" at bounding box center [471, 209] width 60 height 12
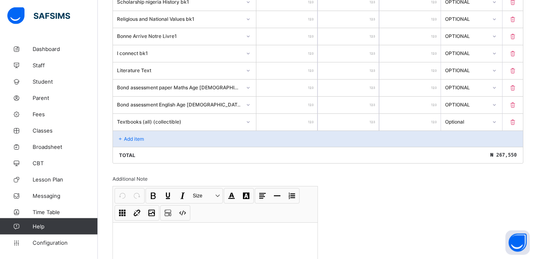
click at [125, 137] on p "Add item" at bounding box center [134, 139] width 20 height 6
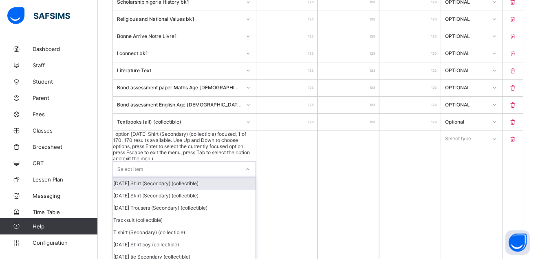
click at [250, 162] on div at bounding box center [247, 169] width 15 height 15
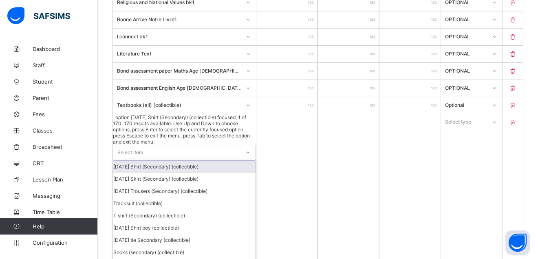
scroll to position [849, 0]
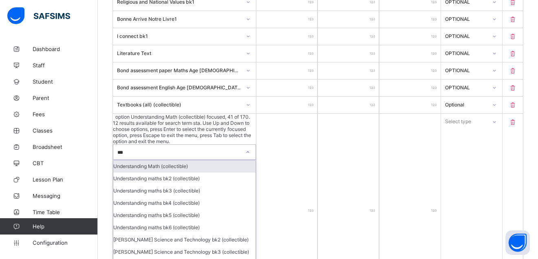
type input "****"
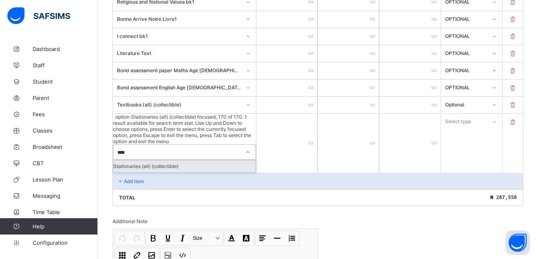
drag, startPoint x: 168, startPoint y: 137, endPoint x: 364, endPoint y: 126, distance: 196.0
click at [171, 160] on div "Stationaries (all) (collectible)" at bounding box center [184, 166] width 142 height 12
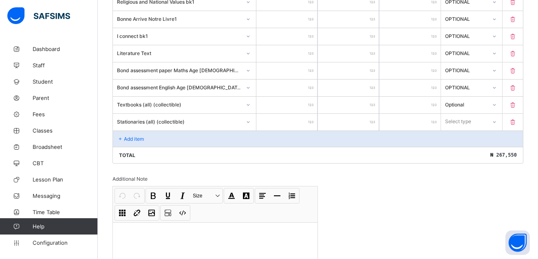
click at [316, 118] on input "number" at bounding box center [286, 122] width 61 height 17
type input "*"
click at [497, 122] on icon at bounding box center [494, 122] width 5 height 8
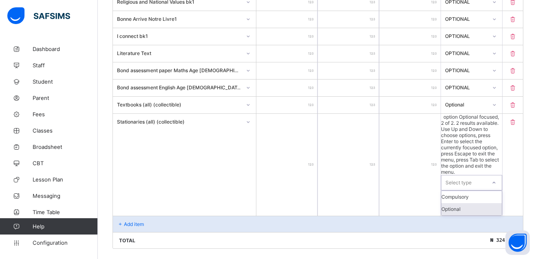
click at [479, 203] on div "Optional" at bounding box center [471, 209] width 60 height 12
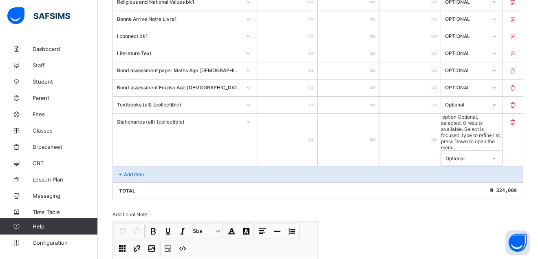
click at [130, 166] on div "Add item" at bounding box center [318, 174] width 410 height 16
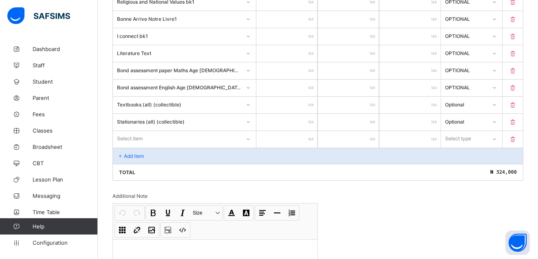
click at [249, 137] on div "Select item" at bounding box center [184, 139] width 143 height 17
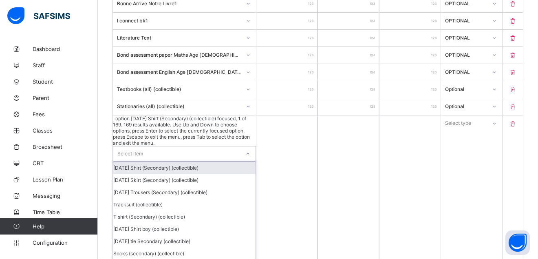
scroll to position [866, 0]
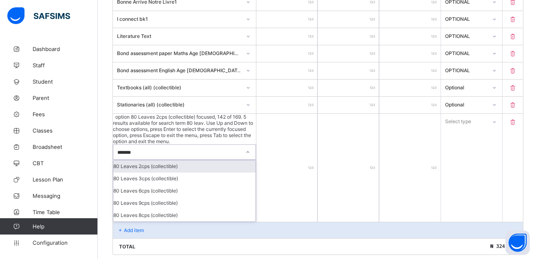
click at [159, 160] on div "80 Leaves 2cps (collectible)" at bounding box center [184, 166] width 142 height 12
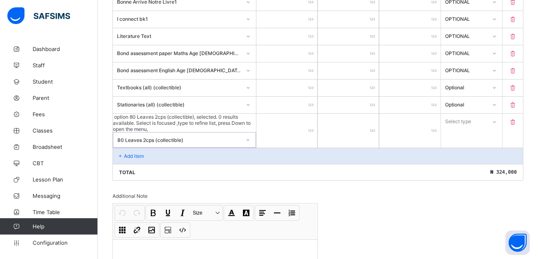
click at [312, 119] on input "number" at bounding box center [286, 131] width 61 height 34
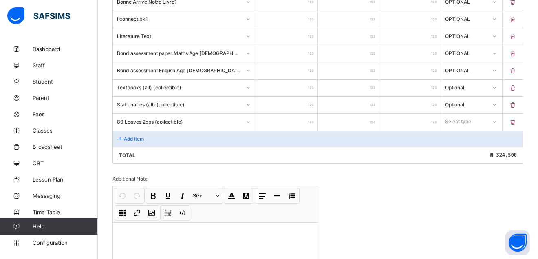
click at [374, 117] on input "*" at bounding box center [348, 122] width 61 height 17
click at [497, 121] on icon at bounding box center [494, 122] width 5 height 8
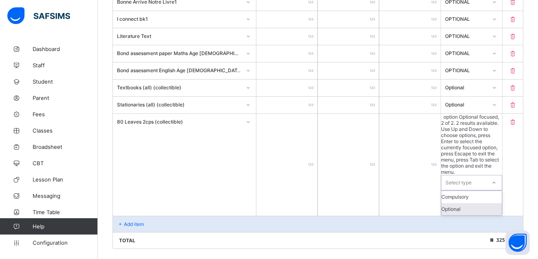
click at [482, 203] on div "Optional" at bounding box center [471, 209] width 60 height 12
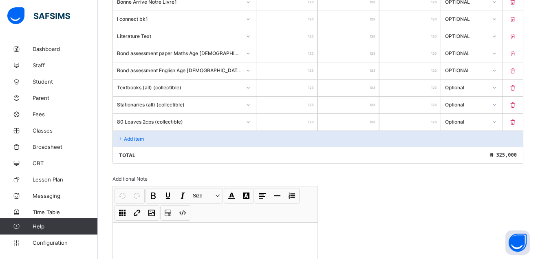
click at [130, 137] on p "Add item" at bounding box center [134, 139] width 20 height 6
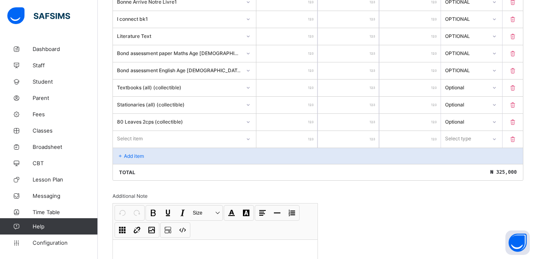
click at [250, 136] on icon at bounding box center [248, 139] width 5 height 8
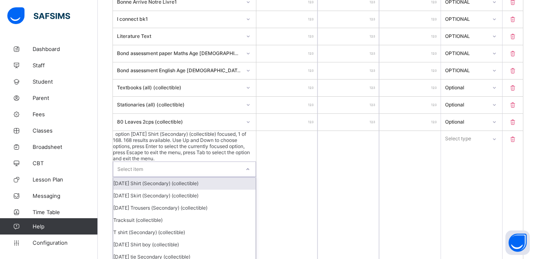
click at [250, 163] on div at bounding box center [248, 169] width 14 height 13
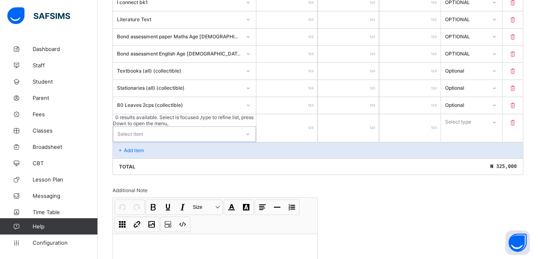
scroll to position [883, 0]
click at [250, 130] on icon at bounding box center [247, 134] width 5 height 8
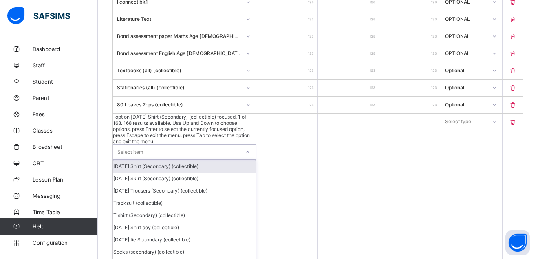
click at [250, 148] on icon at bounding box center [247, 152] width 5 height 8
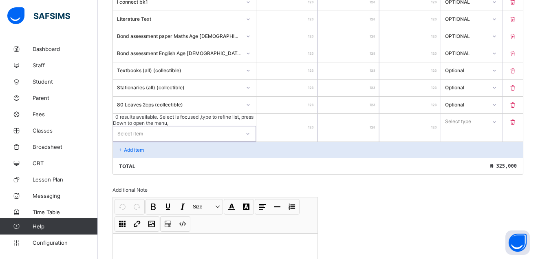
click at [250, 130] on icon at bounding box center [247, 134] width 5 height 8
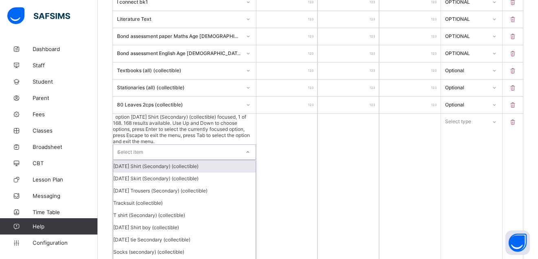
click at [190, 145] on div "Select item **" at bounding box center [176, 152] width 127 height 15
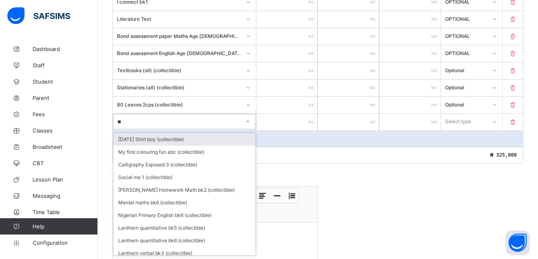
scroll to position [883, 0]
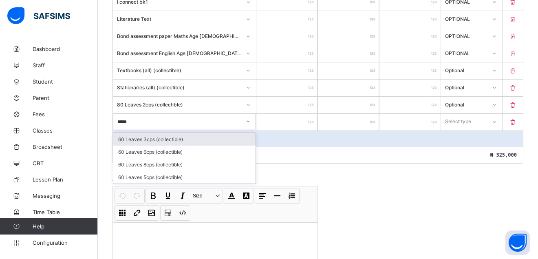
type input "******"
click at [174, 139] on div "60 Leaves 3cps (collectible)" at bounding box center [184, 139] width 142 height 13
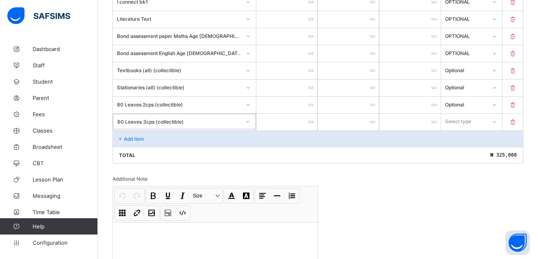
click at [317, 116] on input "number" at bounding box center [286, 122] width 61 height 17
type input "*"
type input "***"
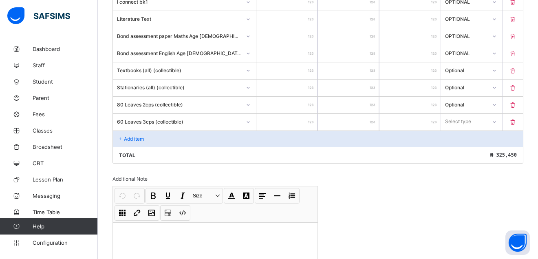
type input "***"
click at [375, 120] on input "*" at bounding box center [348, 122] width 61 height 17
type input "*"
type input "****"
type input "*"
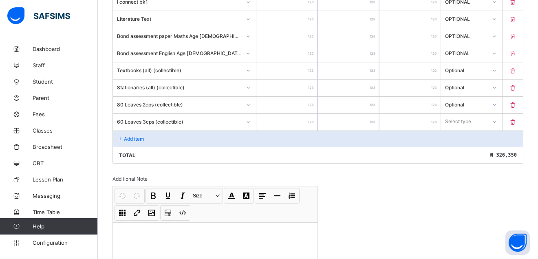
click at [137, 139] on p "Add item" at bounding box center [134, 139] width 20 height 6
click at [129, 140] on p "Add item" at bounding box center [134, 139] width 20 height 6
click at [137, 140] on p "Add item" at bounding box center [134, 139] width 20 height 6
click at [144, 137] on p "Add item" at bounding box center [134, 139] width 20 height 6
click at [133, 138] on p "Add item" at bounding box center [134, 139] width 20 height 6
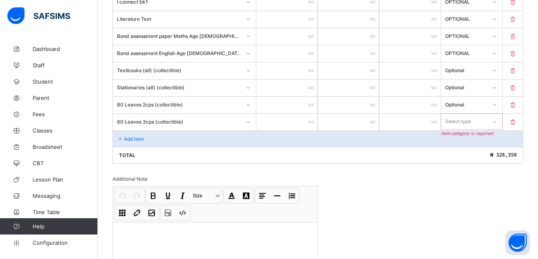
click at [130, 138] on p "Add item" at bounding box center [134, 139] width 20 height 6
click at [120, 137] on icon at bounding box center [120, 139] width 7 height 6
click at [155, 137] on div "Add item" at bounding box center [318, 138] width 410 height 16
drag, startPoint x: 501, startPoint y: 120, endPoint x: 494, endPoint y: 125, distance: 9.2
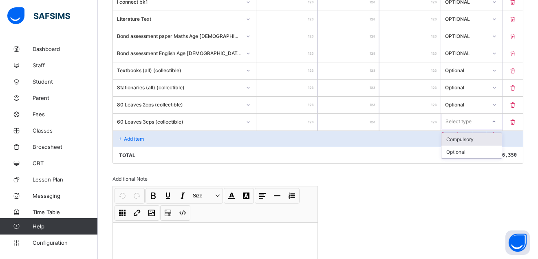
click at [497, 120] on icon at bounding box center [494, 121] width 5 height 8
click at [469, 151] on div "Optional" at bounding box center [471, 152] width 60 height 13
click at [141, 135] on div "Add item" at bounding box center [318, 138] width 410 height 16
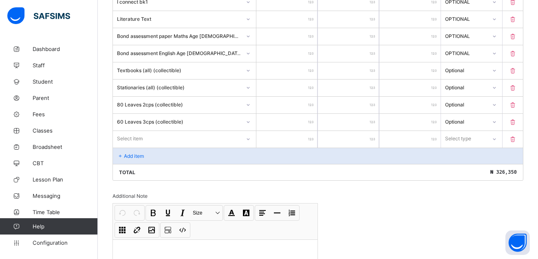
click at [166, 137] on div "Select item" at bounding box center [177, 138] width 128 height 11
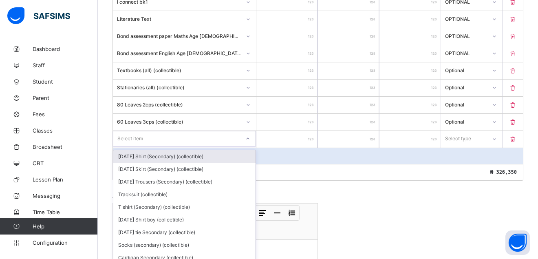
click at [250, 139] on div at bounding box center [248, 138] width 14 height 13
click at [145, 138] on div "Select item" at bounding box center [184, 138] width 143 height 15
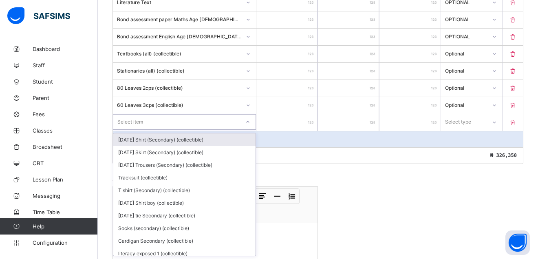
scroll to position [900, 0]
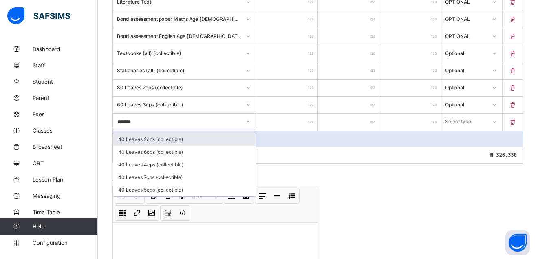
type input "********"
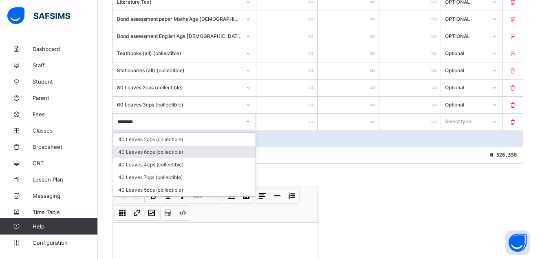
click at [152, 152] on div "40 Leaves 6cps (collectible)" at bounding box center [184, 152] width 142 height 13
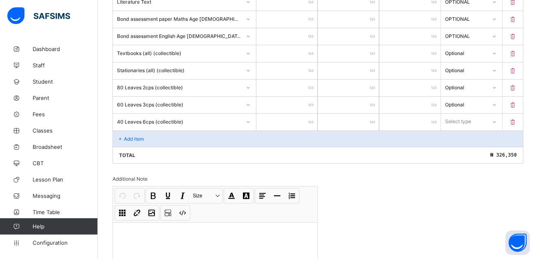
click at [313, 121] on div at bounding box center [286, 122] width 61 height 17
click at [313, 118] on input "number" at bounding box center [286, 122] width 61 height 17
type input "*"
type input "***"
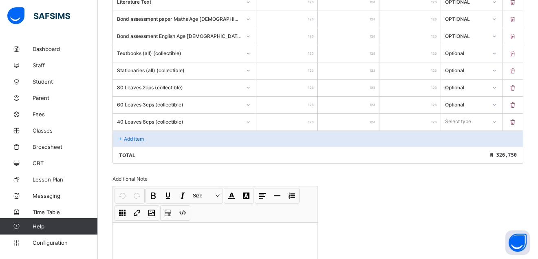
type input "***"
click at [375, 110] on input "*" at bounding box center [348, 105] width 61 height 17
click at [376, 114] on input "*" at bounding box center [348, 122] width 61 height 17
type input "*"
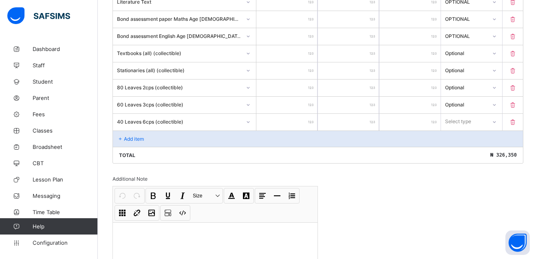
type input "*"
click at [374, 121] on input "*" at bounding box center [348, 122] width 61 height 17
type input "*"
type input "****"
type input "*"
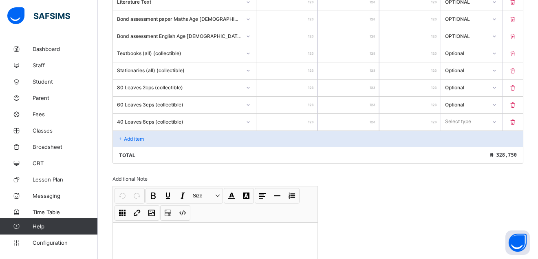
click at [497, 123] on icon at bounding box center [494, 122] width 5 height 8
click at [482, 152] on div "Optional" at bounding box center [471, 152] width 60 height 13
click at [133, 134] on div "Add item" at bounding box center [318, 138] width 410 height 16
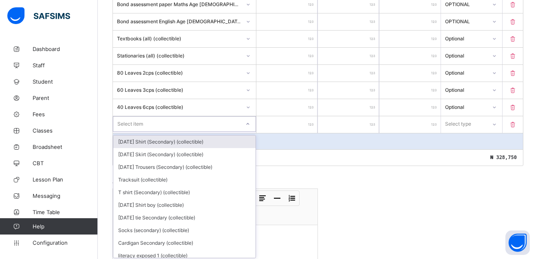
scroll to position [917, 0]
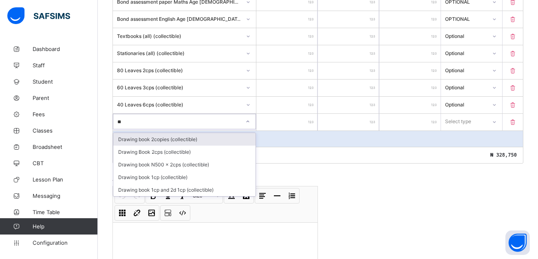
type input "***"
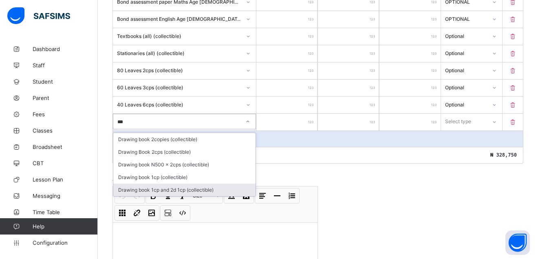
click at [147, 190] on div "Drawing book 1cp and 2d 1cp (collectible)" at bounding box center [184, 189] width 142 height 13
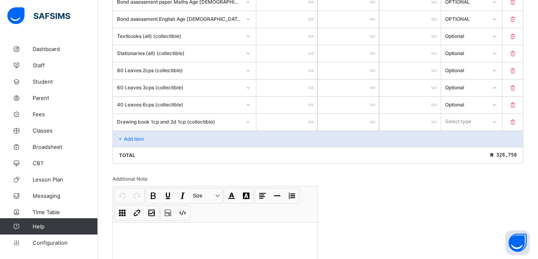
click at [311, 122] on input "number" at bounding box center [286, 122] width 61 height 17
type input "*"
type input "***"
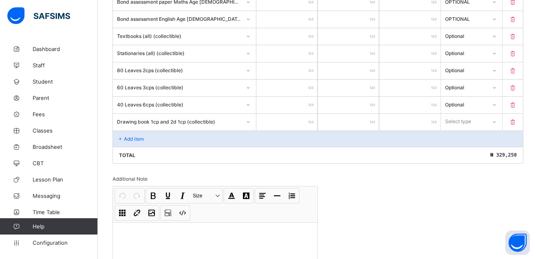
type input "***"
click at [375, 124] on div "*" at bounding box center [348, 122] width 61 height 17
click at [374, 120] on input "*" at bounding box center [348, 122] width 61 height 17
type input "*"
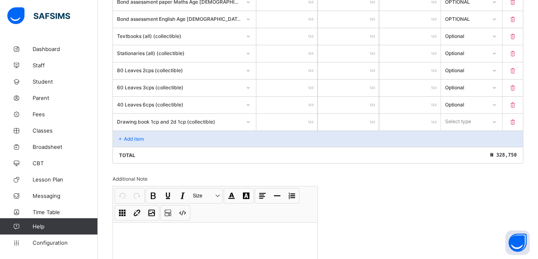
type input "*"
type input "****"
type input "*"
click at [129, 136] on p "Add item" at bounding box center [134, 139] width 20 height 6
click at [121, 138] on icon at bounding box center [120, 139] width 7 height 6
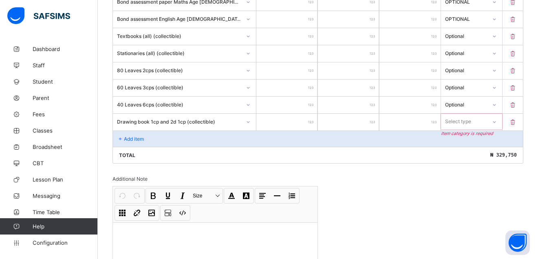
click at [136, 132] on div "Add item" at bounding box center [318, 138] width 410 height 16
click at [144, 137] on p "Add item" at bounding box center [134, 139] width 20 height 6
click at [120, 137] on icon at bounding box center [120, 139] width 7 height 6
click at [138, 136] on p "Add item" at bounding box center [134, 139] width 20 height 6
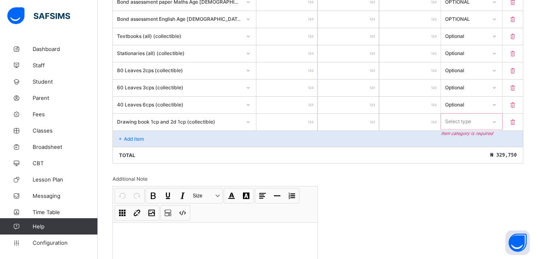
click at [122, 139] on icon at bounding box center [120, 139] width 7 height 6
click at [147, 137] on div "Add item" at bounding box center [318, 138] width 410 height 16
click at [497, 121] on icon at bounding box center [494, 122] width 5 height 8
click at [497, 121] on icon at bounding box center [494, 121] width 5 height 8
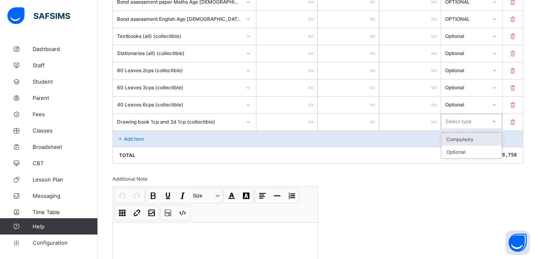
click at [497, 122] on icon at bounding box center [494, 121] width 5 height 8
click at [475, 152] on div "Optional" at bounding box center [471, 152] width 60 height 13
click at [131, 137] on p "Add item" at bounding box center [134, 139] width 20 height 6
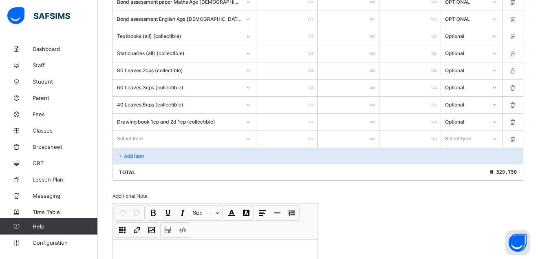
click at [142, 137] on div "Select item" at bounding box center [184, 138] width 143 height 15
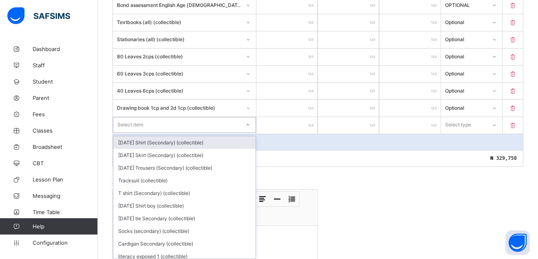
scroll to position [934, 0]
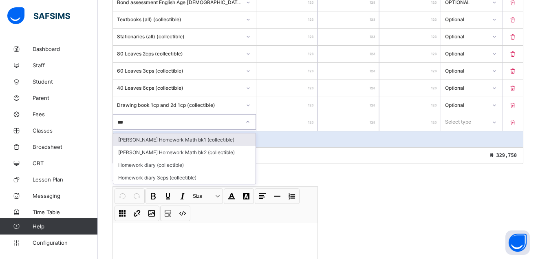
type input "****"
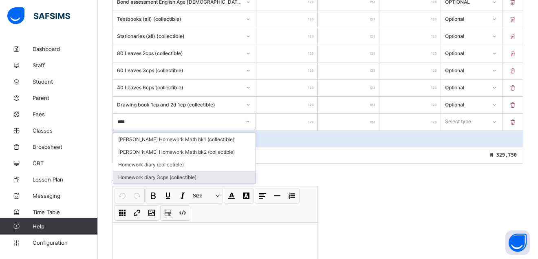
click at [152, 176] on div "Homework diary 3cps (collectible)" at bounding box center [184, 177] width 142 height 13
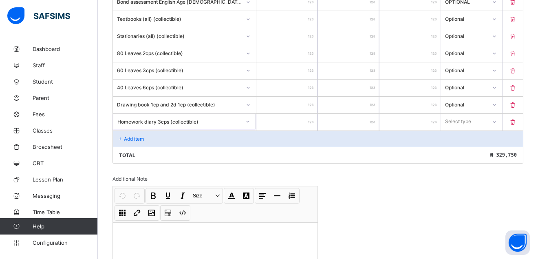
click at [311, 120] on input "number" at bounding box center [286, 122] width 61 height 17
type input "*"
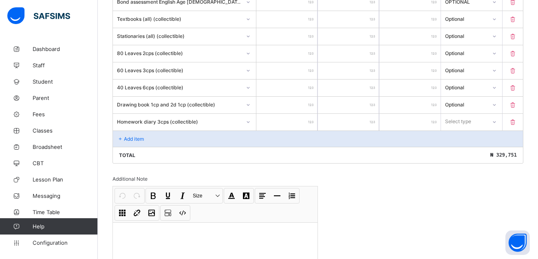
type input "***"
type input "****"
click at [375, 120] on div "*" at bounding box center [348, 122] width 61 height 17
type input "****"
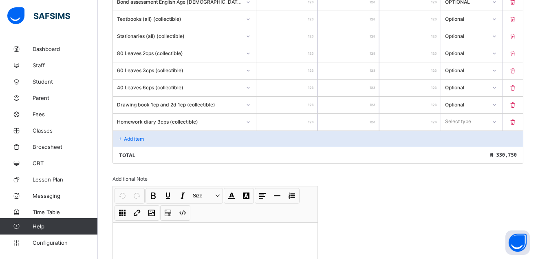
click at [374, 121] on div "*" at bounding box center [348, 122] width 61 height 17
click at [374, 119] on div "*" at bounding box center [348, 122] width 61 height 17
drag, startPoint x: 374, startPoint y: 119, endPoint x: 370, endPoint y: 121, distance: 4.4
click at [370, 121] on input "*" at bounding box center [348, 122] width 61 height 17
type input "*"
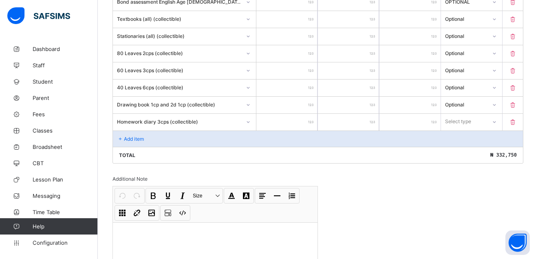
type input "****"
type input "*"
click at [121, 136] on icon at bounding box center [120, 139] width 7 height 6
click at [495, 122] on icon at bounding box center [493, 122] width 3 height 2
click at [476, 152] on div "Optional" at bounding box center [471, 152] width 60 height 13
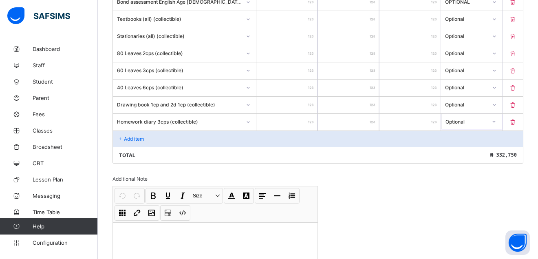
click at [119, 138] on icon at bounding box center [120, 139] width 7 height 6
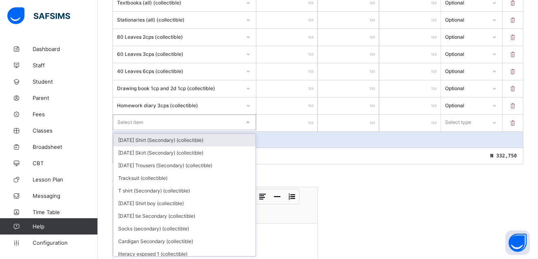
scroll to position [951, 0]
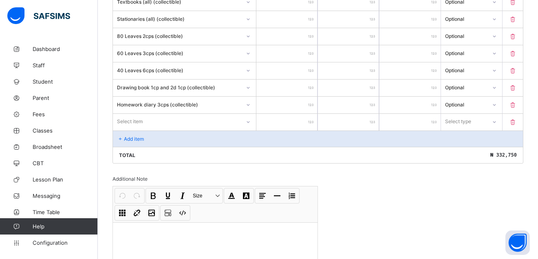
click at [220, 120] on div "Select item" at bounding box center [177, 121] width 128 height 11
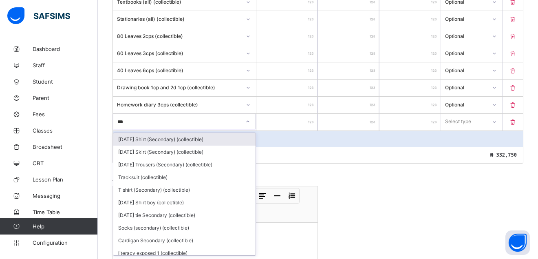
type input "****"
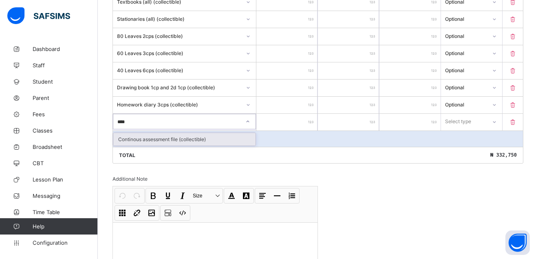
click at [170, 139] on div "Continous assessment file (collectible)" at bounding box center [184, 139] width 142 height 13
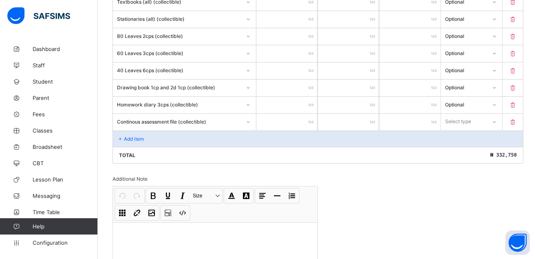
click at [313, 117] on input "number" at bounding box center [286, 122] width 61 height 17
type input "**"
type input "****"
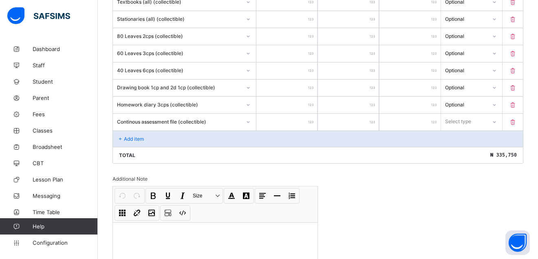
click at [305, 120] on input "****" at bounding box center [286, 122] width 61 height 17
type input "*"
type input "***"
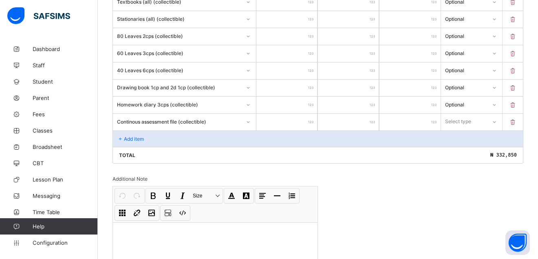
type input "****"
click at [375, 117] on input "*" at bounding box center [348, 122] width 61 height 17
type input "*"
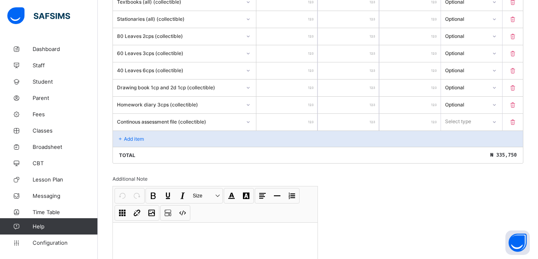
type input "****"
type input "*"
click at [135, 136] on p "Add item" at bounding box center [134, 139] width 20 height 6
click at [497, 121] on icon at bounding box center [494, 122] width 5 height 8
click at [474, 152] on div "Optional" at bounding box center [471, 152] width 60 height 13
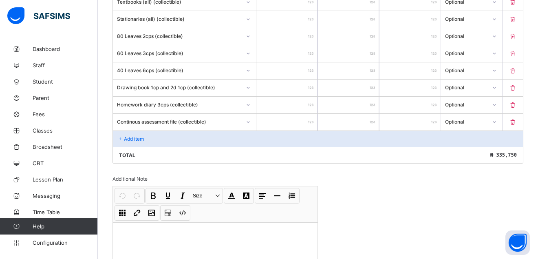
click at [127, 135] on div "Add item" at bounding box center [318, 138] width 410 height 16
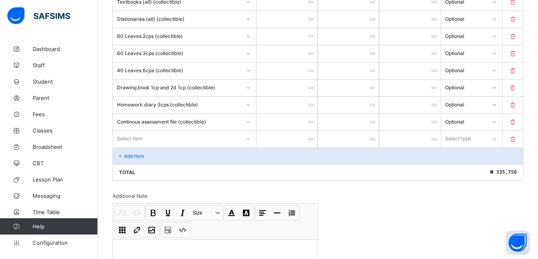
click at [250, 140] on div at bounding box center [248, 138] width 15 height 15
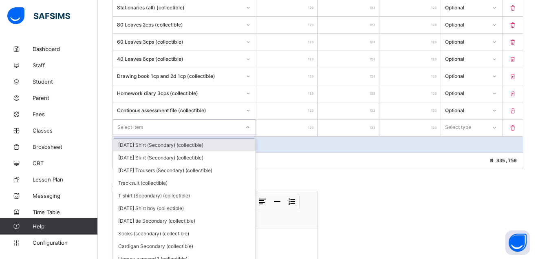
scroll to position [968, 0]
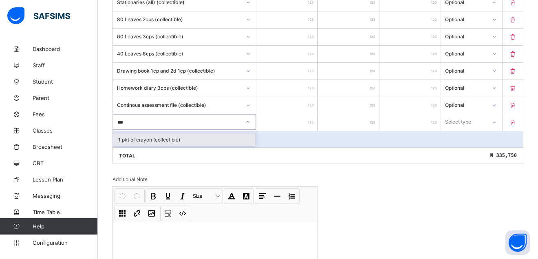
type input "****"
click at [207, 141] on div "1 pkt of crayon (collectible)" at bounding box center [184, 139] width 142 height 13
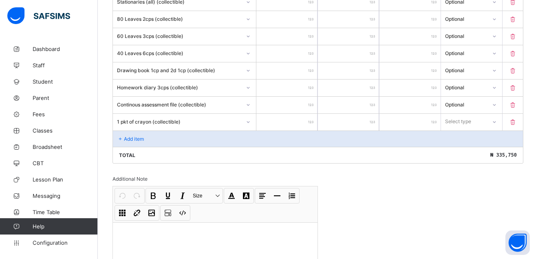
click at [317, 118] on input "number" at bounding box center [286, 122] width 61 height 17
type input "*"
type input "***"
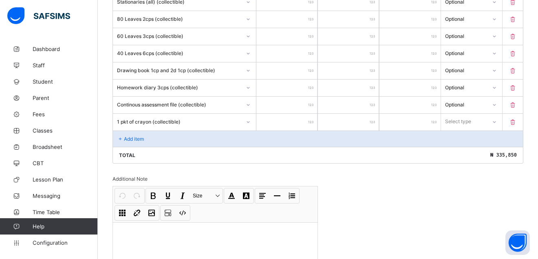
type input "****"
click at [128, 139] on p "Add item" at bounding box center [134, 139] width 20 height 6
click at [497, 121] on icon at bounding box center [494, 122] width 5 height 8
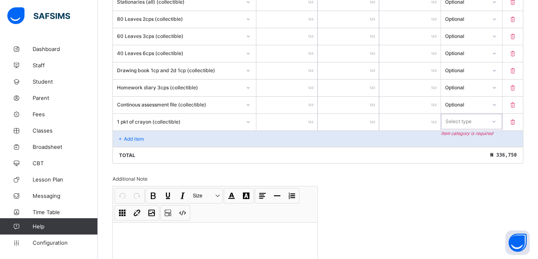
click at [497, 123] on icon at bounding box center [494, 121] width 5 height 8
click at [497, 124] on icon at bounding box center [494, 121] width 5 height 8
click at [472, 153] on div "Optional" at bounding box center [471, 152] width 60 height 13
click at [137, 137] on p "Add item" at bounding box center [134, 139] width 20 height 6
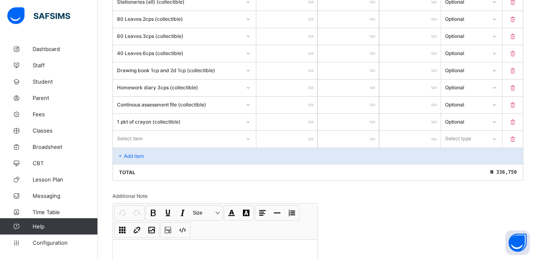
click at [253, 139] on div "Select item" at bounding box center [184, 139] width 143 height 17
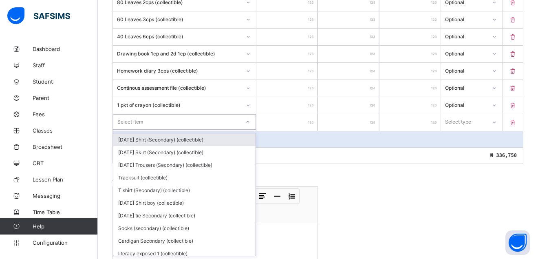
scroll to position [986, 0]
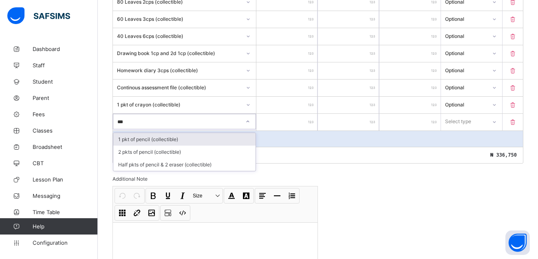
type input "****"
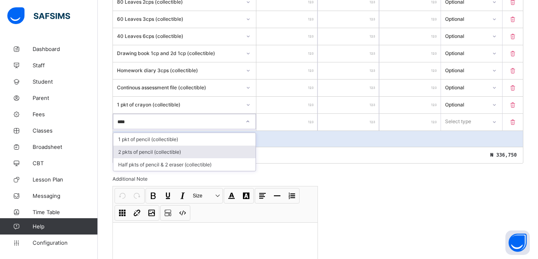
click at [171, 150] on div "2 pkts of pencil (collectible)" at bounding box center [184, 152] width 142 height 13
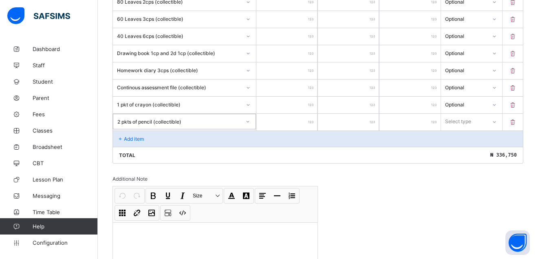
click at [315, 117] on input "number" at bounding box center [286, 122] width 61 height 17
click at [316, 121] on div at bounding box center [286, 122] width 61 height 17
click at [316, 118] on input "number" at bounding box center [286, 122] width 61 height 17
type input "**"
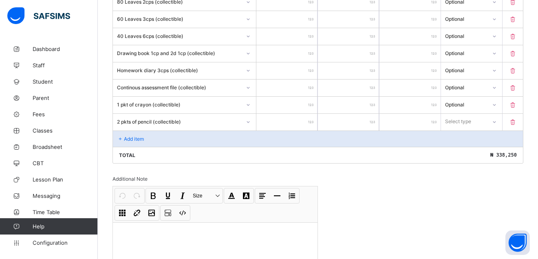
type input "****"
click at [376, 120] on div "*" at bounding box center [348, 122] width 61 height 17
click at [375, 120] on div "*" at bounding box center [348, 122] width 61 height 17
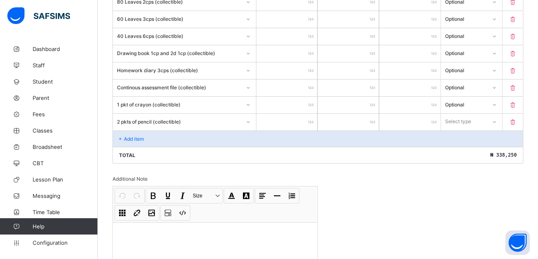
click at [375, 121] on div "*" at bounding box center [348, 122] width 61 height 17
click at [374, 119] on div "*" at bounding box center [348, 122] width 61 height 17
click at [375, 119] on div "*" at bounding box center [348, 122] width 61 height 17
click at [375, 118] on input "*" at bounding box center [348, 122] width 61 height 17
type input "*"
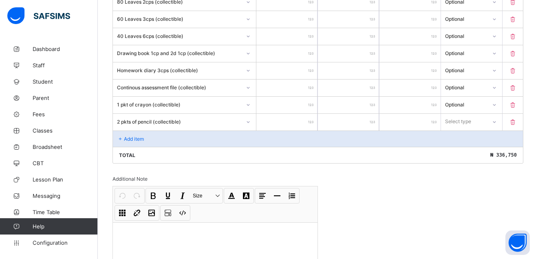
type input "*"
type input "****"
type input "*"
click at [139, 137] on p "Add item" at bounding box center [134, 139] width 20 height 6
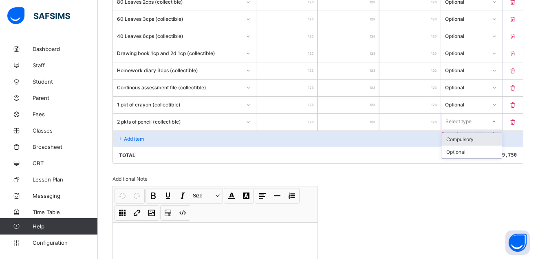
click at [497, 122] on icon at bounding box center [494, 121] width 5 height 8
click at [463, 151] on div "Optional" at bounding box center [471, 152] width 60 height 13
click at [133, 138] on p "Add item" at bounding box center [134, 139] width 20 height 6
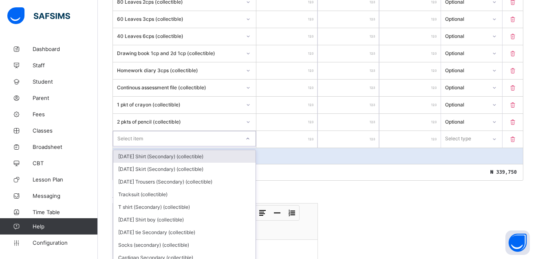
click at [141, 138] on div "option Monday Shirt (Secondary) (collectible) focused, 1 of 161. 161 results av…" at bounding box center [184, 138] width 143 height 15
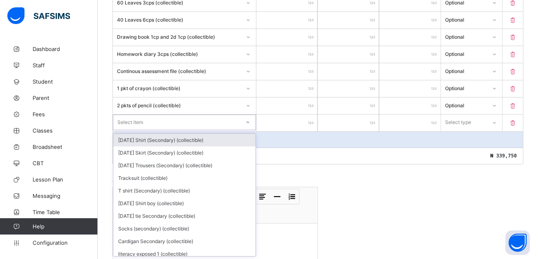
scroll to position [1003, 0]
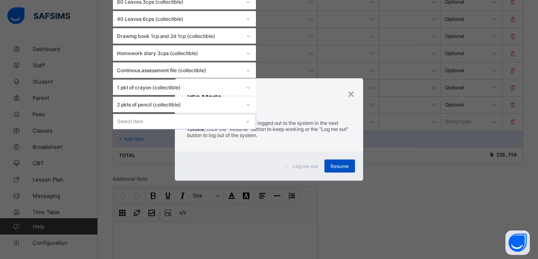
click at [351, 167] on div "Resume" at bounding box center [339, 165] width 31 height 13
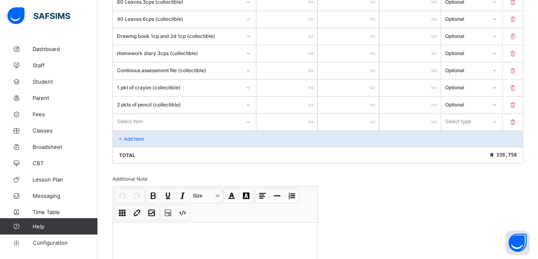
click at [277, 51] on input "****" at bounding box center [286, 53] width 61 height 17
click at [155, 118] on div "Select item" at bounding box center [177, 121] width 128 height 11
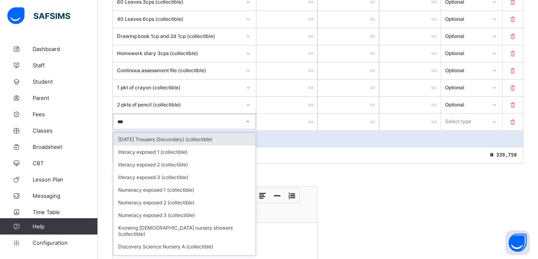
type input "****"
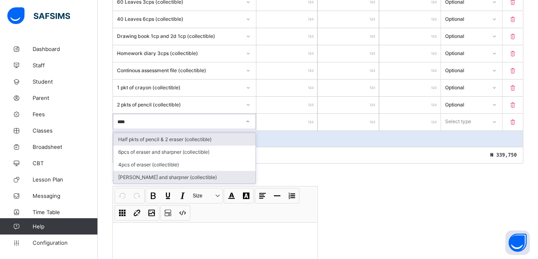
click at [161, 179] on div "[PERSON_NAME] and sharpner (collectible)" at bounding box center [184, 177] width 142 height 13
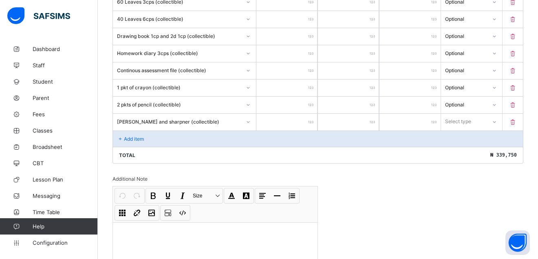
click at [312, 118] on input "number" at bounding box center [286, 122] width 61 height 17
type input "*"
type input "****"
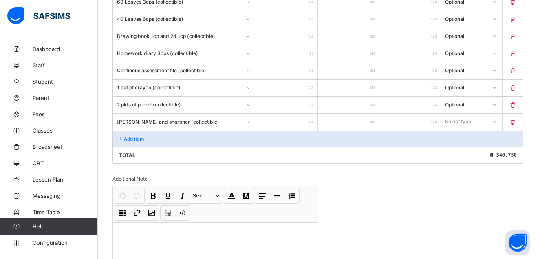
type input "****"
click at [497, 120] on icon at bounding box center [494, 122] width 5 height 8
click at [497, 123] on icon at bounding box center [494, 121] width 5 height 8
click at [497, 121] on icon at bounding box center [494, 121] width 5 height 8
click at [466, 150] on div "Optional" at bounding box center [471, 152] width 60 height 13
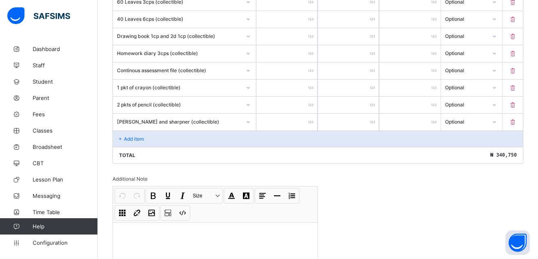
click at [132, 137] on p "Add item" at bounding box center [134, 139] width 20 height 6
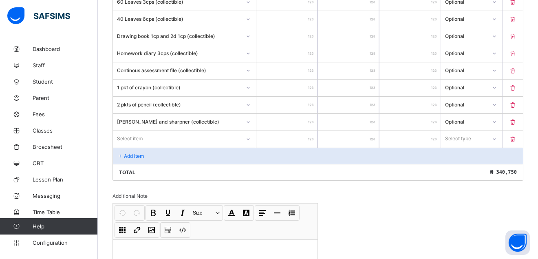
click at [136, 131] on div "Select item" at bounding box center [130, 138] width 26 height 15
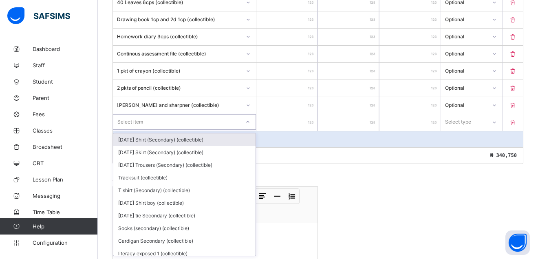
scroll to position [1020, 0]
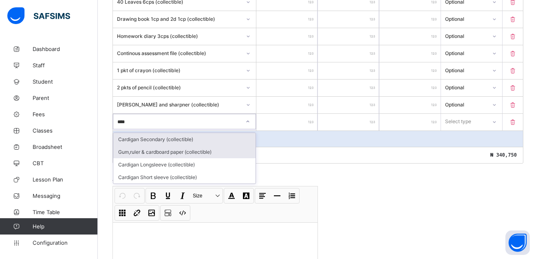
type input "*****"
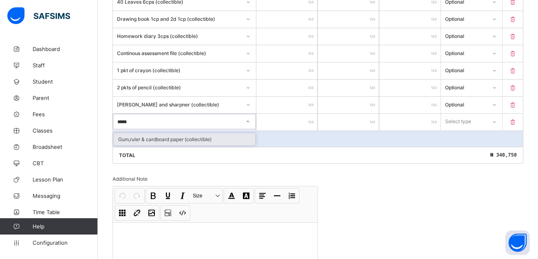
click at [139, 139] on div "Gum,ruler & cardboard paper (collectible)" at bounding box center [184, 139] width 142 height 13
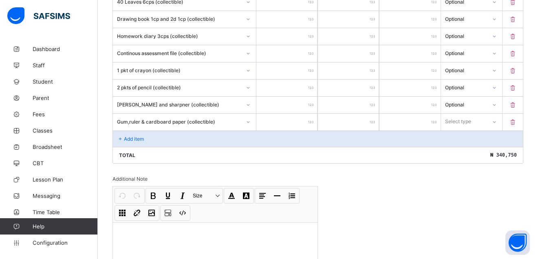
click at [305, 119] on input "number" at bounding box center [286, 122] width 61 height 17
type input "**"
type input "****"
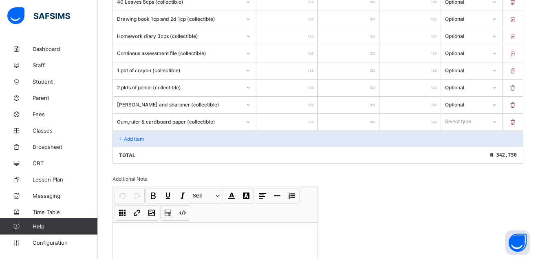
type input "****"
click at [496, 122] on icon at bounding box center [494, 122] width 3 height 2
click at [497, 123] on icon at bounding box center [494, 121] width 5 height 8
click at [497, 120] on icon at bounding box center [494, 121] width 5 height 8
click at [481, 149] on div "Optional" at bounding box center [471, 152] width 60 height 13
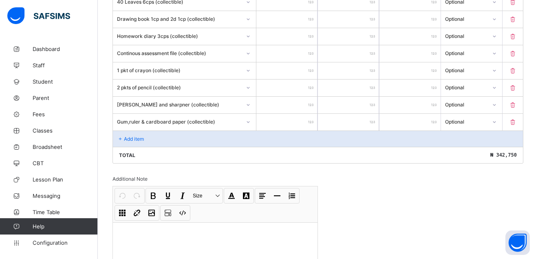
click at [130, 135] on div "Add item" at bounding box center [318, 138] width 410 height 16
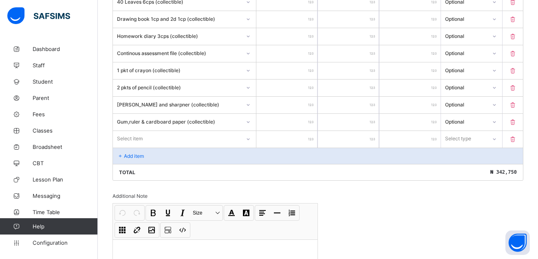
click at [130, 137] on div "Select item" at bounding box center [130, 138] width 26 height 15
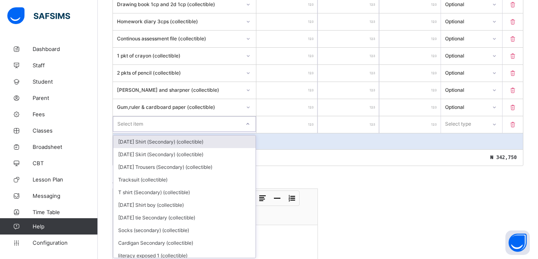
scroll to position [1037, 0]
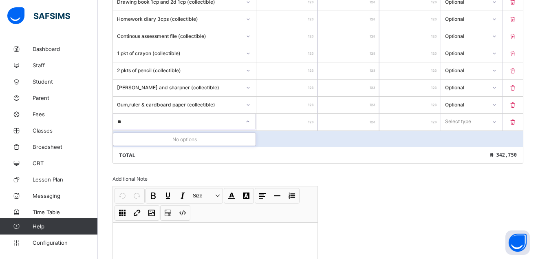
type input "**"
click at [517, 120] on icon at bounding box center [513, 122] width 8 height 7
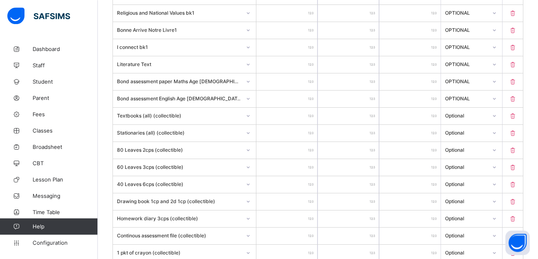
scroll to position [817, 0]
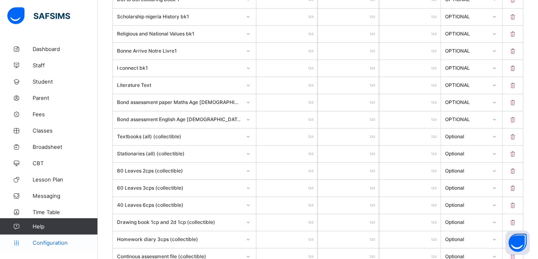
click at [47, 241] on span "Configuration" at bounding box center [65, 242] width 65 height 7
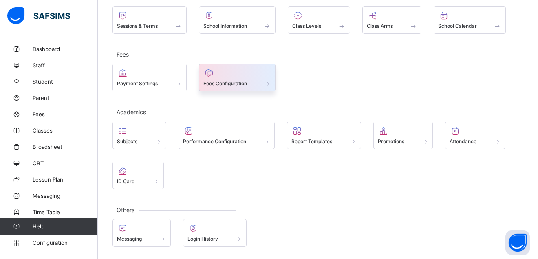
click at [210, 79] on span at bounding box center [237, 79] width 68 height 2
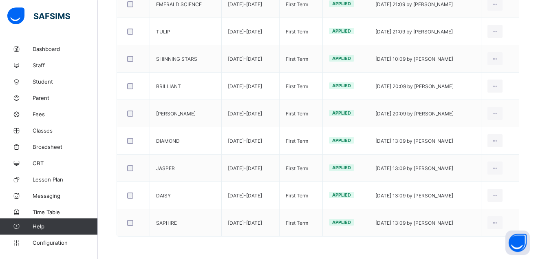
scroll to position [389, 0]
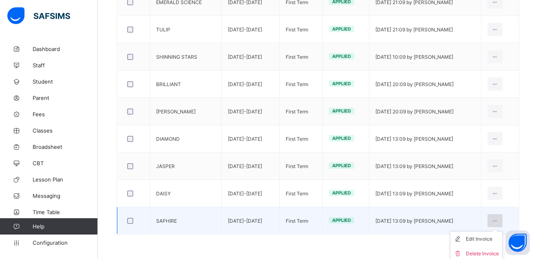
click at [499, 221] on icon at bounding box center [495, 221] width 7 height 6
click at [499, 220] on icon at bounding box center [495, 221] width 7 height 6
drag, startPoint x: 503, startPoint y: 219, endPoint x: 488, endPoint y: 230, distance: 18.9
click at [496, 223] on div "Edit Invoice Delete Invoice" at bounding box center [495, 220] width 15 height 13
click at [483, 237] on div "Edit Invoice" at bounding box center [482, 239] width 33 height 8
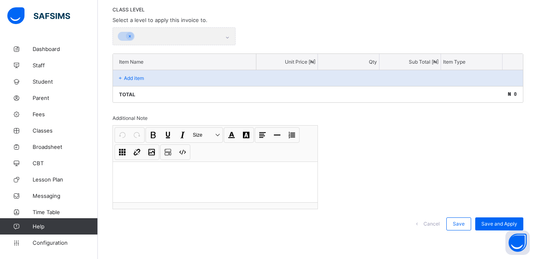
click at [483, 238] on div "Invoice template content Items that are set as compulsory will be available in …" at bounding box center [318, 105] width 411 height 267
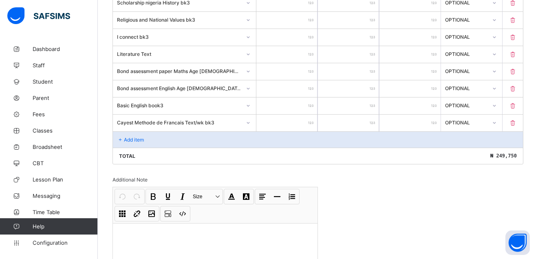
scroll to position [875, 0]
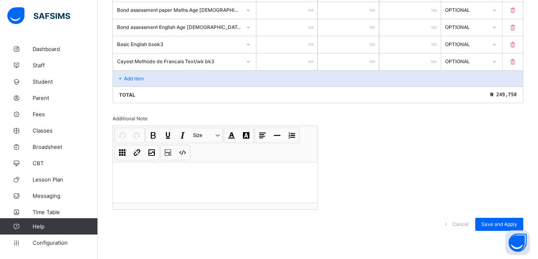
click at [309, 60] on input "****" at bounding box center [286, 61] width 61 height 17
click at [306, 60] on input "****" at bounding box center [286, 61] width 61 height 17
type input "***"
type input "****"
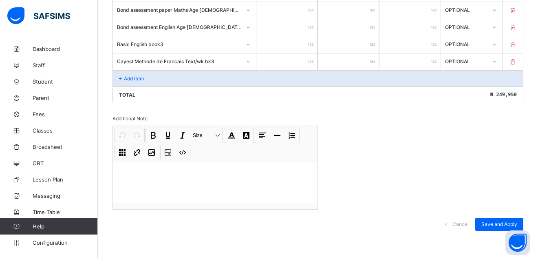
type input "****"
click at [125, 78] on p "Add item" at bounding box center [134, 78] width 20 height 6
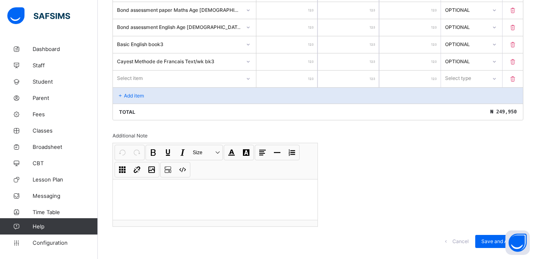
click at [168, 77] on div "Select item" at bounding box center [177, 78] width 128 height 11
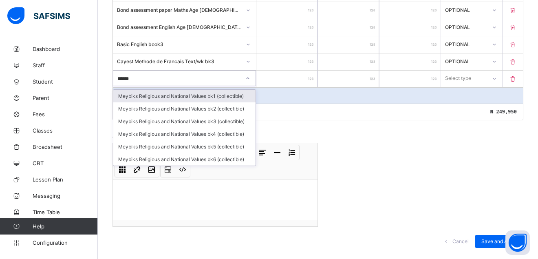
type input "*******"
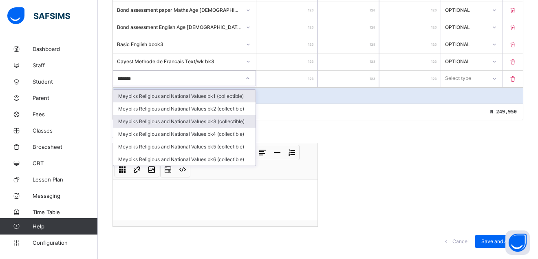
click at [214, 121] on div "Meybiks Religious and National Values bk3 (collectible)" at bounding box center [184, 121] width 142 height 13
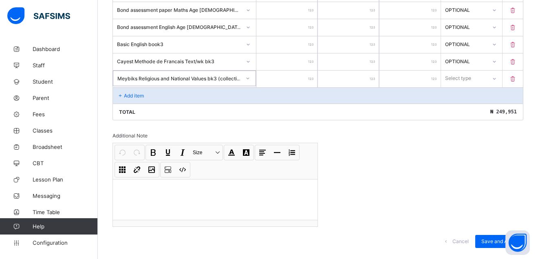
type input "*"
click at [317, 75] on input "*" at bounding box center [286, 79] width 61 height 17
type input "*"
click at [313, 78] on div "*" at bounding box center [286, 79] width 61 height 17
click at [314, 75] on input "*" at bounding box center [286, 79] width 61 height 17
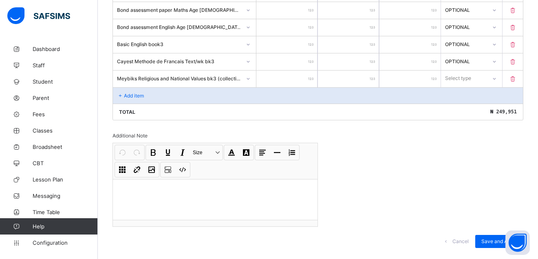
type input "*"
type input "**"
type input "***"
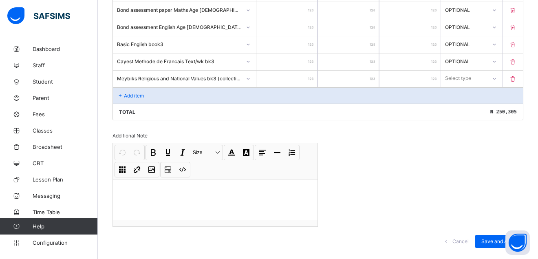
type input "***"
type input "****"
click at [497, 77] on icon at bounding box center [494, 79] width 5 height 8
type input "****"
click at [497, 77] on icon at bounding box center [494, 78] width 5 height 8
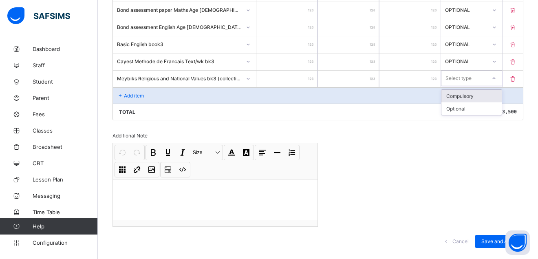
click at [497, 77] on icon at bounding box center [494, 78] width 5 height 8
click at [476, 110] on div "Optional" at bounding box center [471, 108] width 60 height 13
click at [132, 94] on p "Add item" at bounding box center [134, 96] width 20 height 6
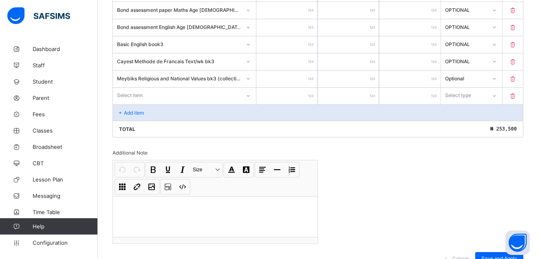
click at [139, 96] on div "Select item" at bounding box center [130, 95] width 26 height 15
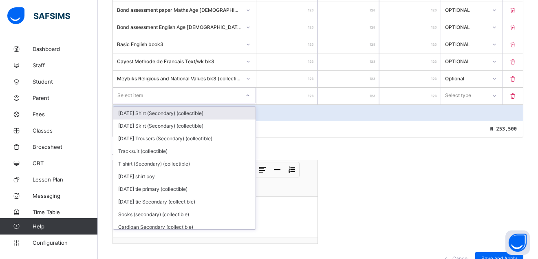
click at [240, 95] on div "Select item" at bounding box center [176, 95] width 127 height 11
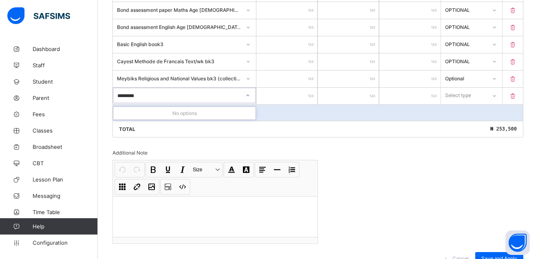
type input "**********"
click at [152, 97] on div "Select item" at bounding box center [176, 95] width 127 height 11
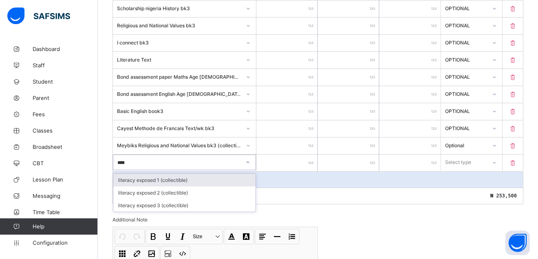
scroll to position [815, 0]
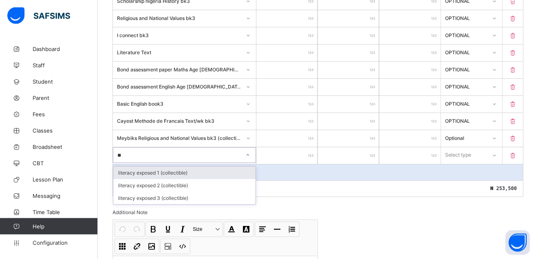
type input "*"
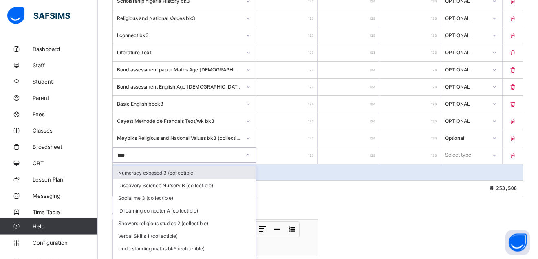
type input "*****"
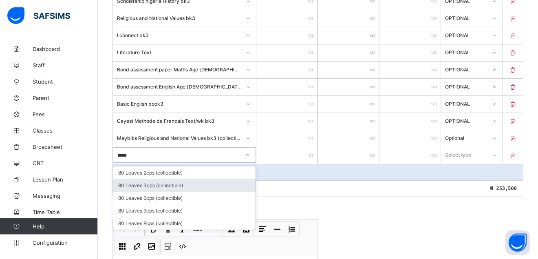
click at [156, 187] on div "80 Leaves 3cps (collectible)" at bounding box center [184, 185] width 142 height 13
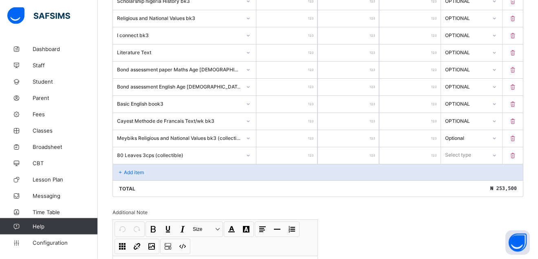
click at [315, 154] on div at bounding box center [286, 155] width 61 height 17
click at [313, 153] on div at bounding box center [286, 155] width 61 height 17
click at [374, 151] on input "*" at bounding box center [348, 155] width 61 height 17
type input "*"
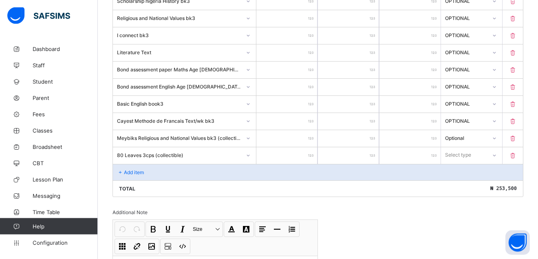
type input "*"
click at [316, 151] on input "number" at bounding box center [286, 155] width 61 height 17
type input "**"
type input "***"
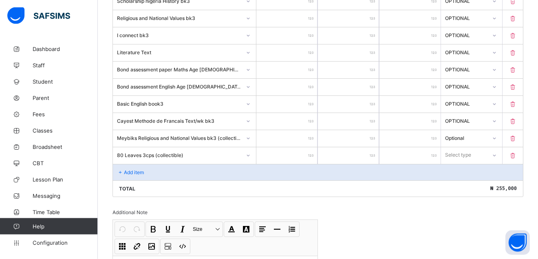
type input "****"
type input "***"
click at [124, 170] on p "Add item" at bounding box center [134, 172] width 20 height 6
click at [134, 169] on p "Add item" at bounding box center [134, 172] width 20 height 6
click at [128, 170] on p "Add item" at bounding box center [134, 172] width 20 height 6
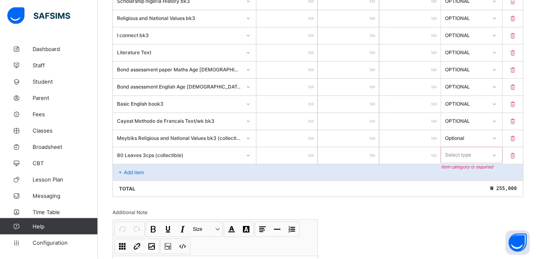
click at [497, 152] on icon at bounding box center [494, 155] width 5 height 8
click at [467, 183] on div "Optional" at bounding box center [471, 185] width 60 height 13
click at [129, 170] on p "Add item" at bounding box center [134, 172] width 20 height 6
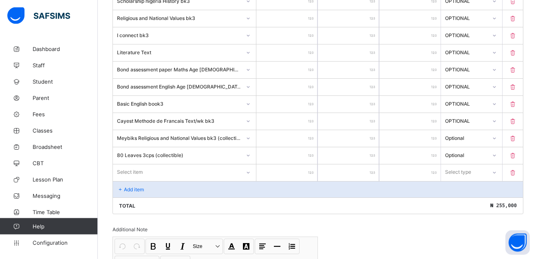
click at [130, 170] on div "Select item" at bounding box center [184, 171] width 143 height 15
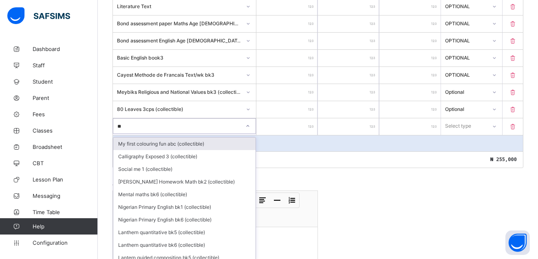
scroll to position [866, 0]
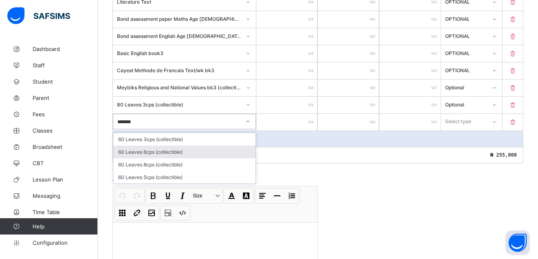
type input "*******"
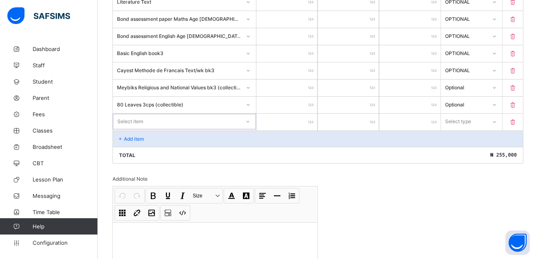
click at [141, 122] on div "Select item" at bounding box center [130, 121] width 26 height 15
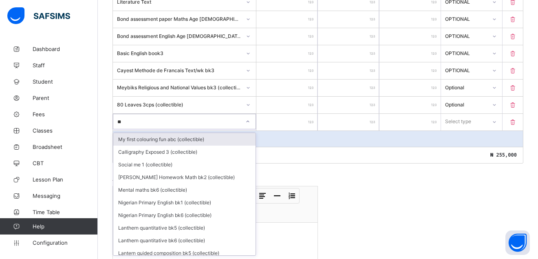
type input "**"
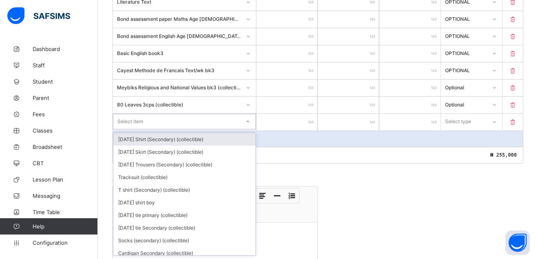
click at [143, 118] on div "Select item" at bounding box center [176, 121] width 127 height 11
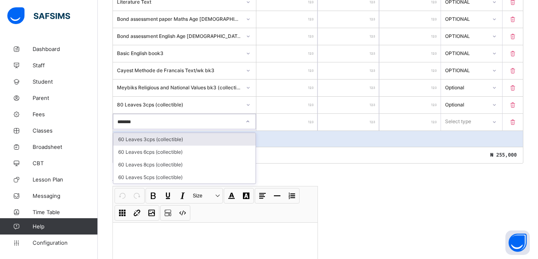
type input "********"
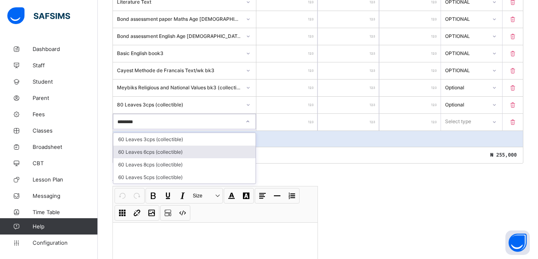
click at [152, 153] on div "60 Leaves 6cps (collectible)" at bounding box center [184, 152] width 142 height 13
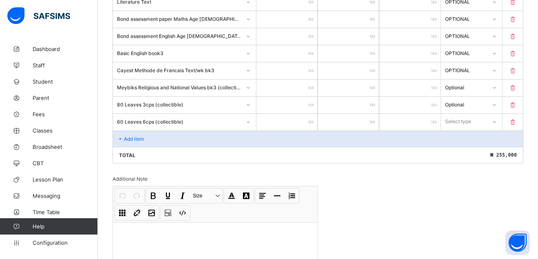
click at [316, 116] on input "number" at bounding box center [286, 122] width 61 height 17
type input "**"
type input "***"
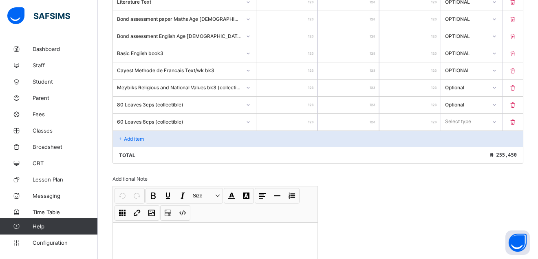
click at [375, 120] on div "*" at bounding box center [348, 122] width 61 height 17
click at [376, 121] on div "*" at bounding box center [348, 122] width 61 height 17
click at [378, 116] on input "*" at bounding box center [348, 122] width 61 height 17
type input "*"
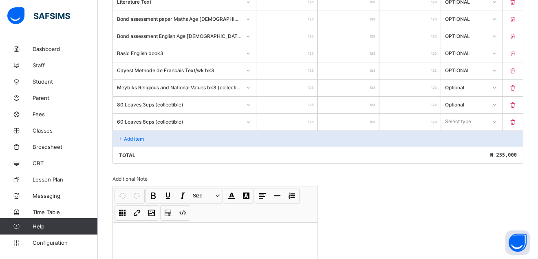
type input "*"
type input "****"
type input "*"
click at [131, 137] on p "Add item" at bounding box center [134, 139] width 20 height 6
click at [497, 121] on icon at bounding box center [494, 121] width 5 height 8
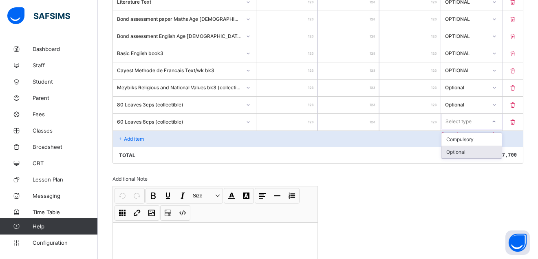
click at [467, 149] on div "Optional" at bounding box center [471, 152] width 60 height 13
click at [137, 135] on div "Add item" at bounding box center [318, 138] width 410 height 16
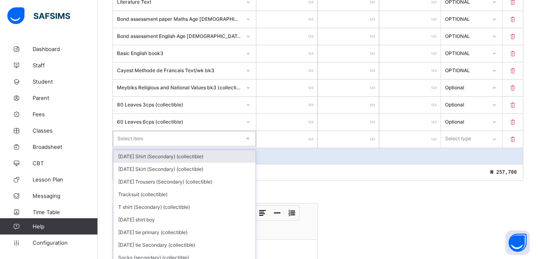
click at [209, 134] on div "Select item" at bounding box center [176, 138] width 127 height 11
click at [125, 137] on div "Select item" at bounding box center [184, 138] width 143 height 15
click at [135, 148] on div "Add item" at bounding box center [318, 156] width 410 height 16
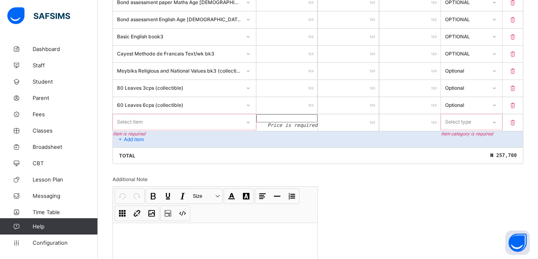
scroll to position [883, 0]
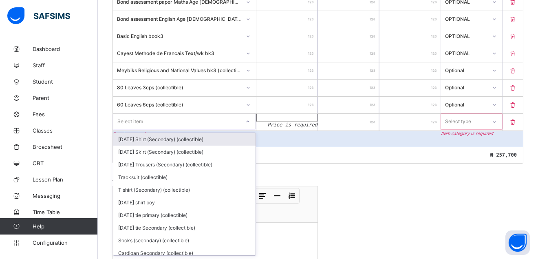
click at [132, 121] on div "Select item" at bounding box center [130, 121] width 26 height 15
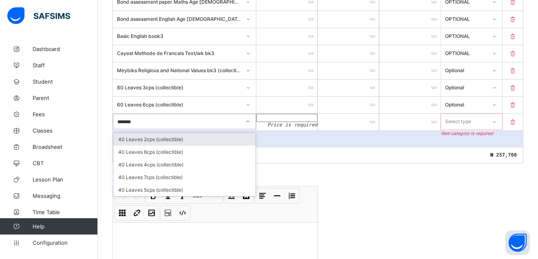
type input "******"
click at [151, 139] on div "40 Leaves 2cps (collectible)" at bounding box center [184, 139] width 142 height 13
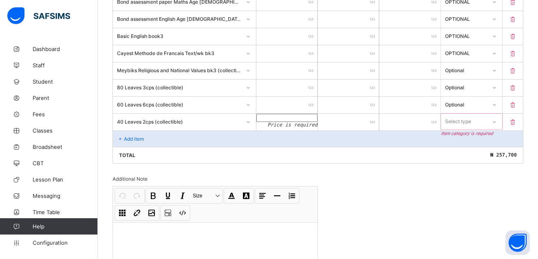
click at [316, 118] on input "number" at bounding box center [286, 118] width 61 height 8
click at [314, 119] on div at bounding box center [286, 118] width 61 height 8
click at [310, 120] on input "number" at bounding box center [286, 118] width 61 height 8
type input "*"
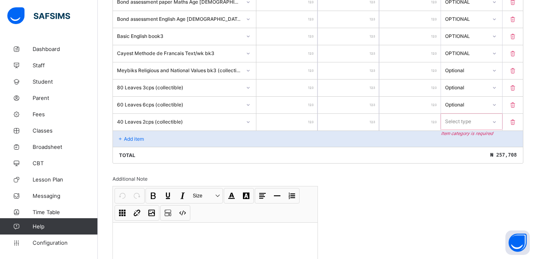
type input "***"
click at [306, 121] on input "***" at bounding box center [286, 122] width 61 height 17
type input "*"
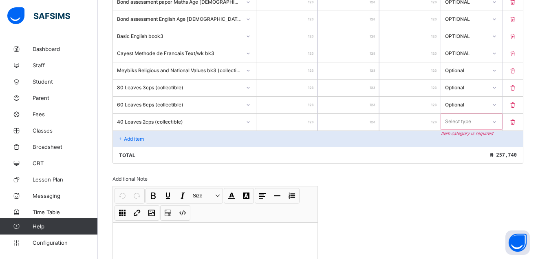
type input "**"
type input "***"
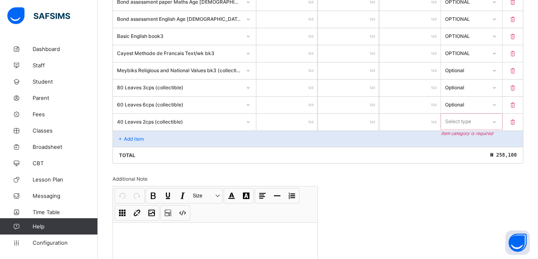
click at [375, 118] on input "*" at bounding box center [348, 122] width 61 height 17
click at [375, 120] on div "*" at bounding box center [348, 122] width 61 height 17
click at [374, 118] on input "*" at bounding box center [348, 122] width 61 height 17
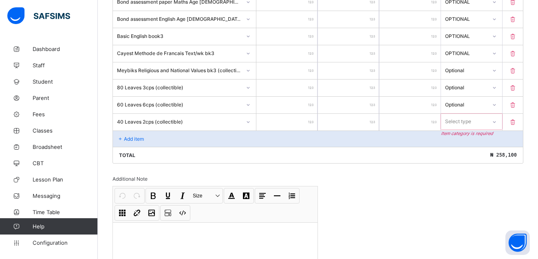
type input "*"
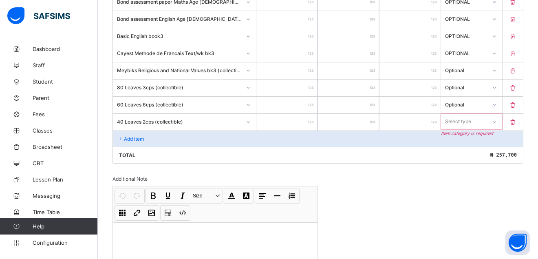
click at [497, 121] on icon at bounding box center [494, 122] width 5 height 8
type input "***"
click at [483, 152] on div "Optional" at bounding box center [471, 152] width 60 height 13
click at [135, 135] on div "Add item" at bounding box center [318, 138] width 410 height 16
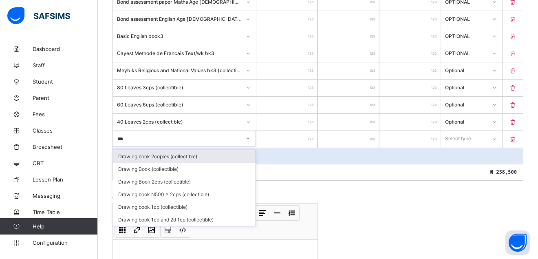
type input "****"
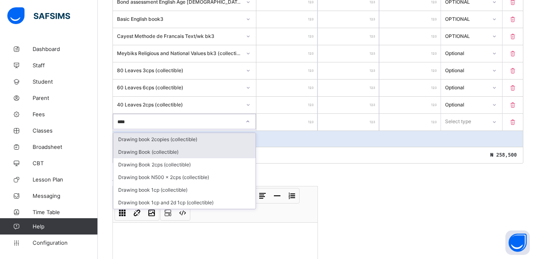
click at [161, 154] on div "Drawing Book (collectible)" at bounding box center [184, 152] width 142 height 13
click at [167, 150] on div "Total ₦ 258,500" at bounding box center [318, 155] width 410 height 16
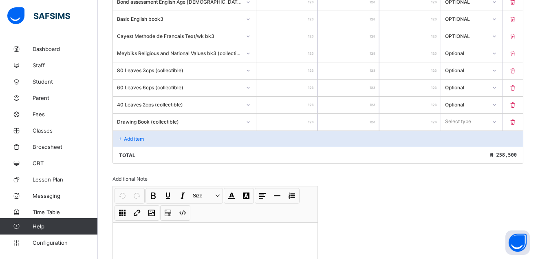
click at [318, 115] on input "number" at bounding box center [286, 122] width 61 height 17
type input "**"
type input "***"
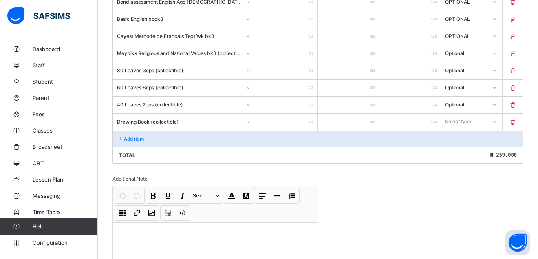
type input "***"
click at [497, 121] on icon at bounding box center [494, 122] width 5 height 8
click at [485, 154] on div "Optional" at bounding box center [471, 152] width 60 height 13
click at [124, 136] on p "Add item" at bounding box center [134, 139] width 20 height 6
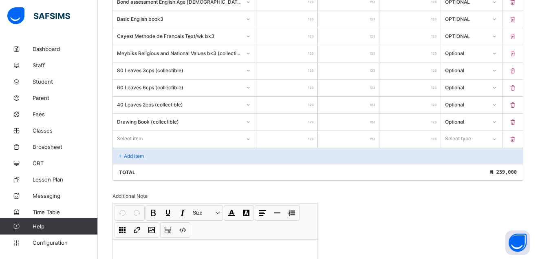
click at [128, 139] on div "Select item" at bounding box center [130, 138] width 26 height 15
type input "***"
click at [136, 148] on div "Add item" at bounding box center [318, 156] width 410 height 16
click at [136, 153] on p "Add item" at bounding box center [134, 156] width 20 height 6
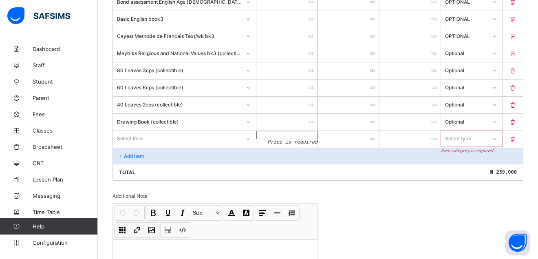
click at [136, 153] on p "Add item" at bounding box center [134, 156] width 20 height 6
click at [135, 153] on p "Add item" at bounding box center [134, 156] width 20 height 6
click at [129, 153] on p "Add item" at bounding box center [134, 156] width 20 height 6
click at [135, 153] on p "Add item" at bounding box center [134, 156] width 20 height 6
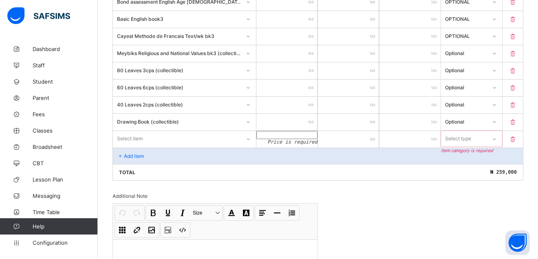
click at [141, 131] on div "Select item" at bounding box center [130, 138] width 26 height 15
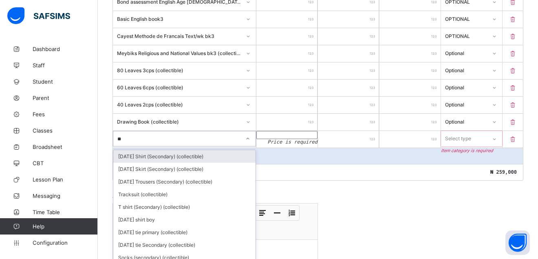
scroll to position [917, 0]
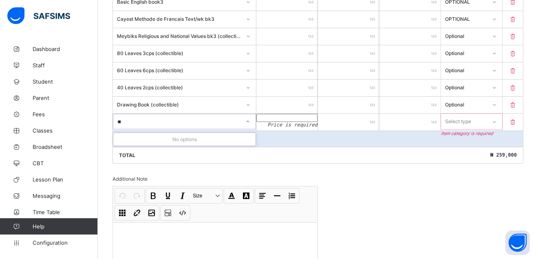
type input "*"
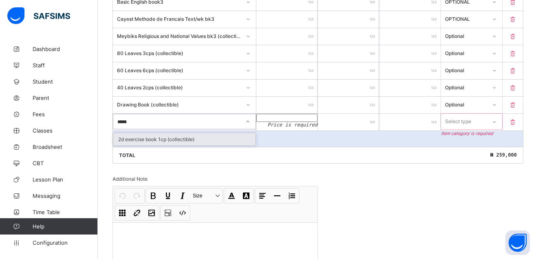
type input "******"
click at [187, 139] on div "2d exercise book 1cp (collectible)" at bounding box center [184, 139] width 142 height 13
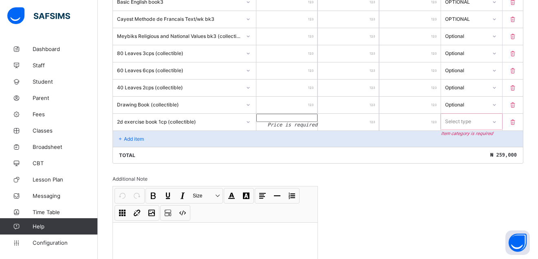
click at [316, 115] on input "number" at bounding box center [286, 118] width 61 height 8
type input "*"
type input "***"
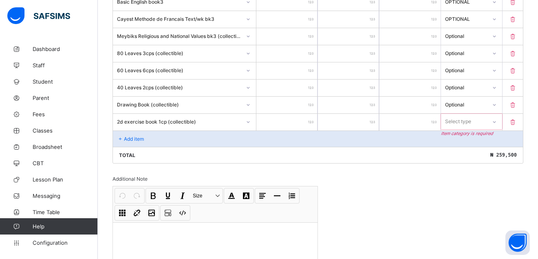
type input "***"
click at [501, 117] on div at bounding box center [495, 121] width 14 height 13
click at [454, 152] on div "Optional" at bounding box center [471, 152] width 60 height 13
click at [126, 135] on div "Add item" at bounding box center [318, 138] width 410 height 16
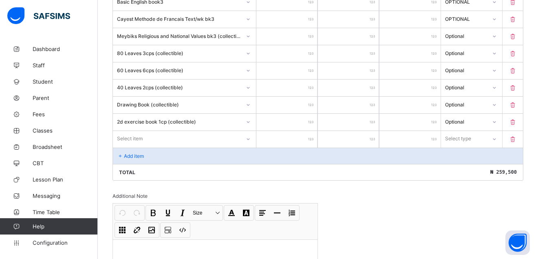
click at [146, 135] on div "Select item" at bounding box center [177, 138] width 128 height 11
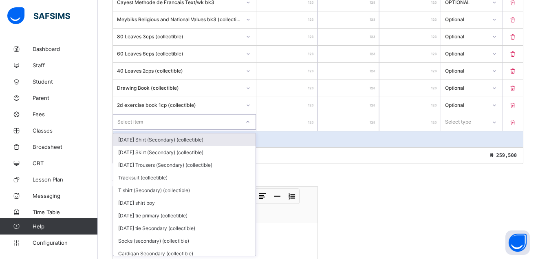
scroll to position [934, 0]
type input "****"
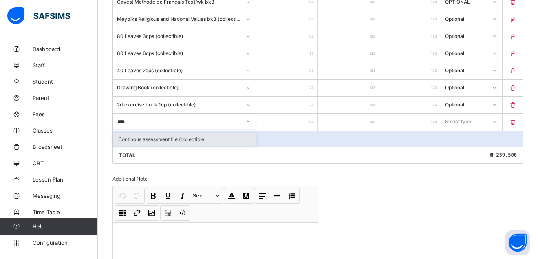
click at [135, 141] on div "Continous assessment file (collectible)" at bounding box center [184, 139] width 142 height 13
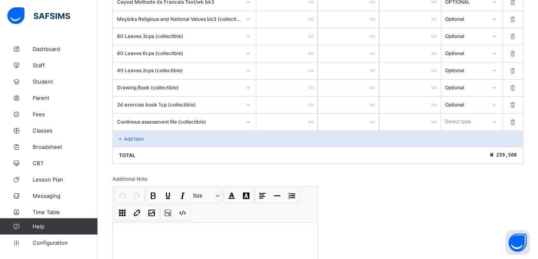
click at [313, 114] on input "number" at bounding box center [286, 122] width 61 height 17
type input "**"
type input "****"
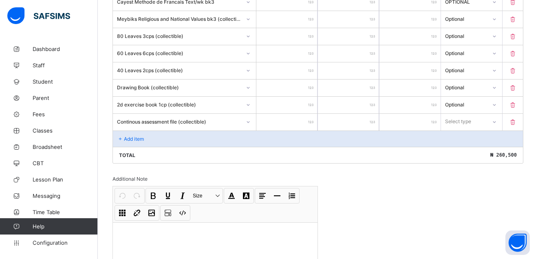
type input "****"
click at [378, 122] on div "*" at bounding box center [348, 122] width 61 height 17
drag, startPoint x: 377, startPoint y: 120, endPoint x: 370, endPoint y: 123, distance: 7.7
click at [375, 120] on div "*" at bounding box center [348, 122] width 61 height 17
click at [375, 119] on div "*" at bounding box center [348, 122] width 61 height 17
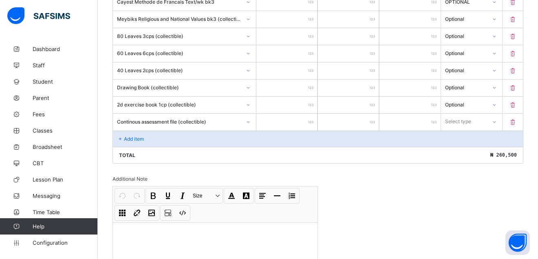
click at [374, 120] on input "*" at bounding box center [348, 122] width 61 height 17
type input "*"
type input "****"
click at [131, 134] on div "Add item" at bounding box center [318, 138] width 410 height 16
click at [497, 123] on icon at bounding box center [494, 122] width 5 height 8
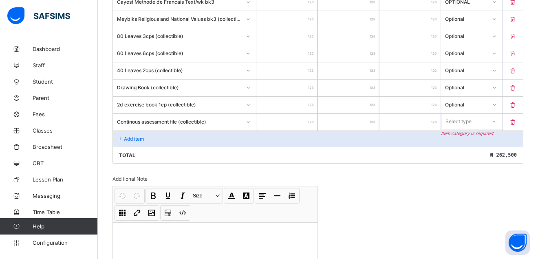
click at [497, 123] on icon at bounding box center [494, 121] width 5 height 8
click at [486, 151] on div "Optional" at bounding box center [471, 152] width 60 height 13
click at [137, 137] on p "Add item" at bounding box center [134, 139] width 20 height 6
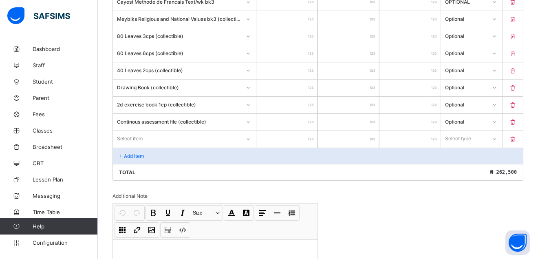
click at [136, 135] on div "Select item" at bounding box center [130, 138] width 26 height 15
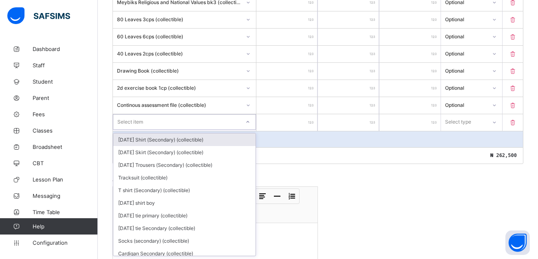
scroll to position [951, 0]
click at [177, 118] on div "Select item" at bounding box center [176, 121] width 127 height 11
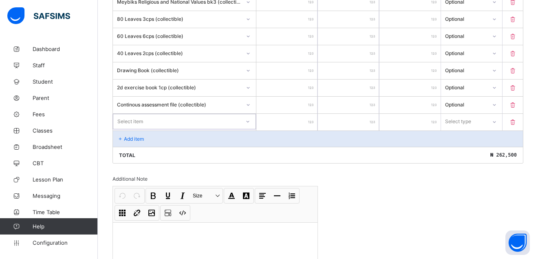
click at [375, 104] on div "*" at bounding box center [348, 105] width 61 height 17
click at [375, 100] on input "*" at bounding box center [348, 105] width 61 height 17
type input "*"
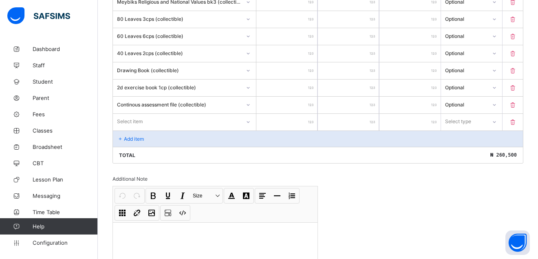
type input "****"
type input "*"
click at [304, 102] on input "****" at bounding box center [286, 105] width 61 height 17
type input "*"
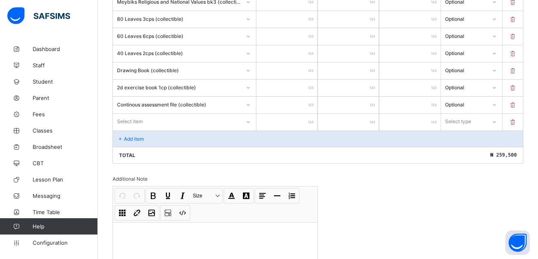
type input "*"
type input "***"
type input "*****"
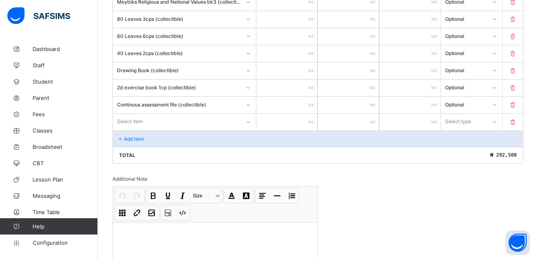
type input "*****"
click at [302, 104] on input "*****" at bounding box center [286, 105] width 61 height 17
type input "****"
click at [134, 121] on div "Select item" at bounding box center [130, 121] width 26 height 15
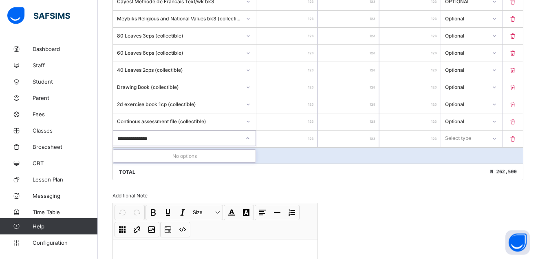
scroll to position [974, 0]
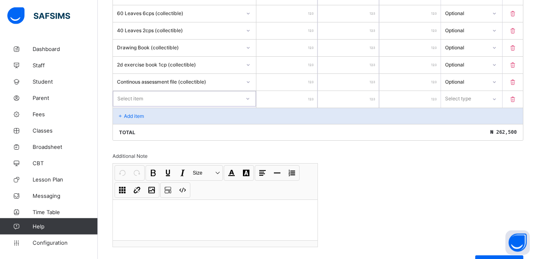
click at [160, 94] on div "Select item" at bounding box center [176, 98] width 127 height 11
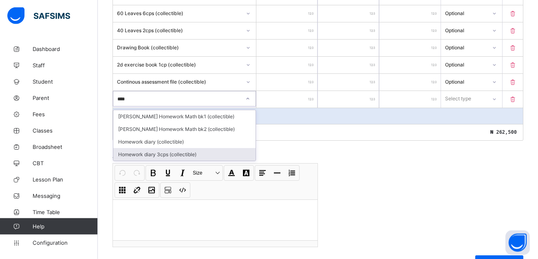
click at [147, 152] on div "Homework diary 3cps (collectible)" at bounding box center [184, 154] width 142 height 13
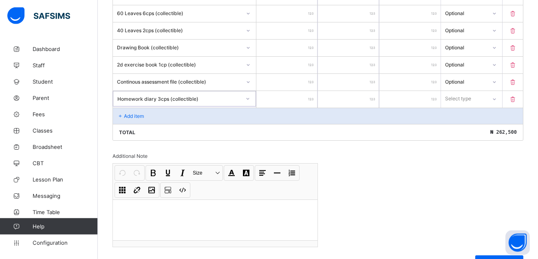
click at [302, 96] on input "number" at bounding box center [286, 99] width 61 height 17
click at [375, 102] on div "*" at bounding box center [348, 99] width 61 height 17
click at [497, 101] on icon at bounding box center [494, 99] width 5 height 8
click at [497, 96] on icon at bounding box center [494, 99] width 5 height 8
click at [497, 99] on icon at bounding box center [494, 99] width 5 height 8
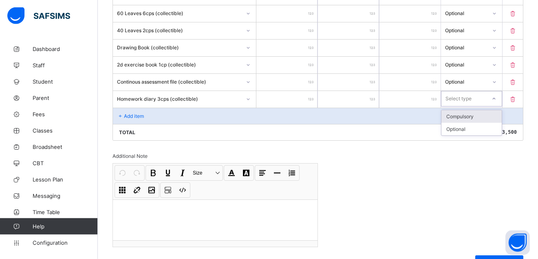
click at [497, 99] on icon at bounding box center [494, 99] width 5 height 8
click at [375, 96] on input "*" at bounding box center [348, 99] width 61 height 17
click at [497, 97] on icon at bounding box center [494, 99] width 5 height 8
click at [486, 128] on div "Optional" at bounding box center [471, 129] width 60 height 13
click at [118, 110] on div "Add item" at bounding box center [318, 116] width 410 height 16
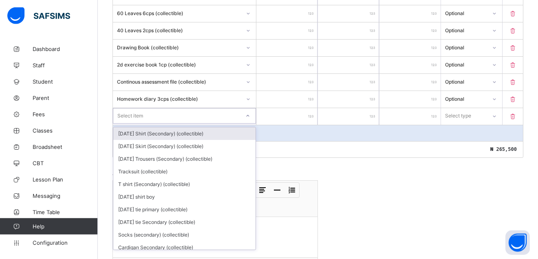
drag, startPoint x: 168, startPoint y: 116, endPoint x: 172, endPoint y: 117, distance: 4.2
click at [168, 116] on div "Select item" at bounding box center [176, 115] width 127 height 11
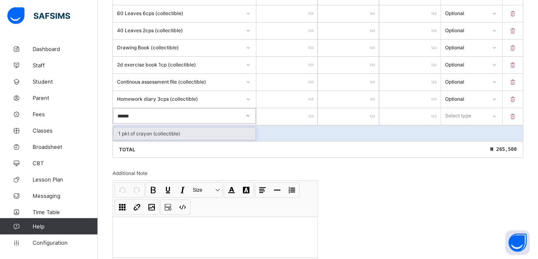
click at [167, 135] on div "1 pkt of crayon (collectible)" at bounding box center [184, 133] width 142 height 13
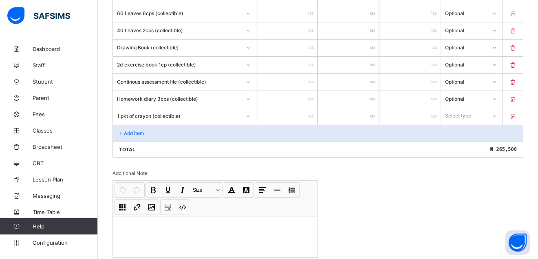
click at [314, 120] on input "number" at bounding box center [286, 116] width 61 height 17
click at [378, 113] on input "*" at bounding box center [348, 116] width 61 height 17
click at [375, 114] on div "*" at bounding box center [348, 116] width 61 height 17
click at [375, 110] on input "*" at bounding box center [348, 116] width 61 height 17
click at [140, 132] on p "Add item" at bounding box center [134, 133] width 20 height 6
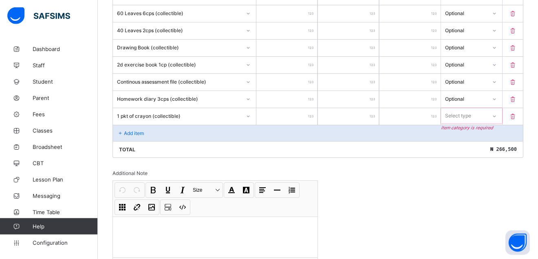
click at [139, 128] on div "Add item" at bounding box center [318, 133] width 410 height 16
click at [497, 115] on icon at bounding box center [494, 116] width 5 height 8
click at [496, 117] on icon at bounding box center [494, 116] width 3 height 2
click at [497, 115] on icon at bounding box center [494, 116] width 5 height 8
click at [475, 146] on div "Optional" at bounding box center [471, 146] width 60 height 13
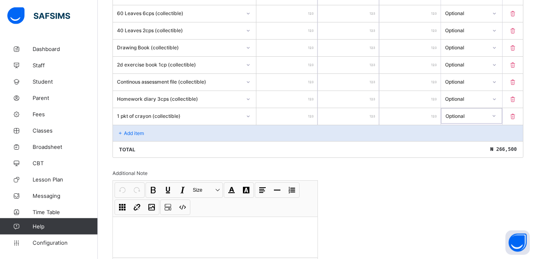
click at [127, 133] on p "Add item" at bounding box center [134, 133] width 20 height 6
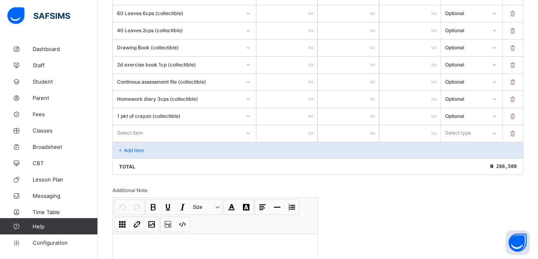
click at [129, 131] on div "Select item" at bounding box center [130, 132] width 26 height 15
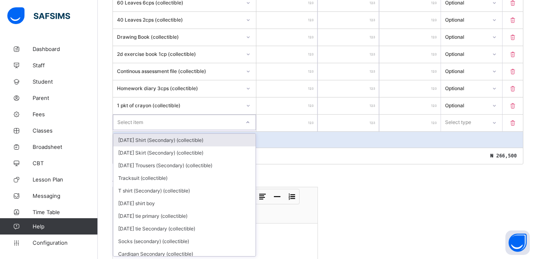
scroll to position [986, 0]
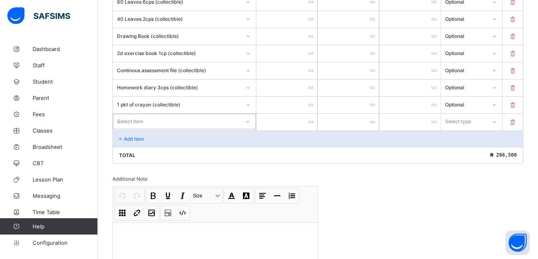
click at [167, 119] on div "**********" at bounding box center [176, 121] width 127 height 11
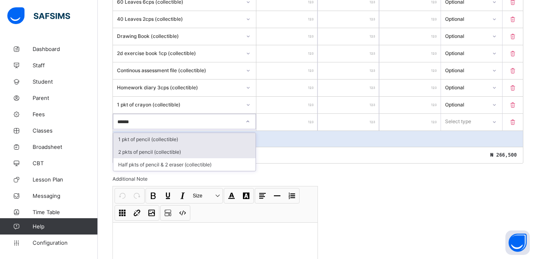
click at [166, 150] on div "2 pkts of pencil (collectible)" at bounding box center [184, 152] width 142 height 13
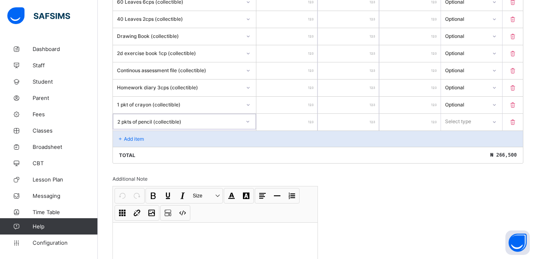
click at [311, 119] on input "number" at bounding box center [286, 122] width 61 height 17
click at [376, 118] on input "*" at bounding box center [348, 122] width 61 height 17
click at [134, 135] on div "Add item" at bounding box center [318, 138] width 410 height 16
click at [128, 137] on p "Add item" at bounding box center [134, 139] width 20 height 6
click at [497, 120] on icon at bounding box center [494, 122] width 5 height 8
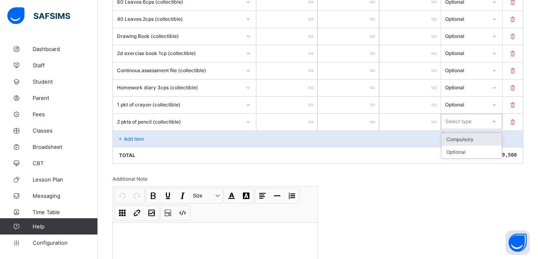
click at [495, 122] on icon at bounding box center [493, 122] width 3 height 2
click at [497, 120] on icon at bounding box center [494, 121] width 5 height 8
click at [472, 151] on div "Optional" at bounding box center [471, 152] width 60 height 13
click at [138, 137] on p "Add item" at bounding box center [134, 139] width 20 height 6
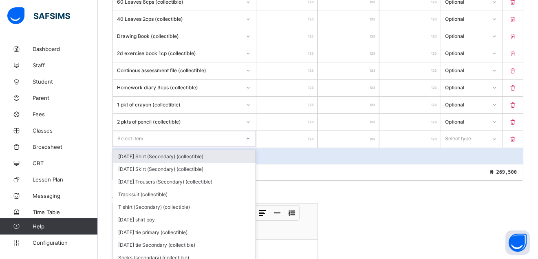
click at [245, 138] on div at bounding box center [248, 138] width 14 height 13
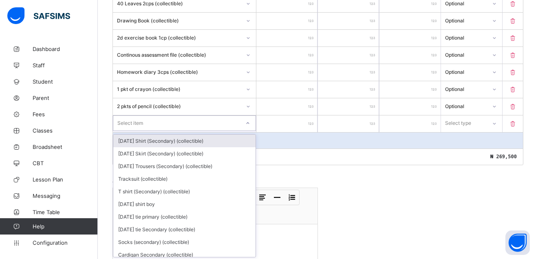
scroll to position [1003, 0]
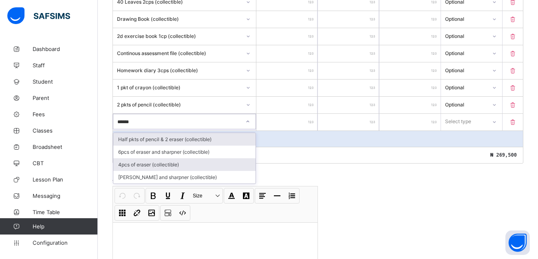
click at [161, 166] on div "4pcs of eraser (collectible)" at bounding box center [184, 164] width 142 height 13
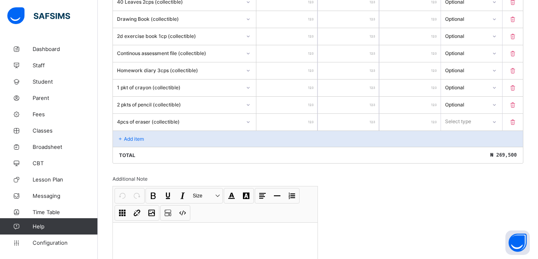
click at [312, 116] on input "number" at bounding box center [286, 122] width 61 height 17
click at [497, 122] on icon at bounding box center [494, 121] width 5 height 8
click at [486, 152] on div "Optional" at bounding box center [471, 152] width 60 height 13
click at [124, 135] on div "Add item" at bounding box center [318, 138] width 410 height 16
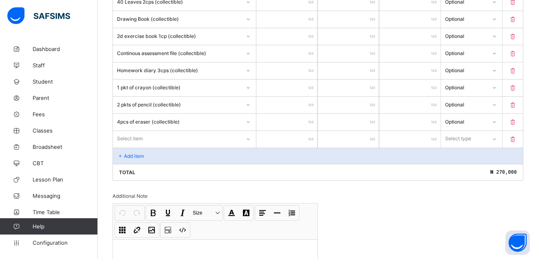
click at [126, 136] on div "Select item" at bounding box center [130, 138] width 26 height 15
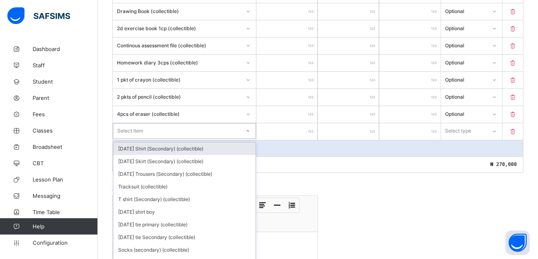
scroll to position [1020, 0]
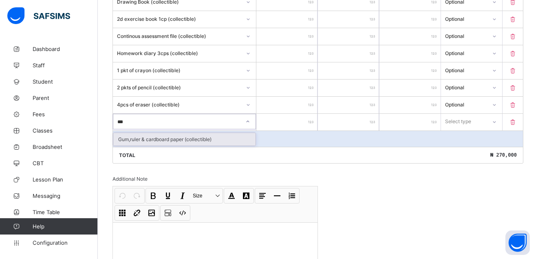
click at [156, 140] on div "Gum,ruler & cardboard paper (collectible)" at bounding box center [184, 139] width 142 height 13
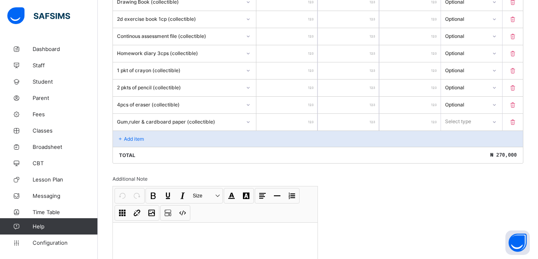
click at [316, 116] on input "number" at bounding box center [286, 122] width 61 height 17
click at [497, 121] on icon at bounding box center [494, 122] width 5 height 8
click at [472, 153] on div "Optional" at bounding box center [471, 152] width 60 height 13
click at [133, 135] on div "Add item" at bounding box center [318, 138] width 410 height 16
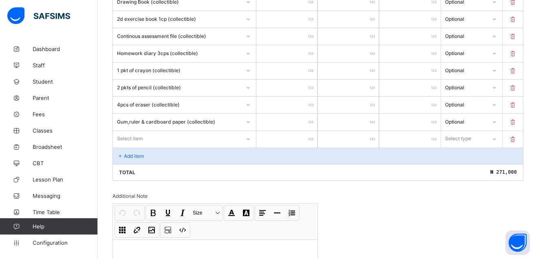
click at [249, 137] on icon at bounding box center [248, 139] width 5 height 8
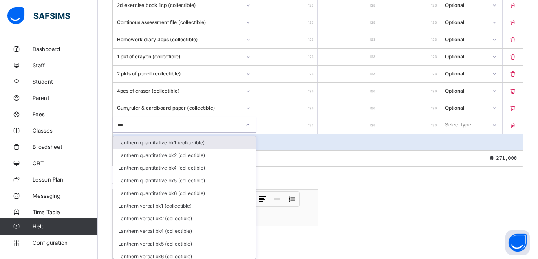
scroll to position [1037, 0]
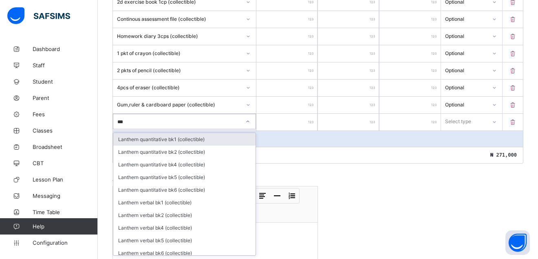
click at [517, 124] on icon at bounding box center [513, 122] width 8 height 7
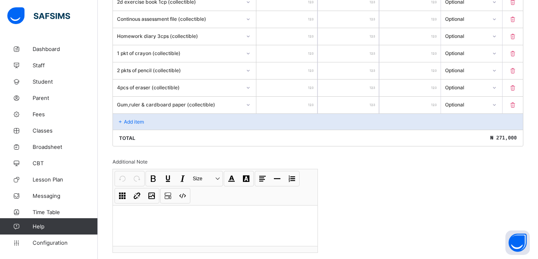
click at [128, 117] on div "Add item" at bounding box center [318, 121] width 410 height 16
click at [139, 119] on p "Add item" at bounding box center [134, 122] width 20 height 6
click at [126, 118] on div "Add item" at bounding box center [318, 121] width 410 height 16
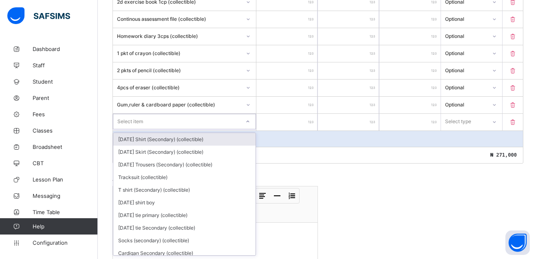
click at [128, 119] on div "Select item" at bounding box center [130, 121] width 26 height 15
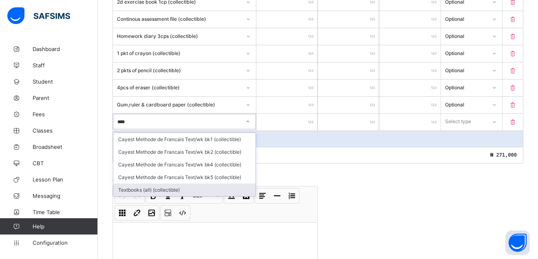
click at [163, 192] on div "Textbooks (all) (collectible)" at bounding box center [184, 189] width 142 height 13
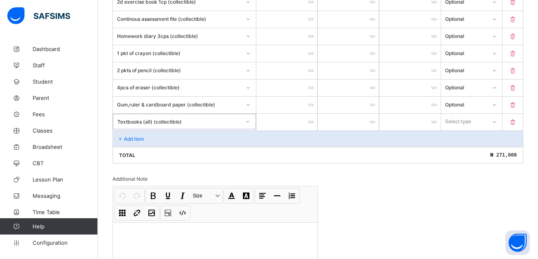
click at [313, 119] on input "*" at bounding box center [286, 122] width 61 height 17
drag, startPoint x: 312, startPoint y: 119, endPoint x: 308, endPoint y: 119, distance: 4.1
click at [308, 119] on input "*" at bounding box center [286, 122] width 61 height 17
click at [497, 120] on icon at bounding box center [494, 122] width 5 height 8
click at [497, 119] on icon at bounding box center [494, 121] width 5 height 8
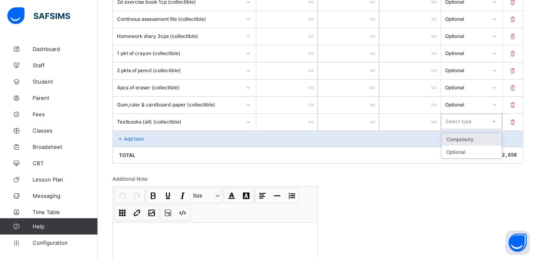
click at [497, 122] on icon at bounding box center [494, 121] width 5 height 8
click at [485, 152] on div "Optional" at bounding box center [471, 152] width 60 height 13
click at [139, 136] on p "Add item" at bounding box center [134, 139] width 20 height 6
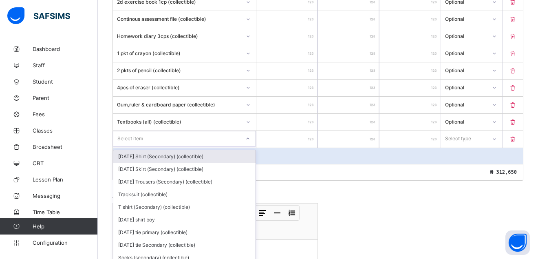
click at [141, 139] on div "option Monday Shirt (Secondary) (collectible) focused, 1 of 158. 158 results av…" at bounding box center [184, 139] width 143 height 17
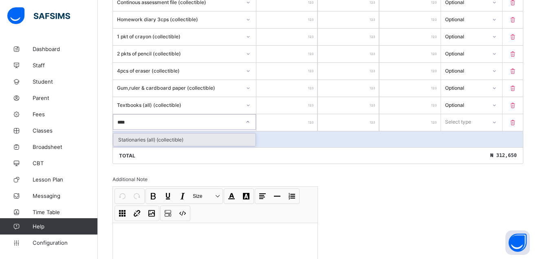
scroll to position [1054, 0]
click at [138, 139] on div "Stationaries (all) (collectible)" at bounding box center [184, 139] width 142 height 13
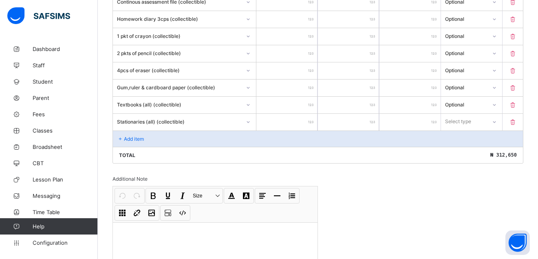
click at [309, 119] on input "number" at bounding box center [286, 122] width 61 height 17
click at [497, 121] on icon at bounding box center [494, 121] width 5 height 8
click at [466, 152] on div "Optional" at bounding box center [471, 152] width 60 height 13
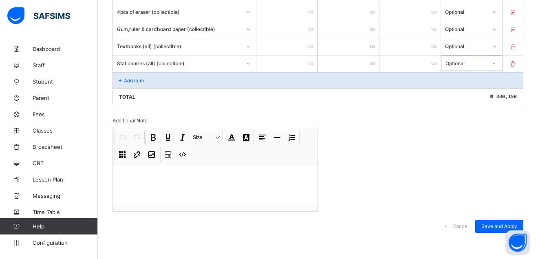
scroll to position [1115, 0]
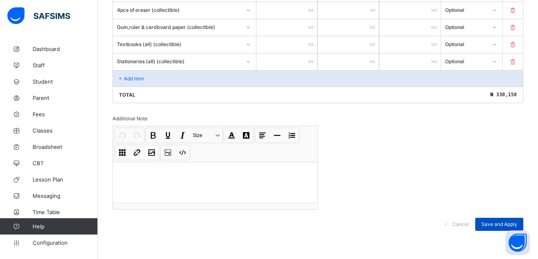
click at [512, 219] on div "Save and Apply" at bounding box center [499, 224] width 48 height 13
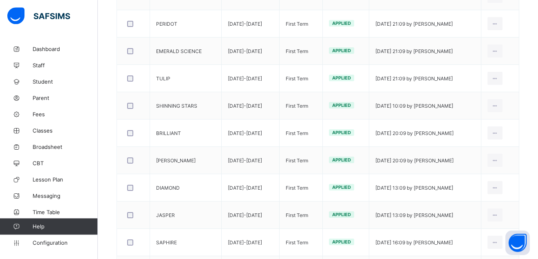
scroll to position [389, 0]
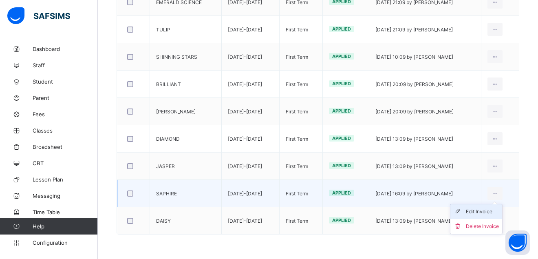
click at [493, 209] on div "Edit Invoice" at bounding box center [482, 211] width 33 height 8
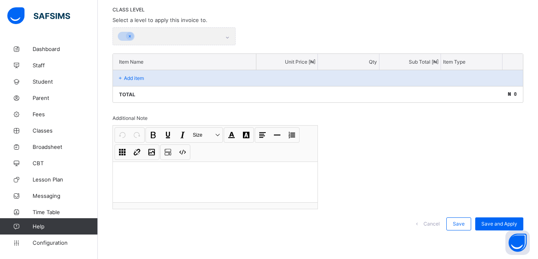
click at [485, 209] on div "Invoice template content Items that are set as compulsory will be available in …" at bounding box center [318, 105] width 411 height 267
click at [482, 212] on div "Invoice template content Items that are set as compulsory will be available in …" at bounding box center [318, 105] width 411 height 267
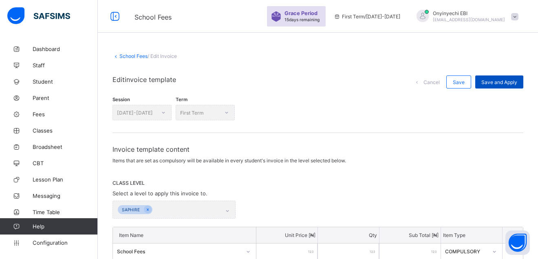
click at [493, 78] on div "Save and Apply" at bounding box center [499, 81] width 48 height 13
